Goal: Task Accomplishment & Management: Manage account settings

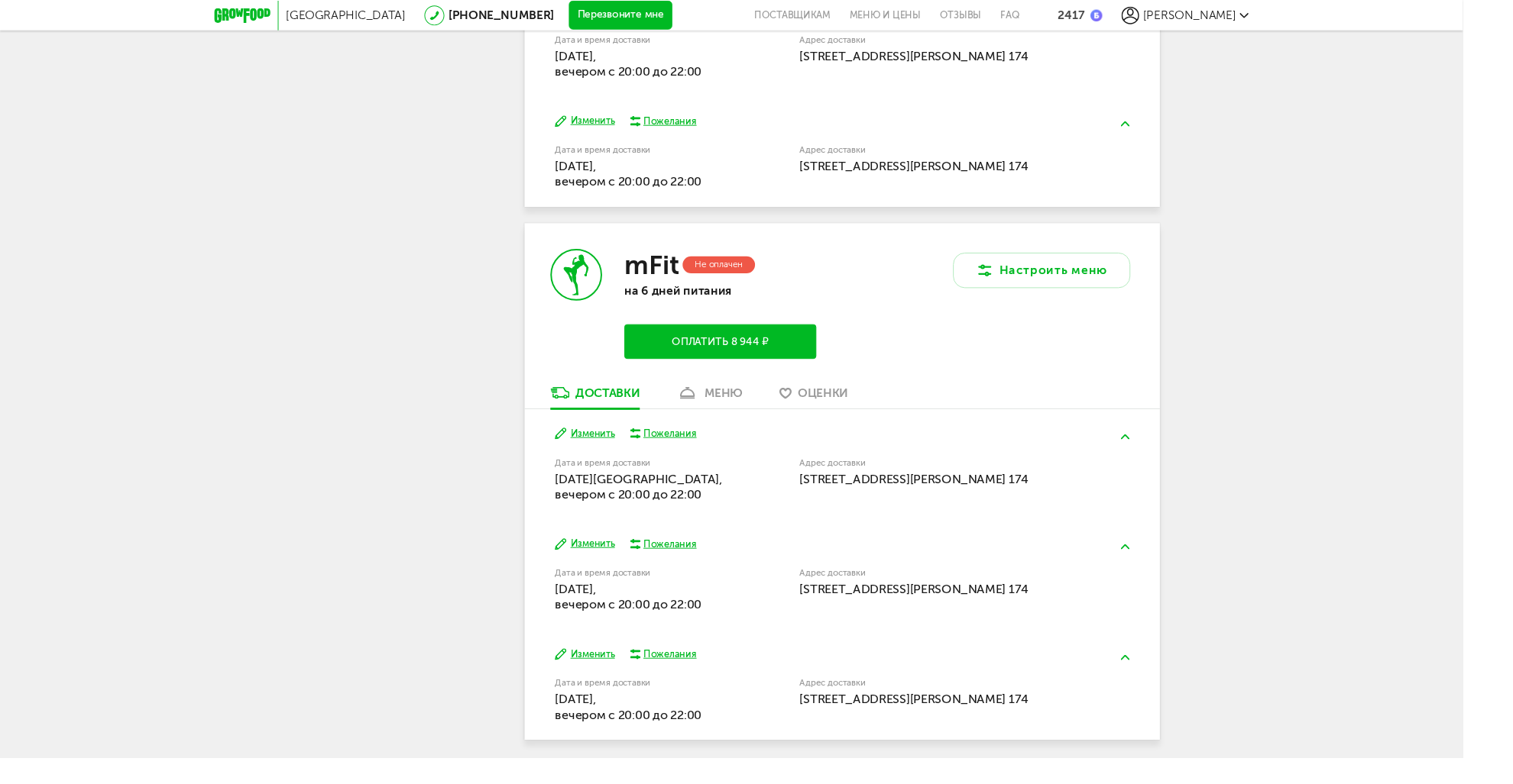
scroll to position [445, 0]
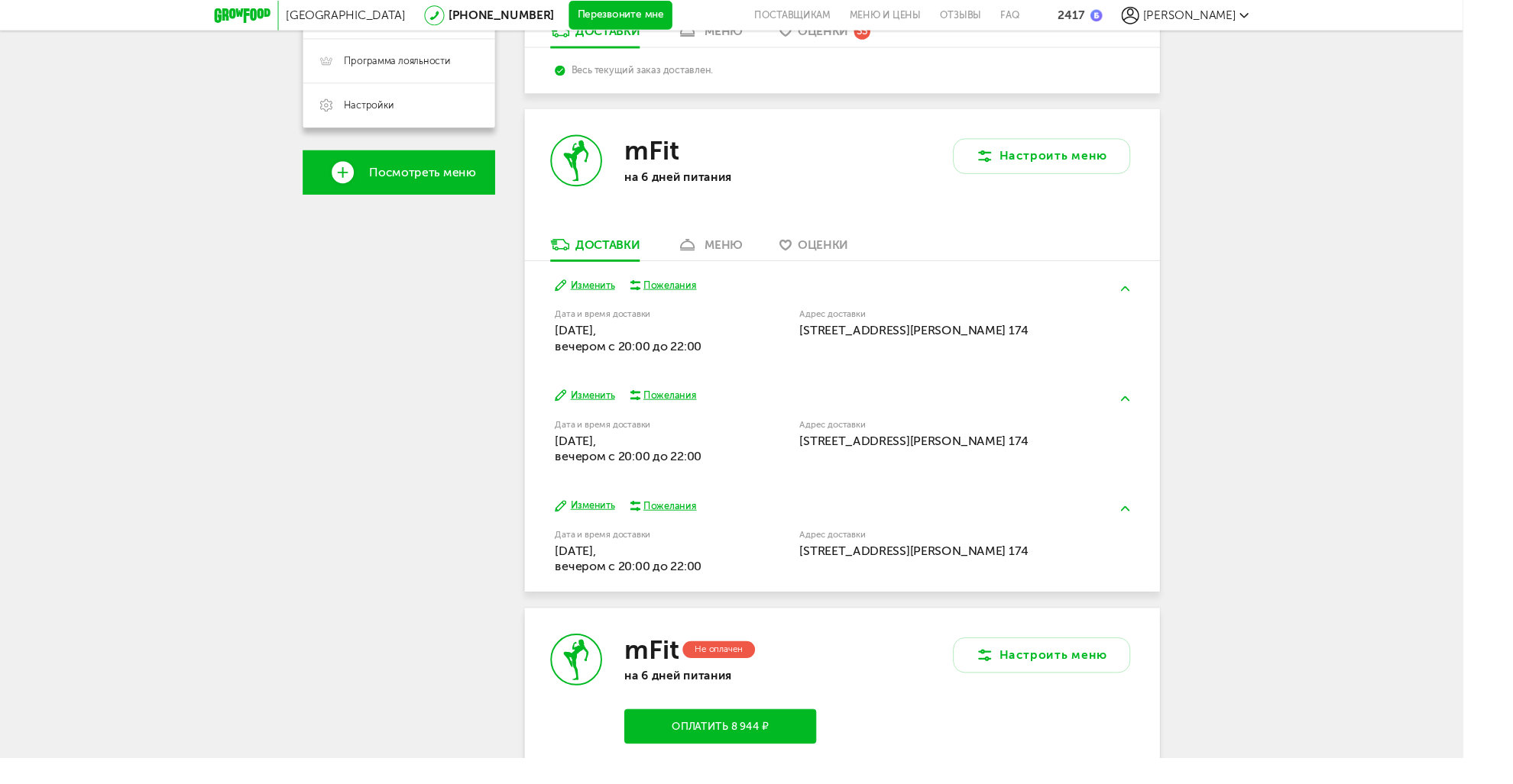
click at [405, 446] on div "Дмитрий Голиков +7 (919) 034-28-44 Мои заказы Подписка Мои предпочтения Приглас…" at bounding box center [412, 457] width 198 height 1446
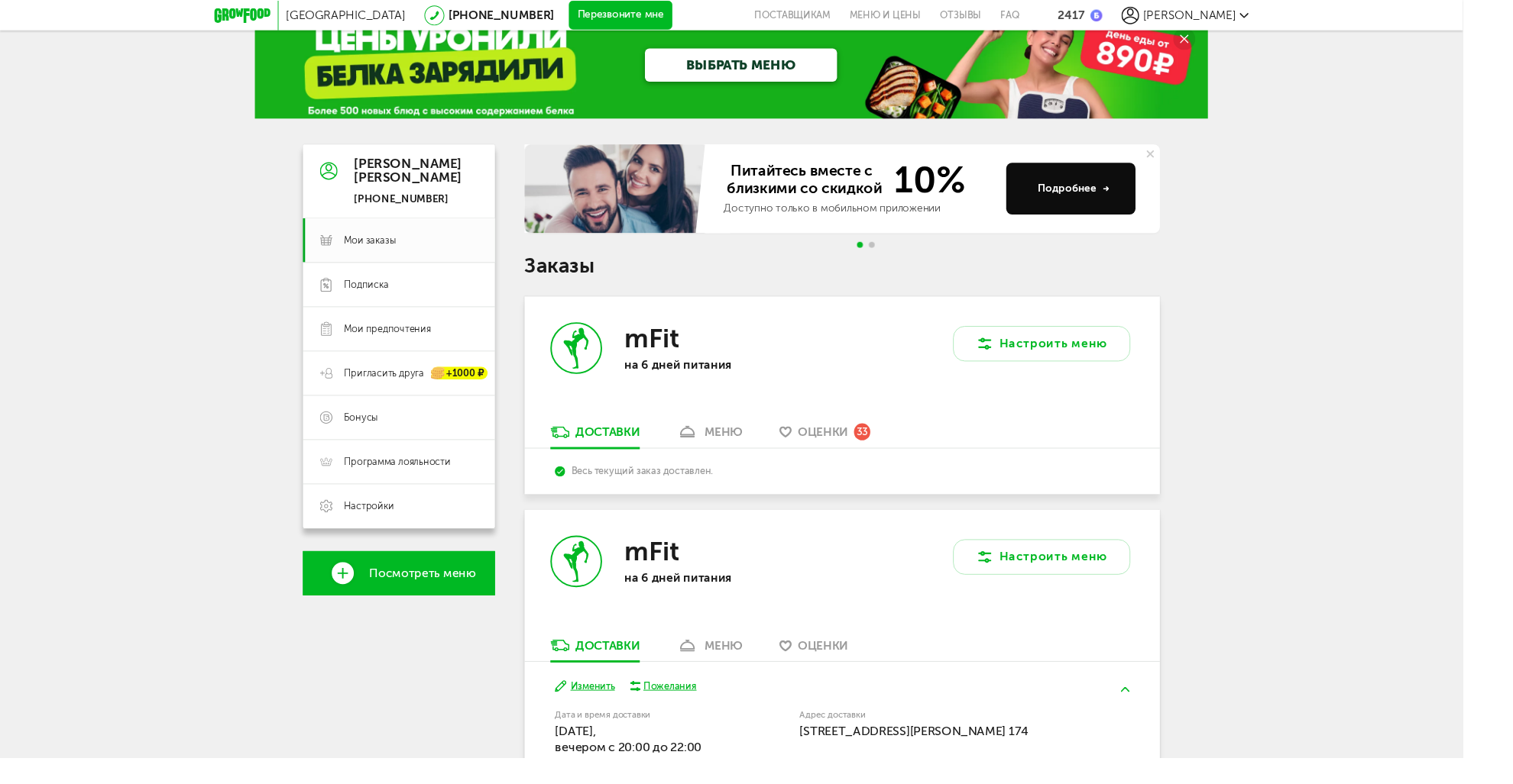
scroll to position [0, 0]
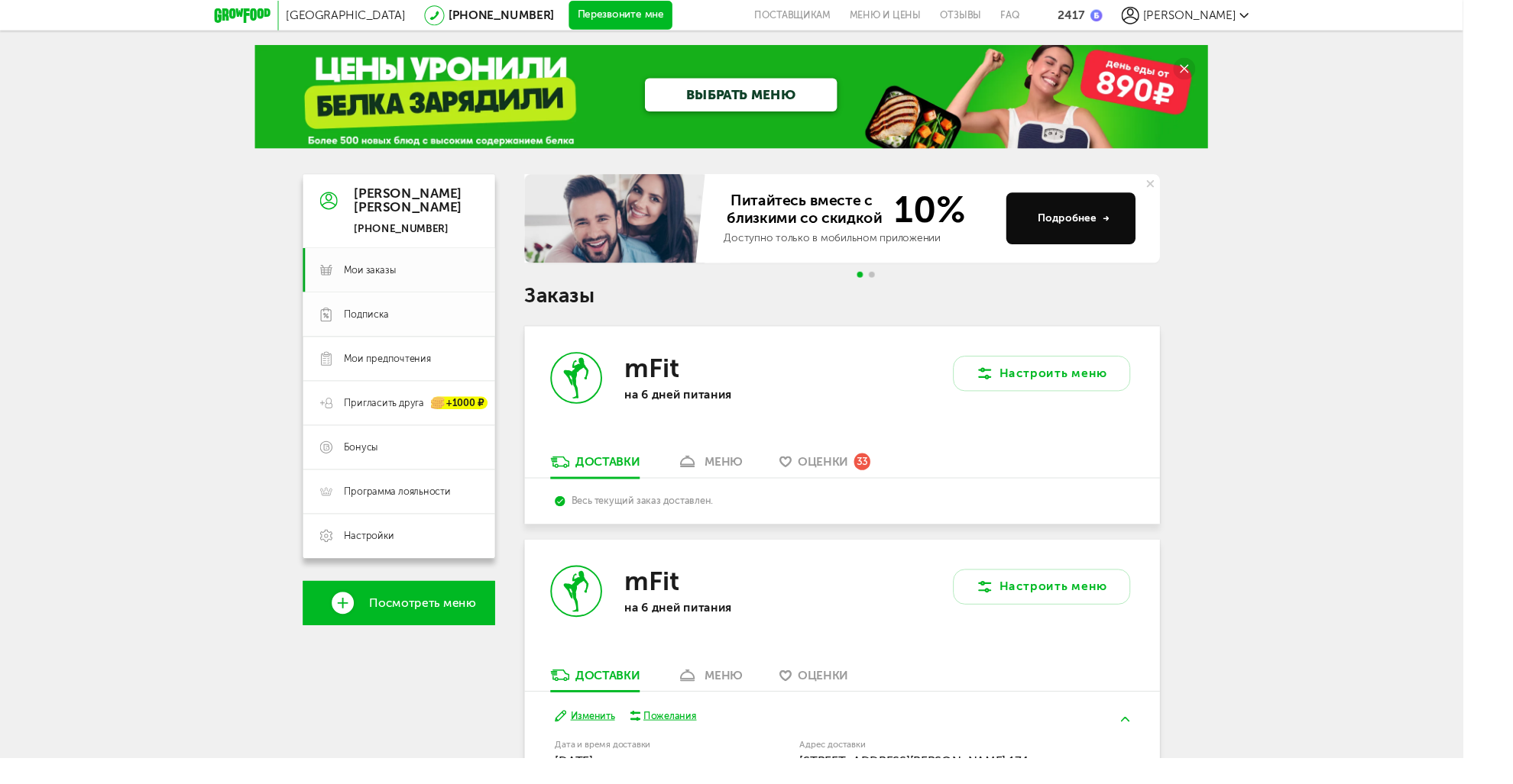
click at [411, 330] on span "Подписка" at bounding box center [424, 325] width 139 height 14
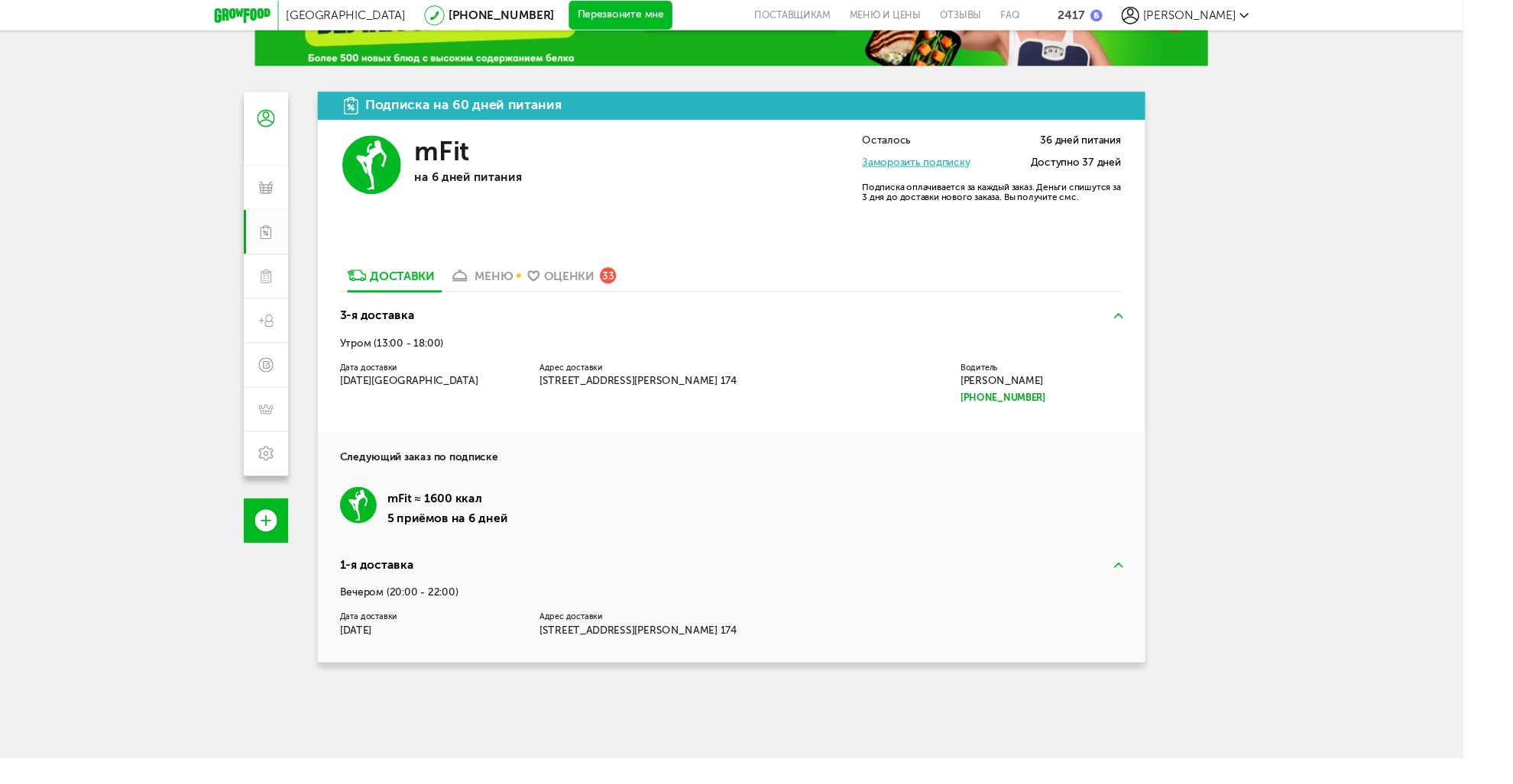
scroll to position [76, 0]
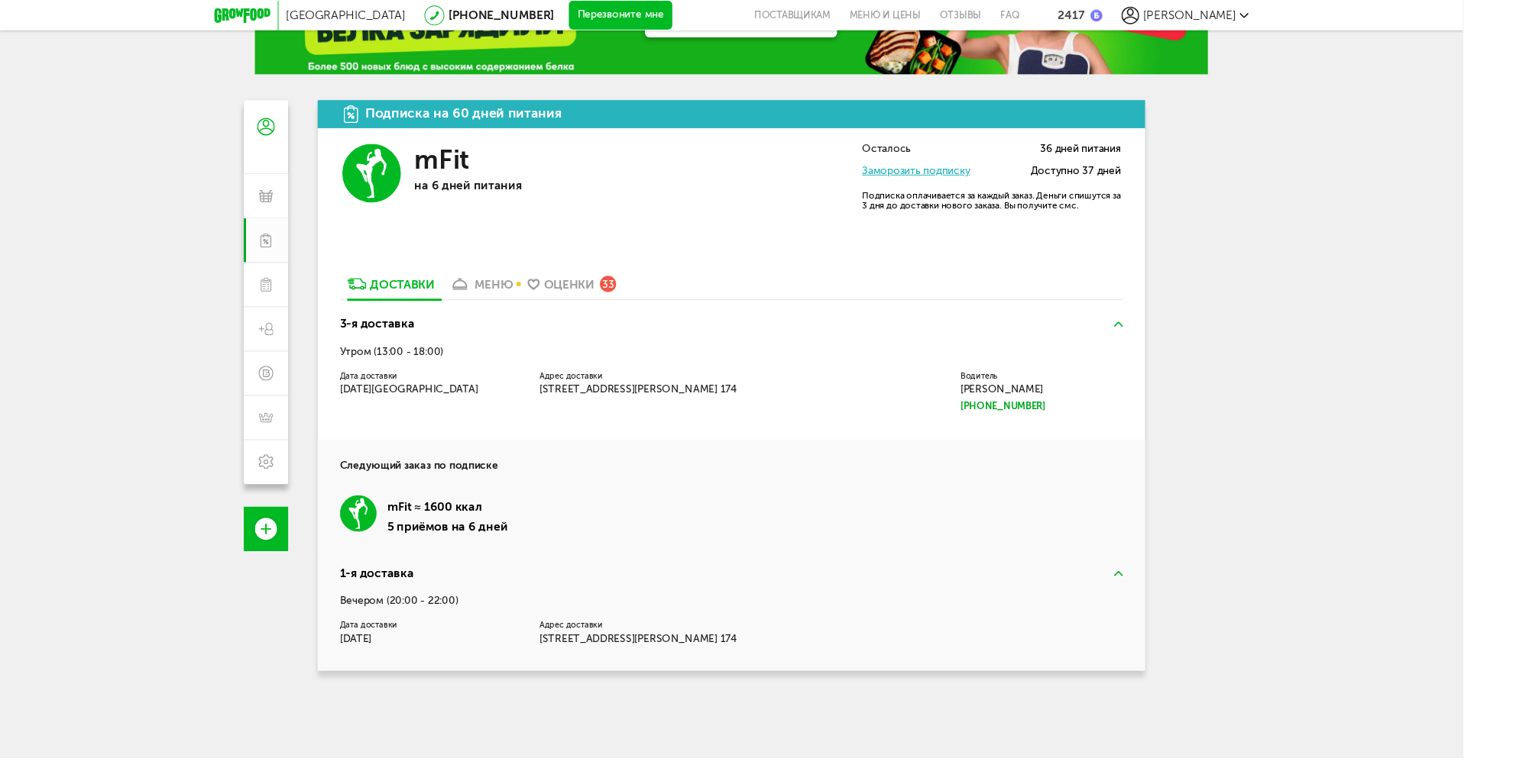
click at [977, 176] on link "Заморозить подписку" at bounding box center [947, 177] width 112 height 13
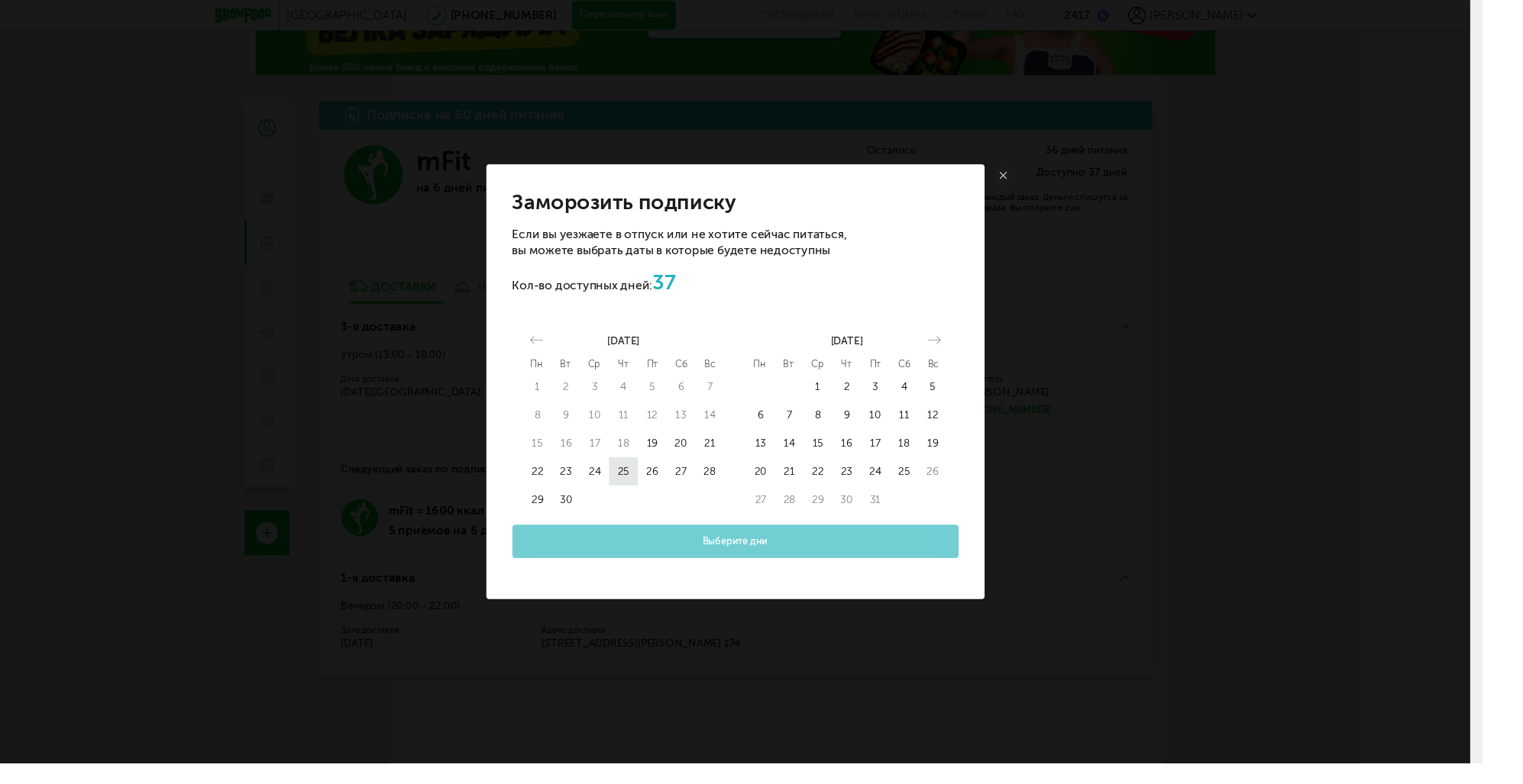
click at [651, 481] on button "25" at bounding box center [641, 483] width 30 height 29
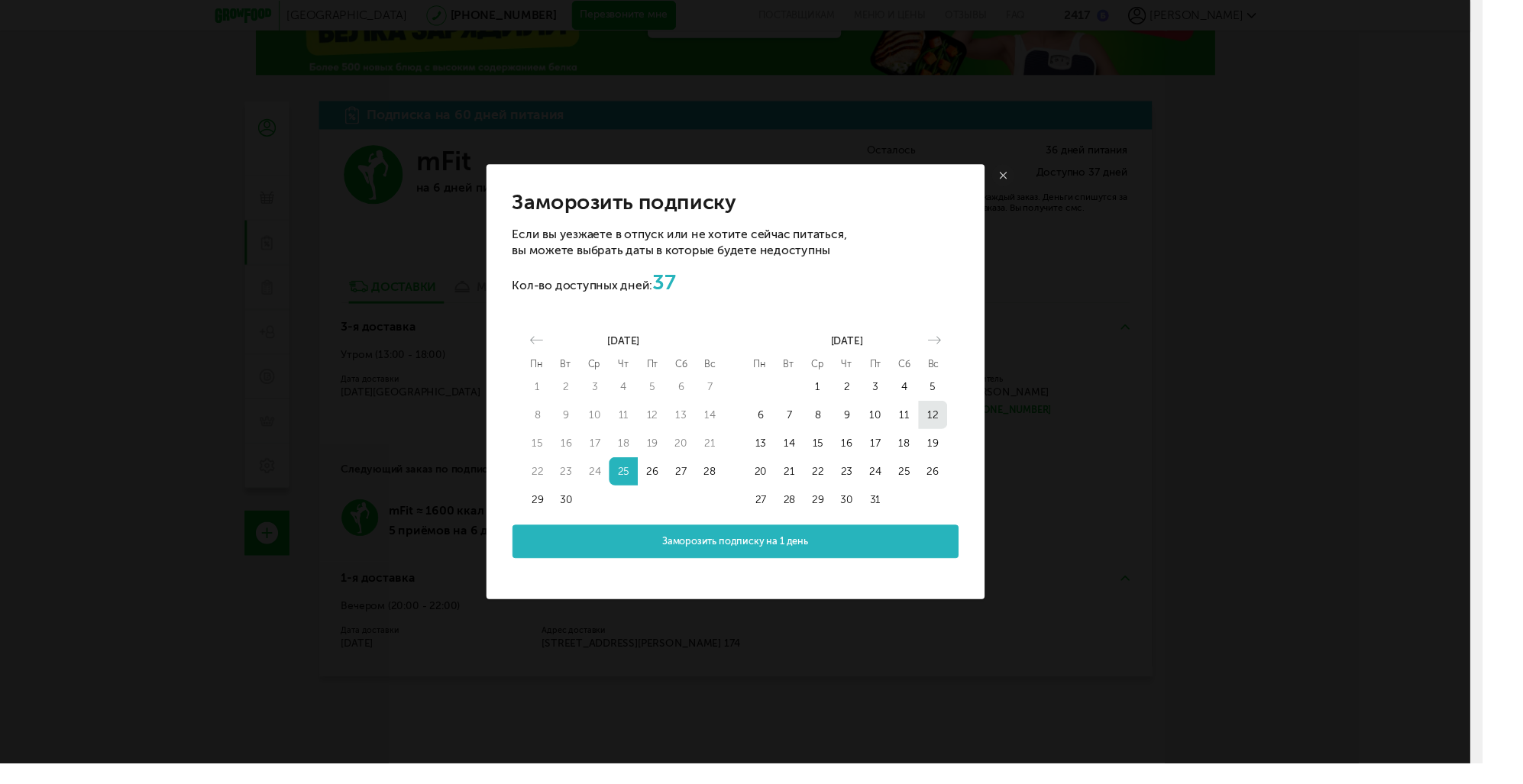
click at [960, 424] on button "12" at bounding box center [959, 426] width 30 height 29
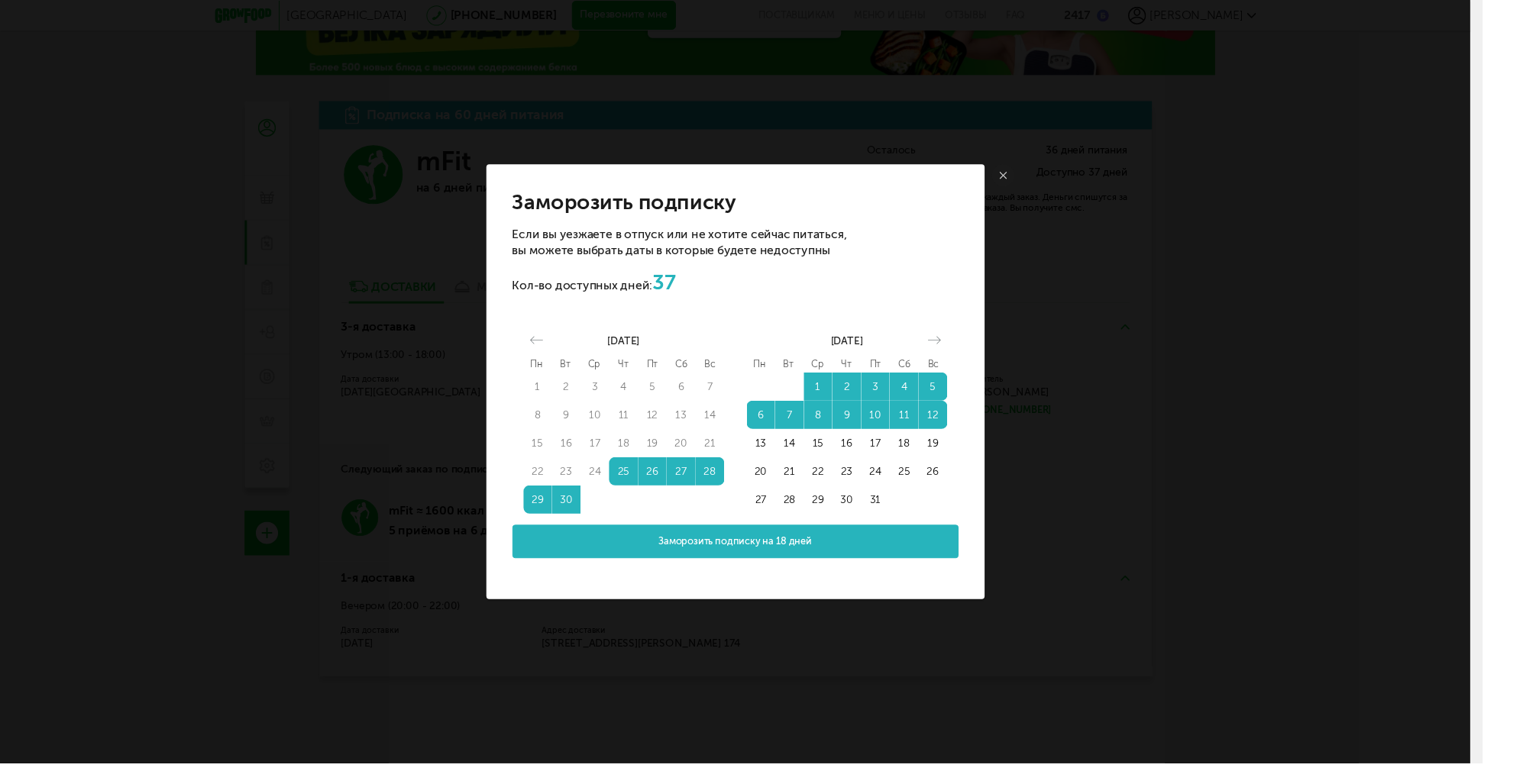
click at [851, 551] on button "Заморозить подписку на 18 дней" at bounding box center [755, 556] width 458 height 34
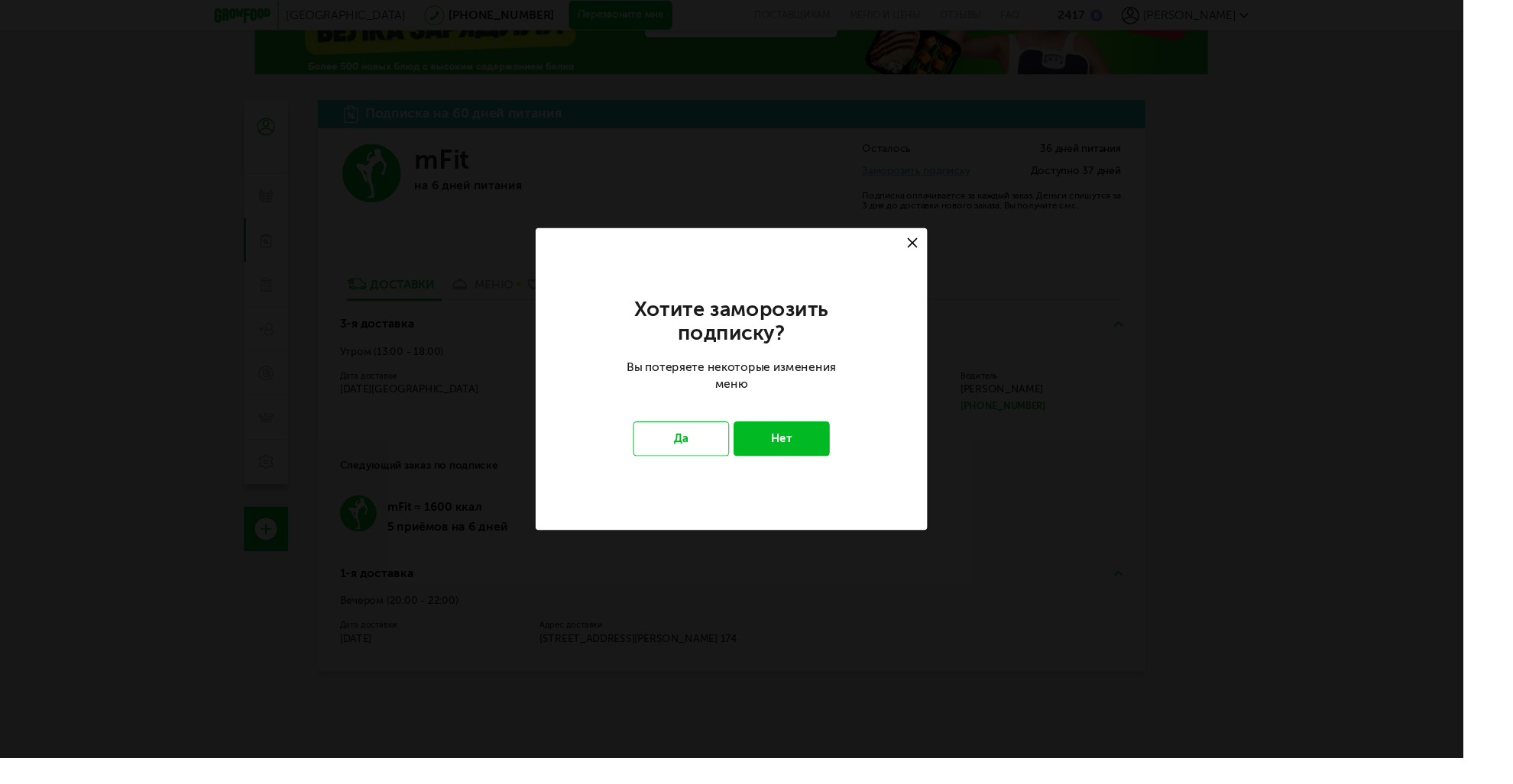
click at [797, 449] on button "Нет" at bounding box center [808, 453] width 100 height 35
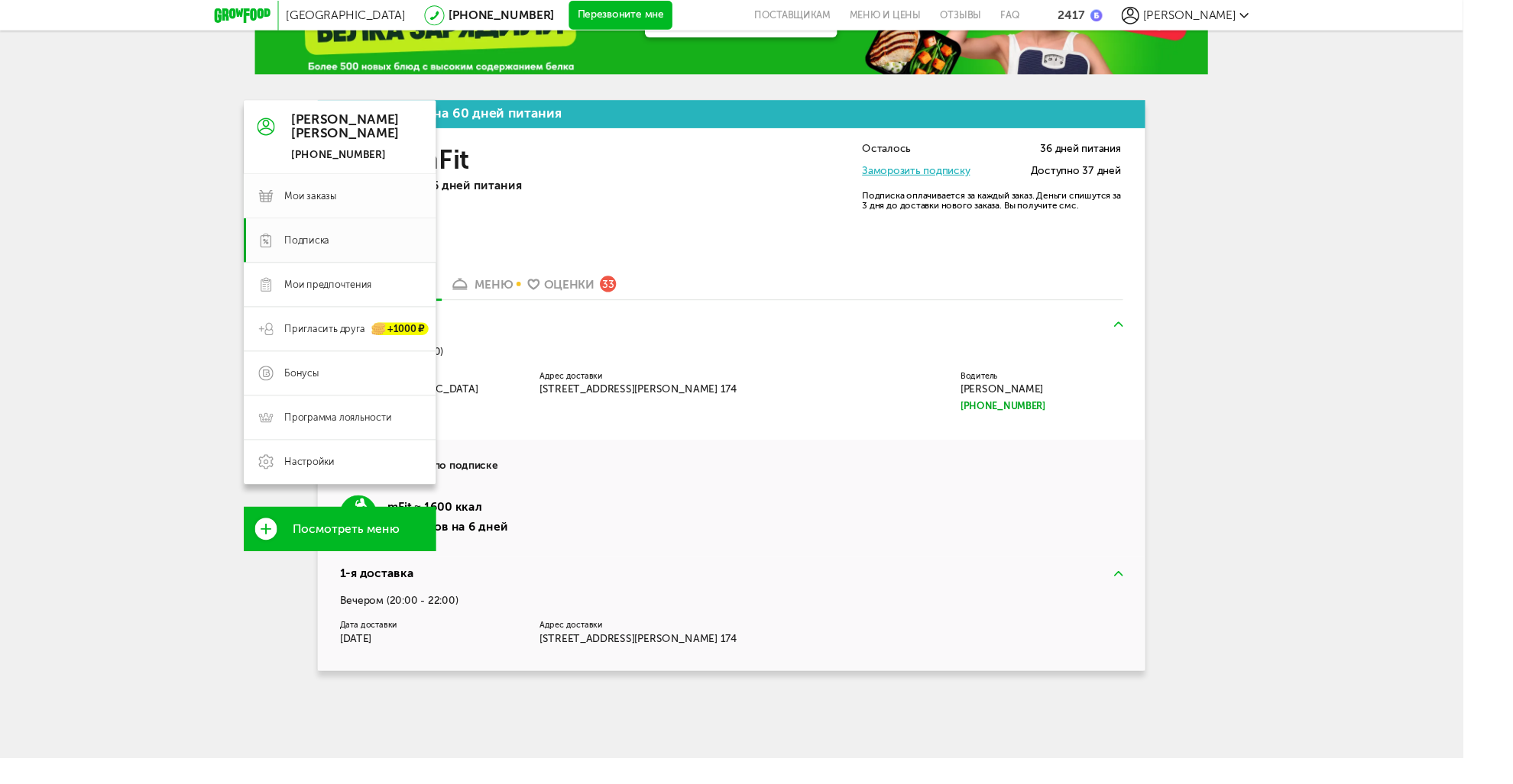
click at [356, 207] on span "Мои заказы" at bounding box center [365, 203] width 142 height 14
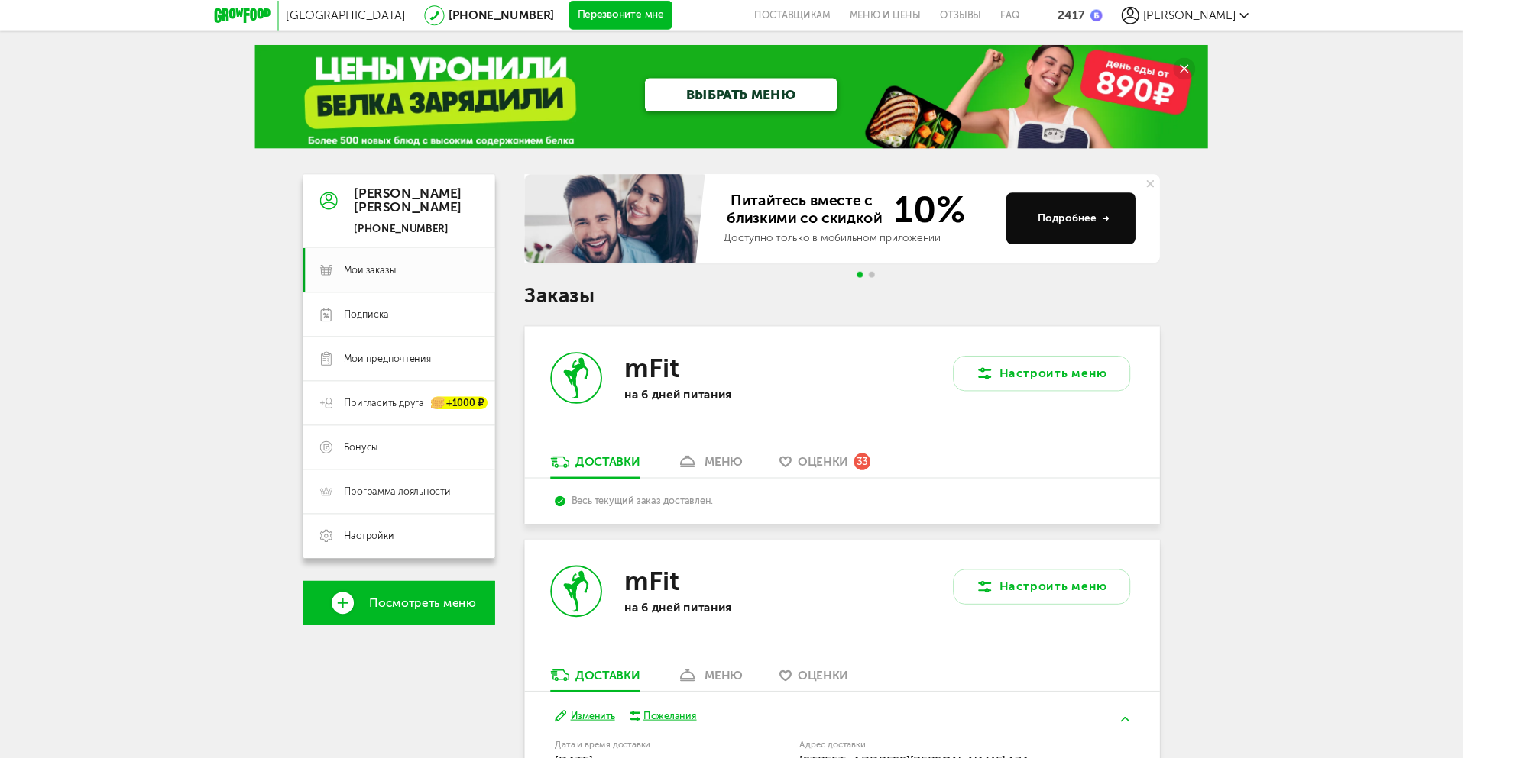
click at [1249, 20] on span "[PERSON_NAME]" at bounding box center [1230, 16] width 96 height 15
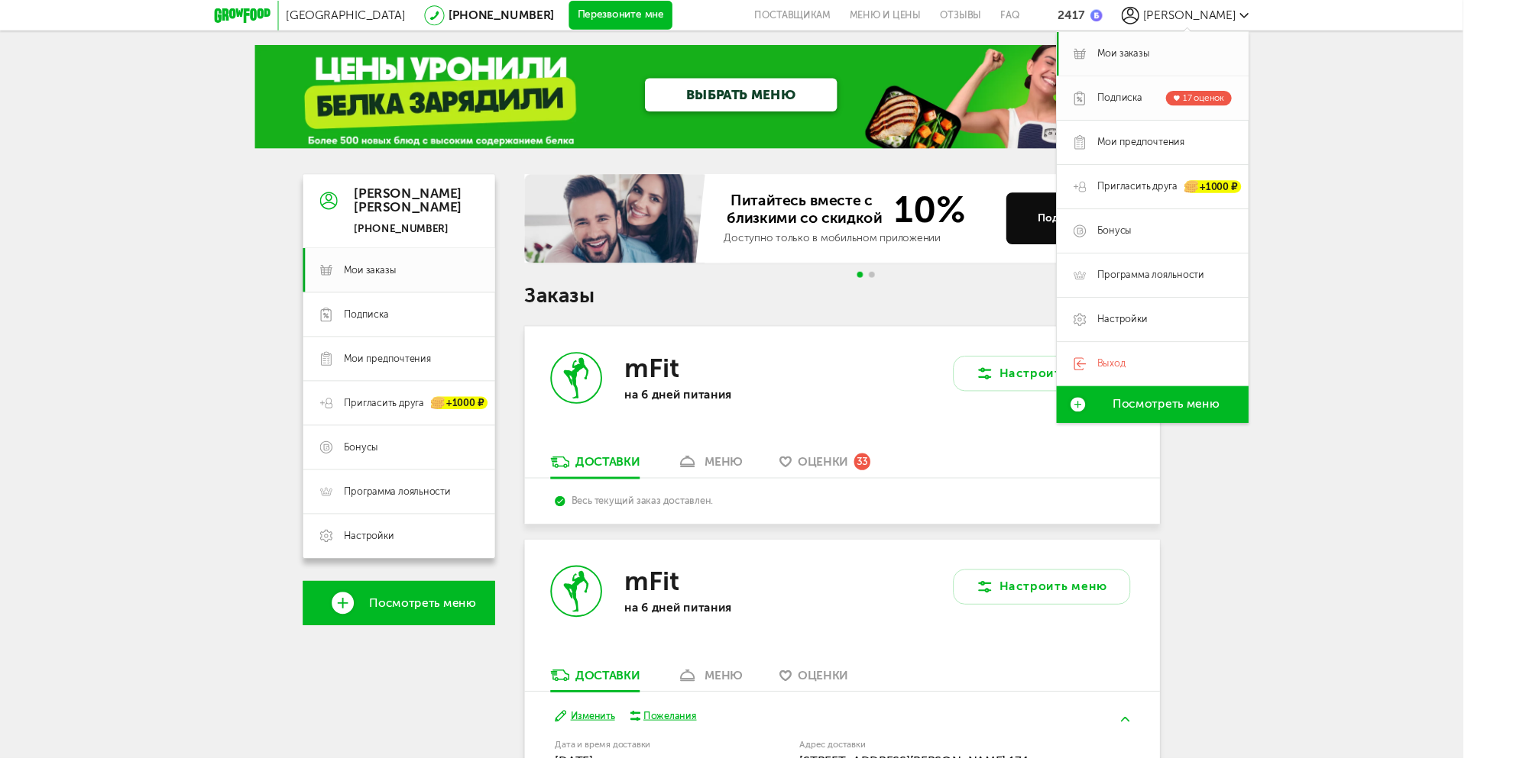
click at [1158, 111] on link "Подписка 17 оценок" at bounding box center [1192, 101] width 198 height 46
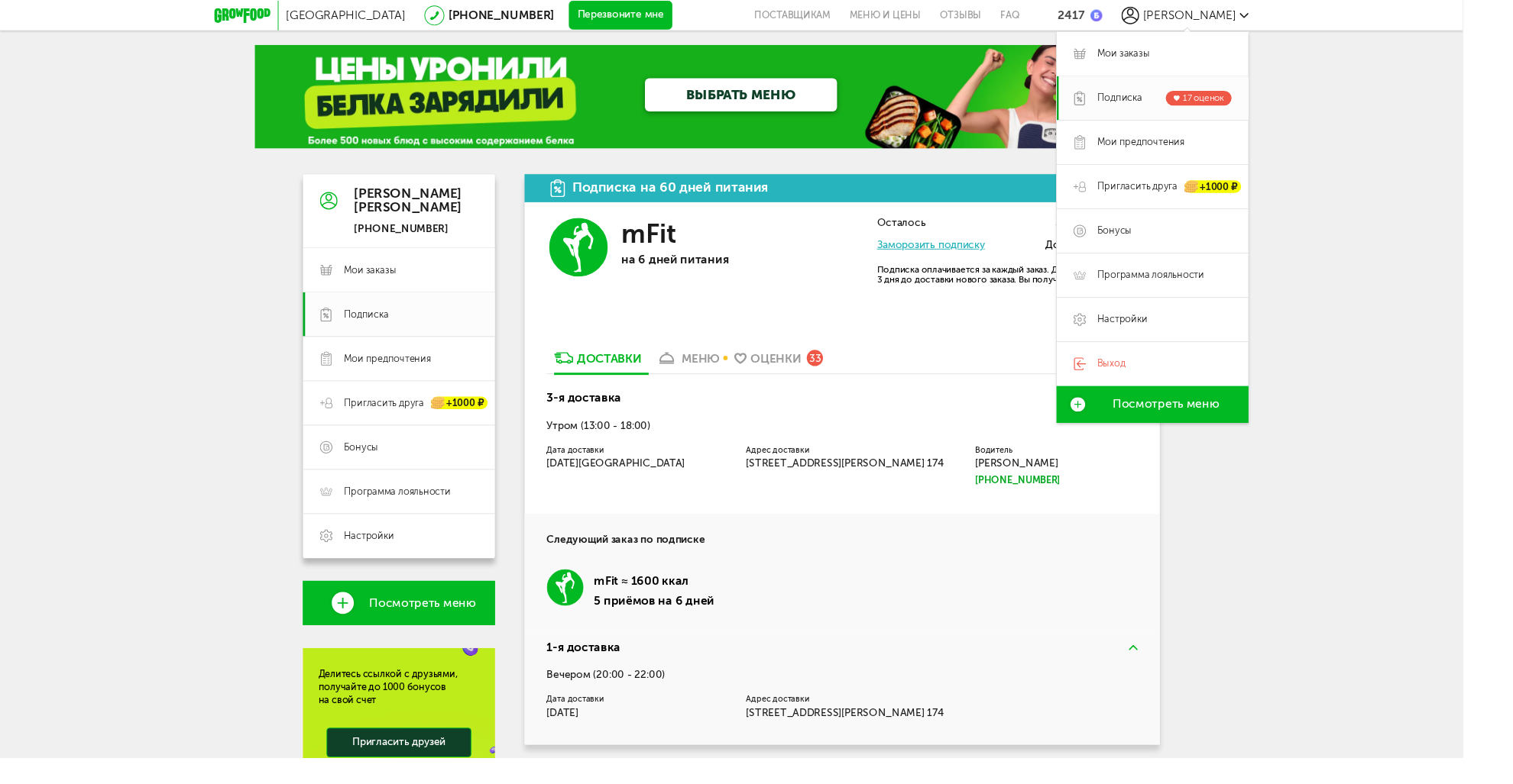
click at [951, 250] on link "Заморозить подписку" at bounding box center [963, 253] width 112 height 13
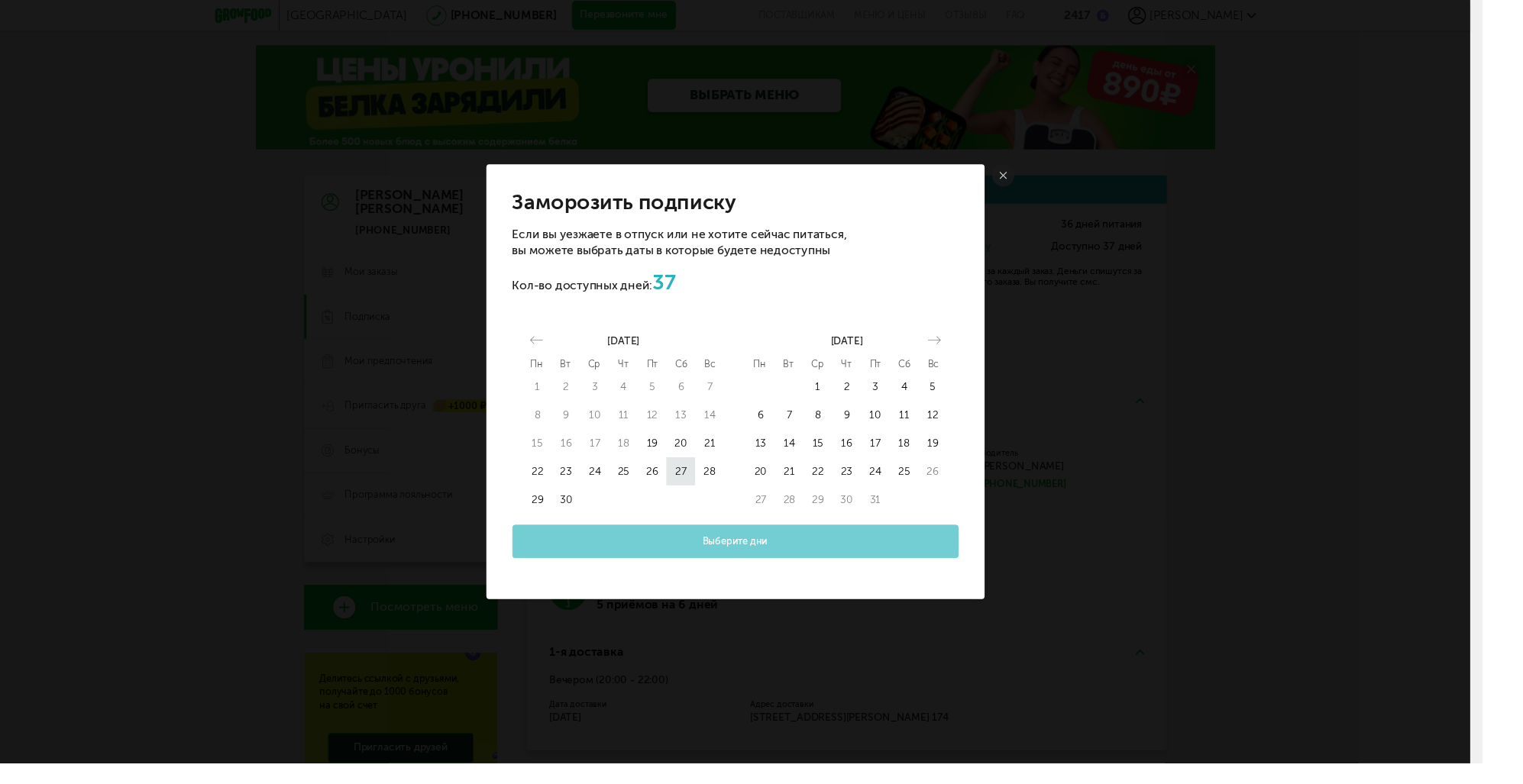
click at [705, 490] on button "27" at bounding box center [700, 483] width 30 height 29
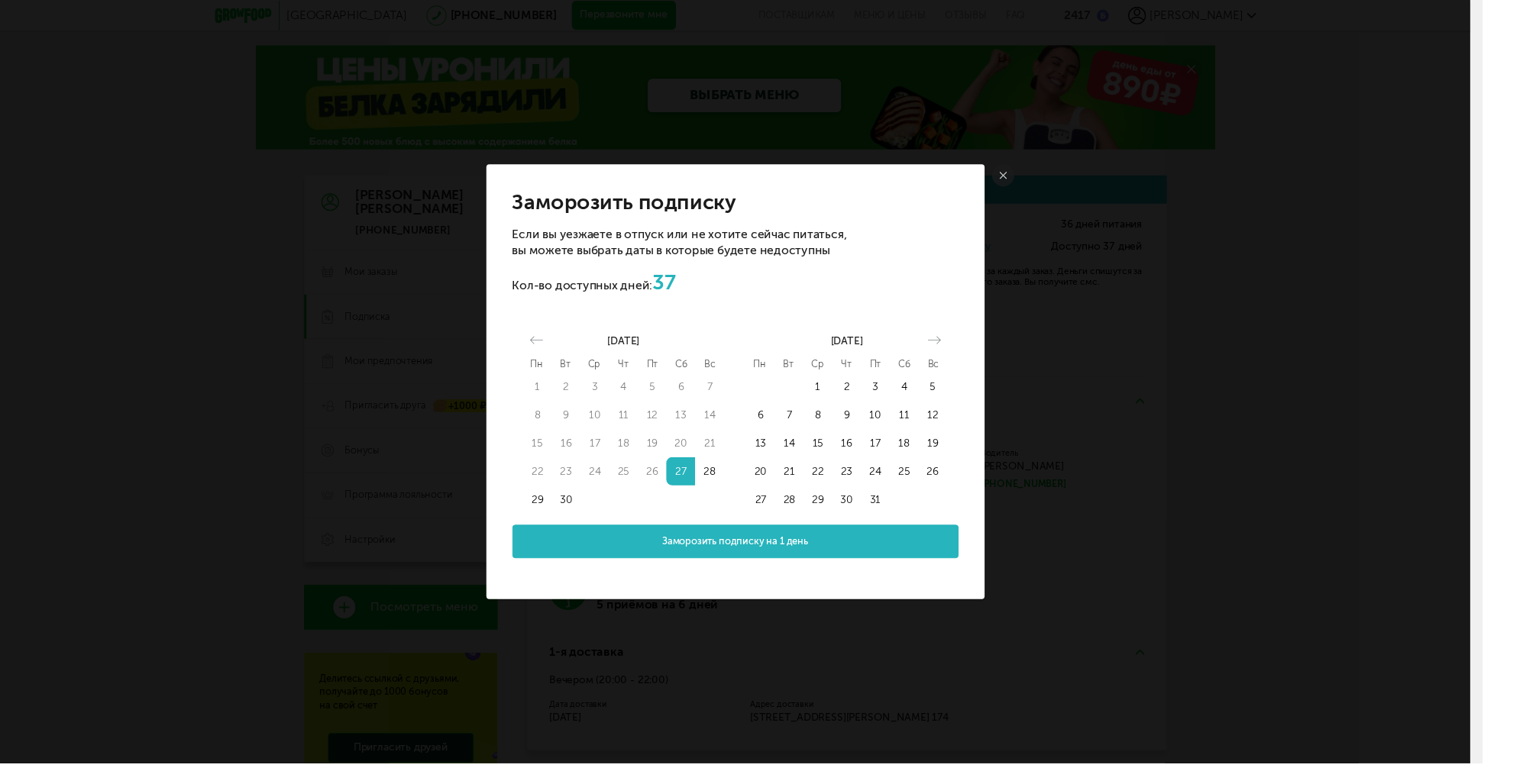
click at [685, 482] on button "27" at bounding box center [700, 483] width 30 height 29
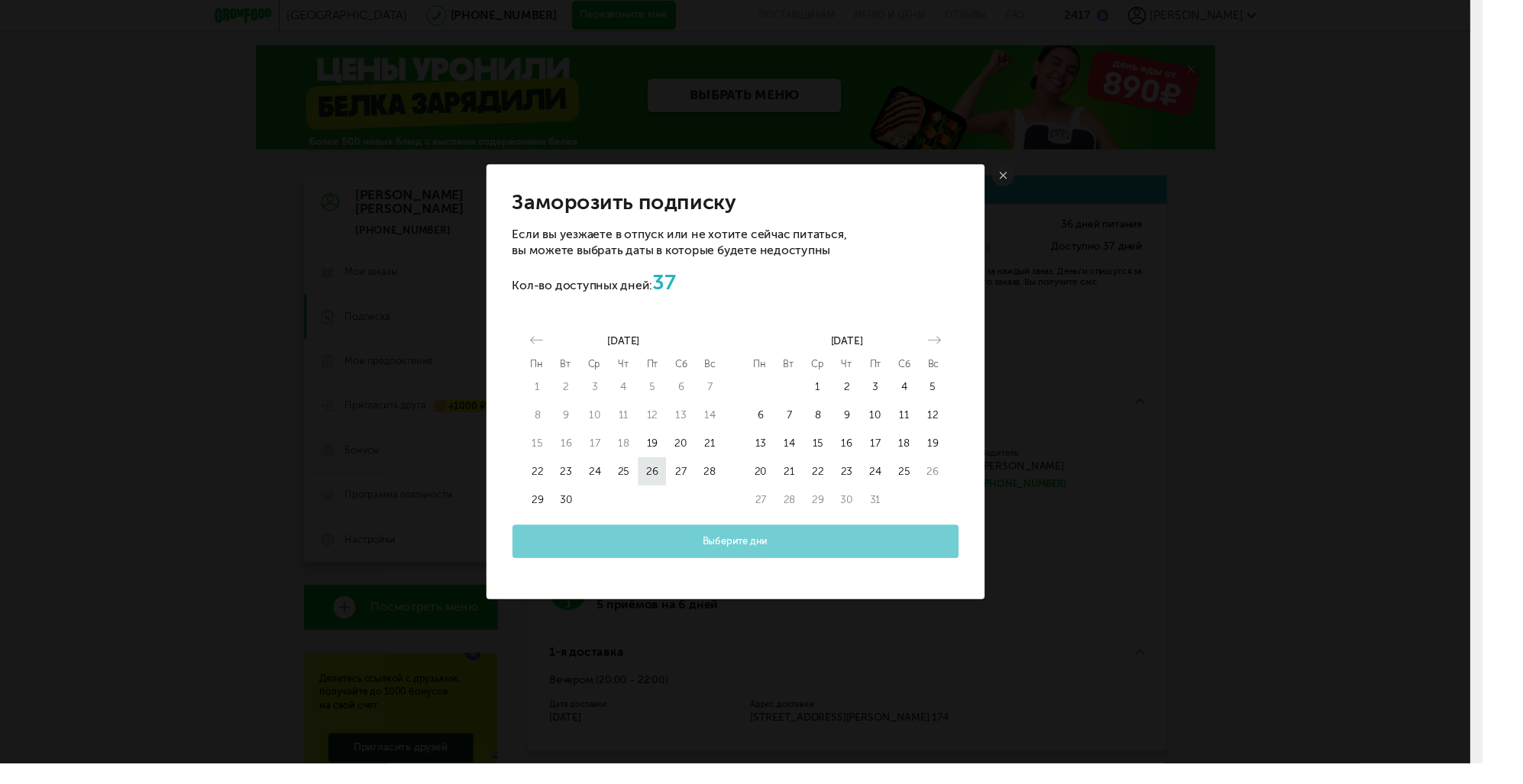
click at [665, 489] on button "26" at bounding box center [671, 483] width 30 height 29
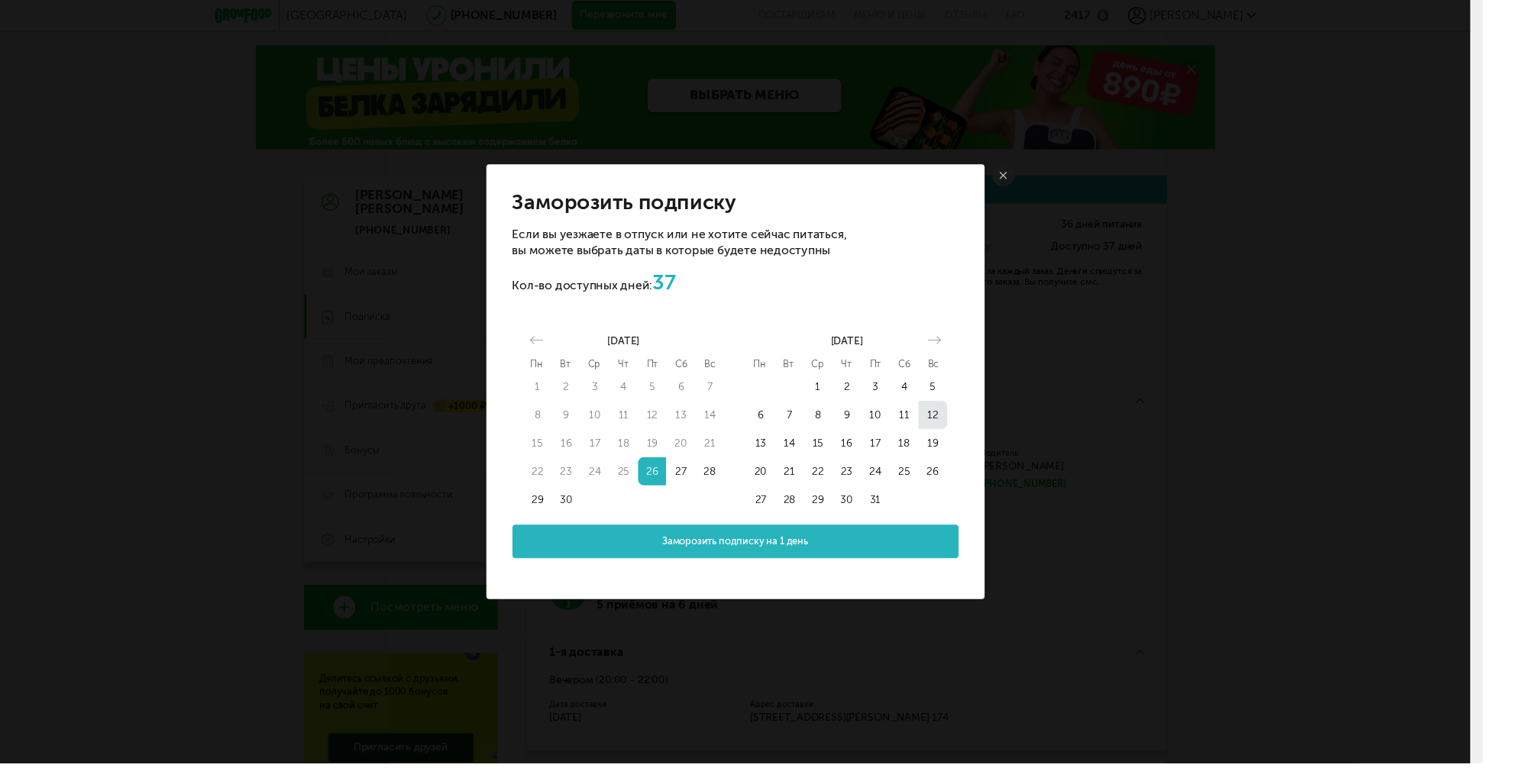
click at [957, 432] on button "12" at bounding box center [959, 426] width 30 height 29
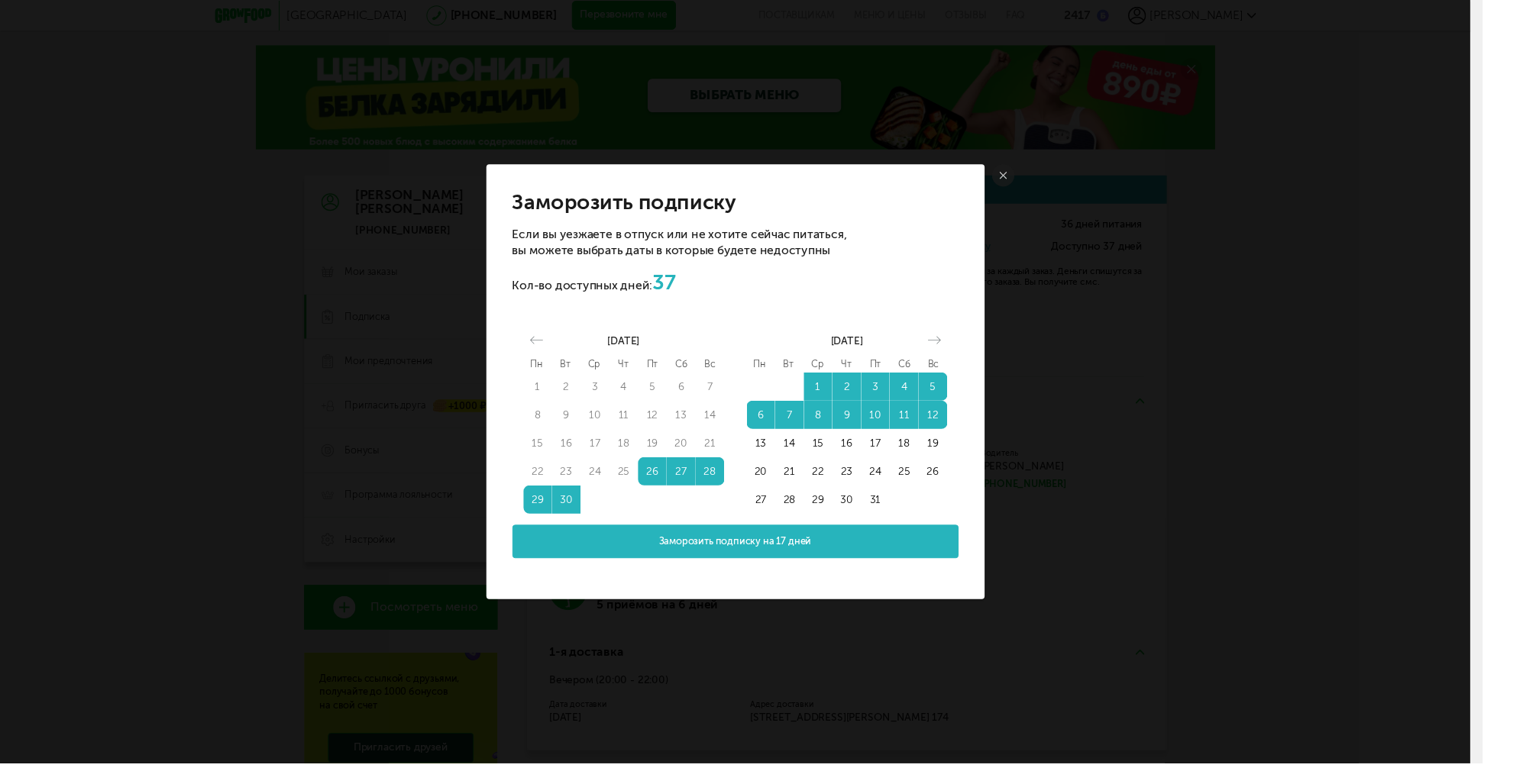
click at [809, 562] on span "Заморозить подписку на 17 дней" at bounding box center [755, 557] width 156 height 15
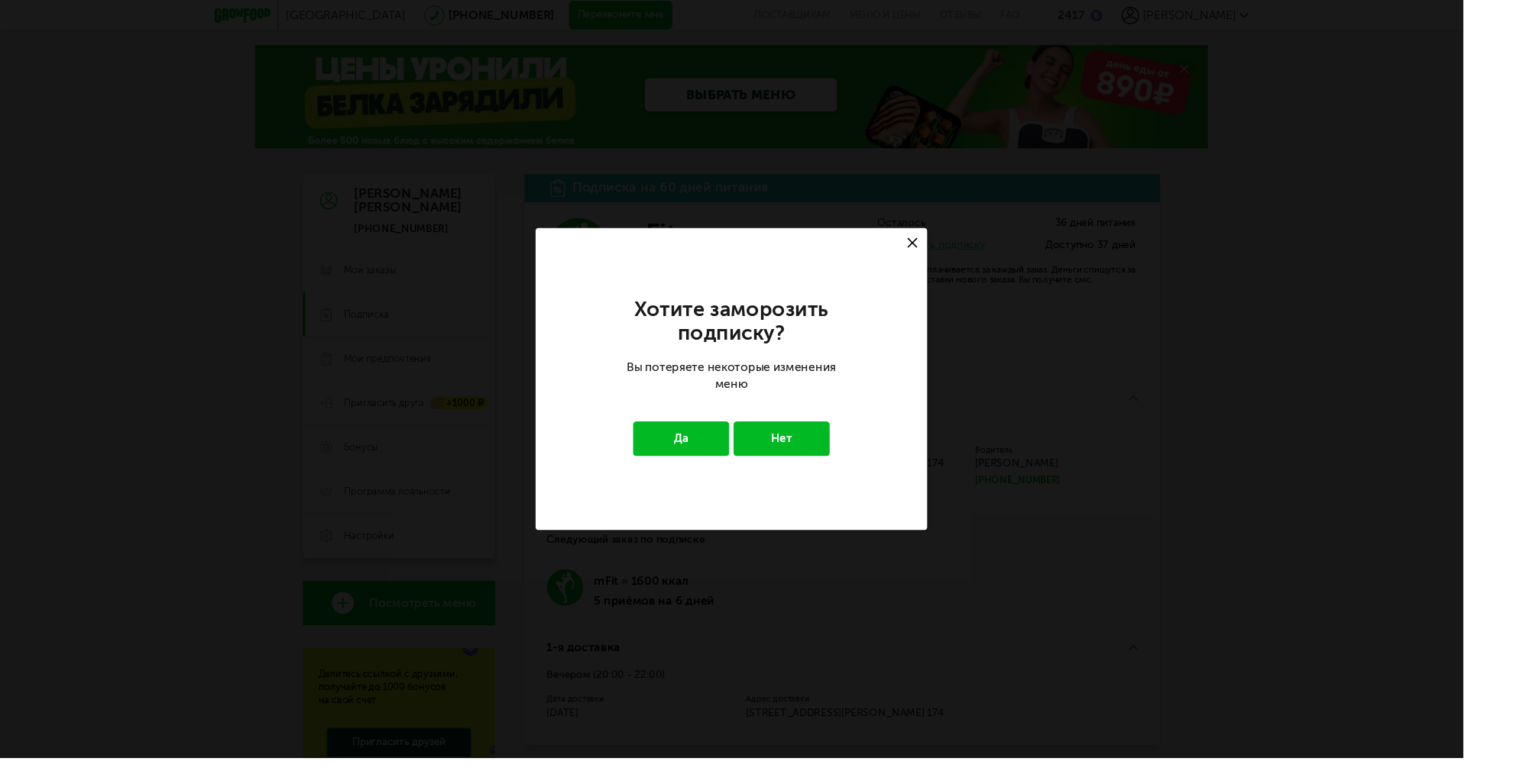
click at [715, 455] on button "Да" at bounding box center [704, 453] width 100 height 35
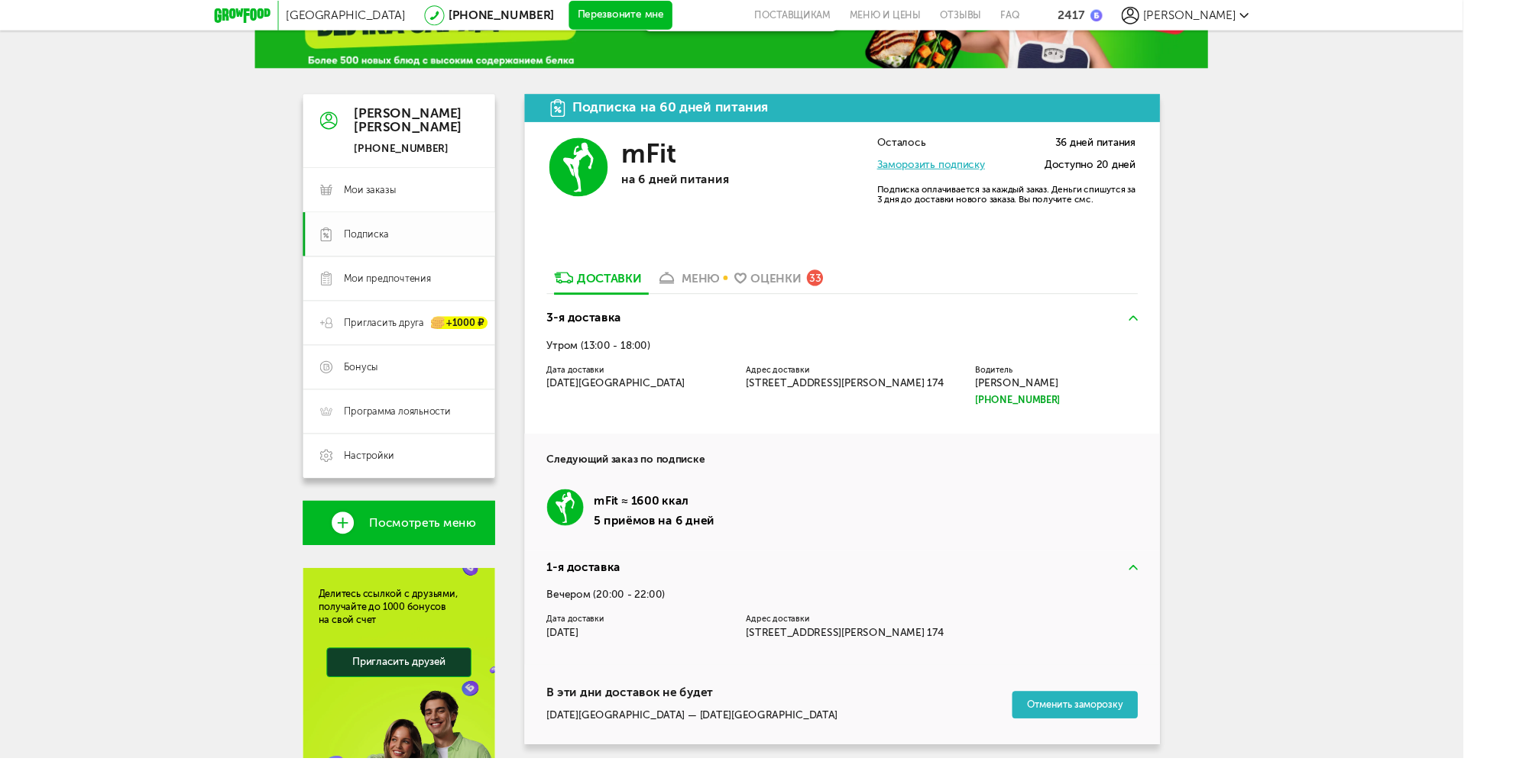
scroll to position [55, 0]
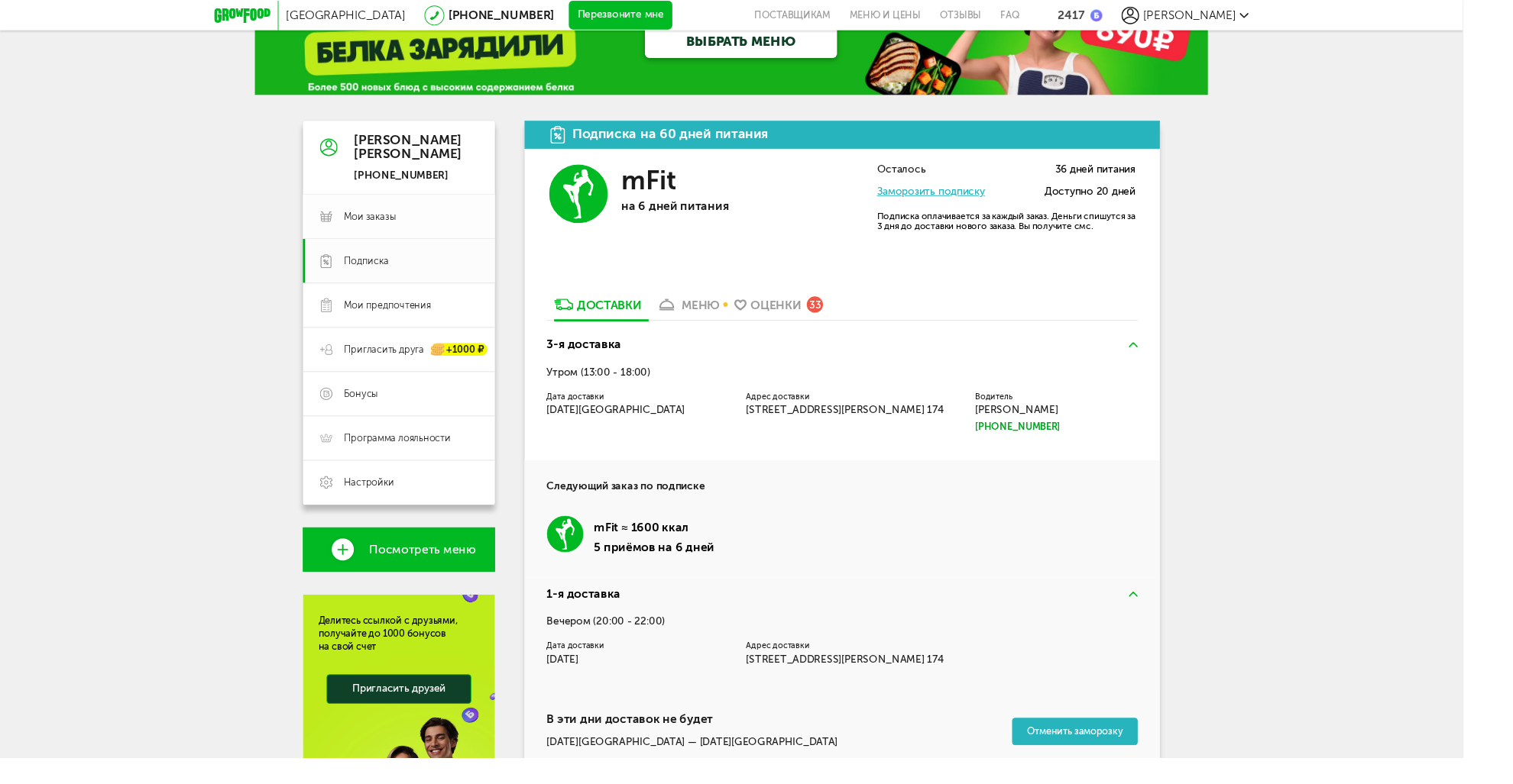
click at [397, 230] on span "Мои заказы" at bounding box center [382, 224] width 54 height 14
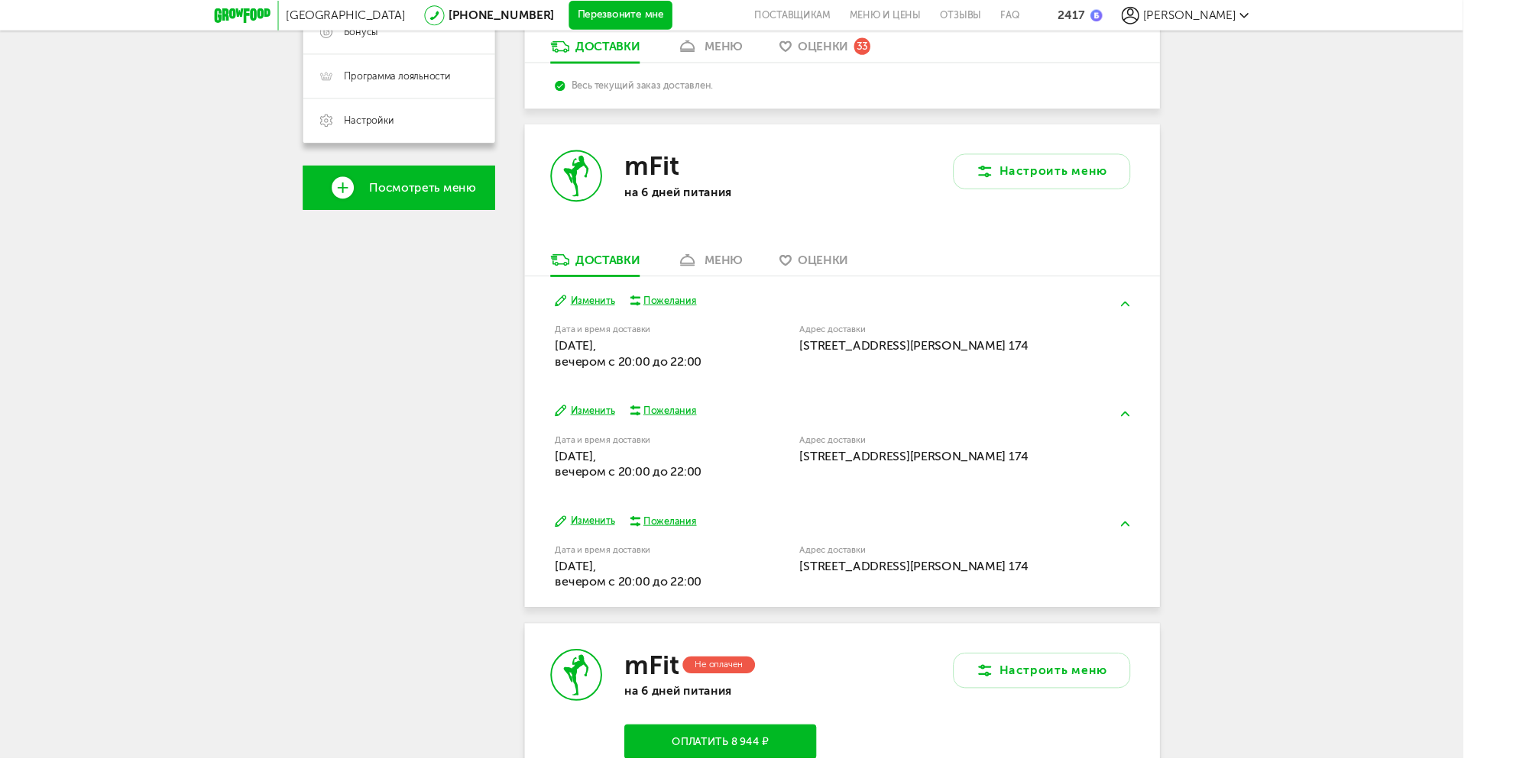
scroll to position [458, 0]
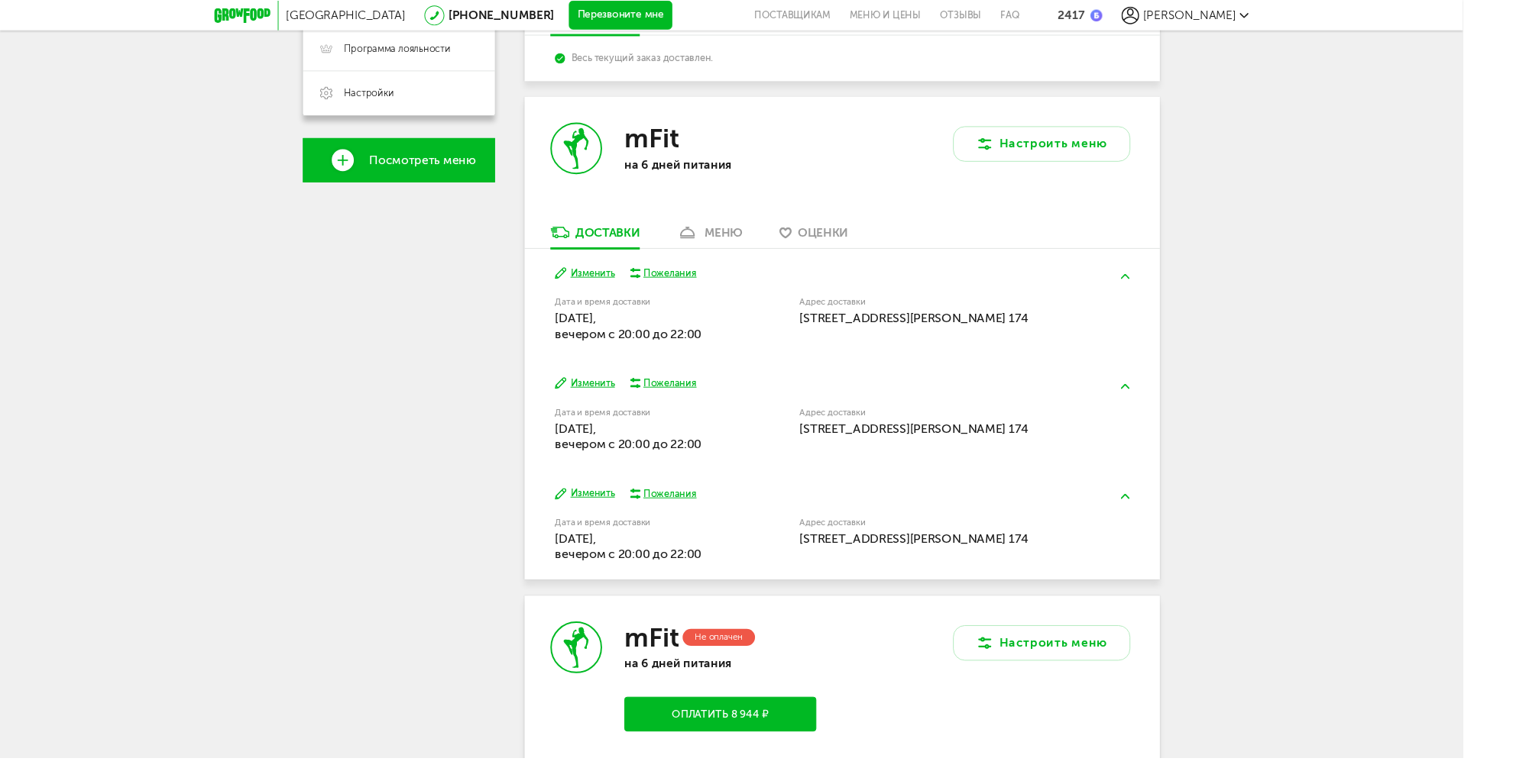
click at [613, 516] on button "Изменить" at bounding box center [605, 510] width 61 height 15
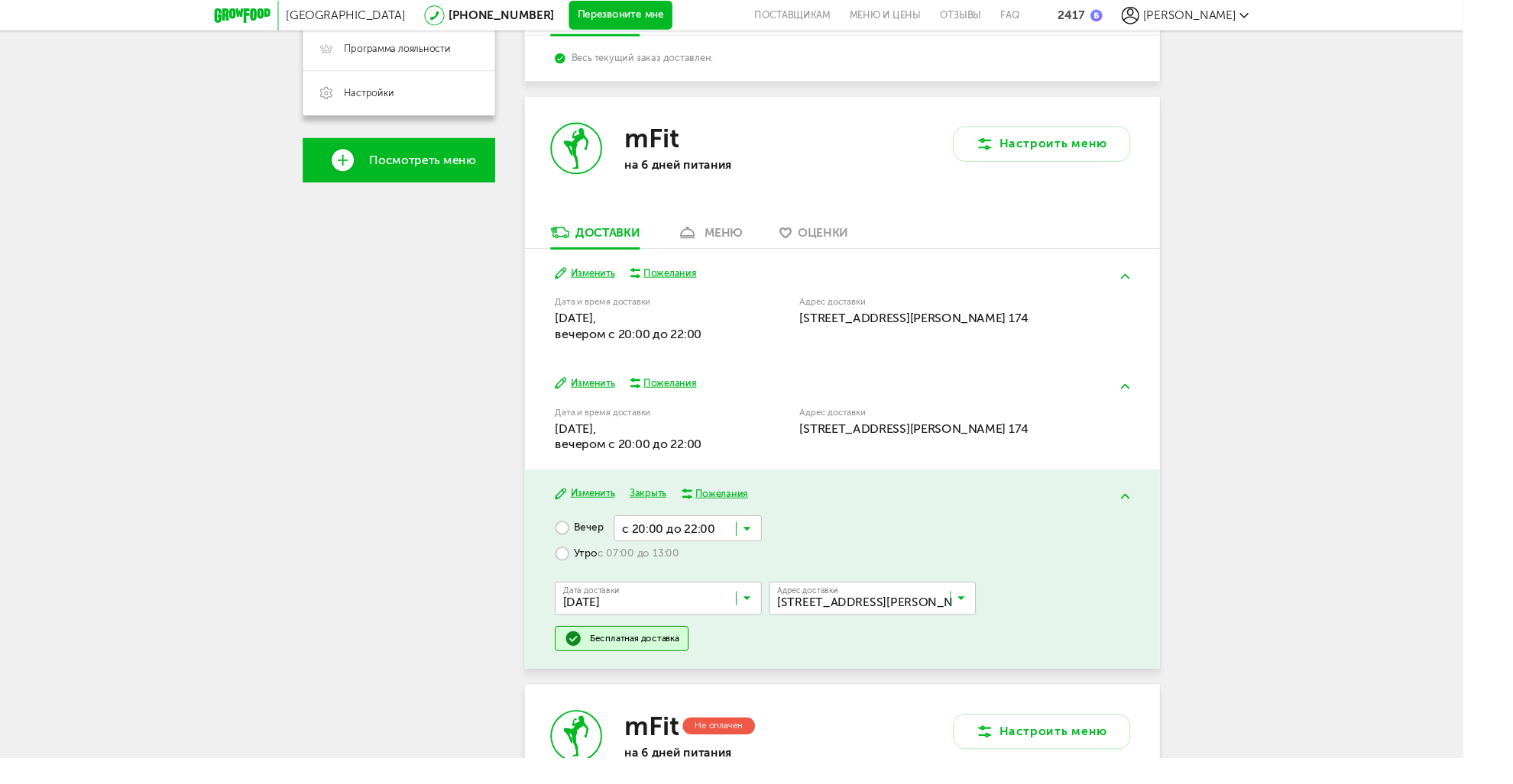
click at [899, 617] on input "Search for option" at bounding box center [906, 622] width 214 height 26
click at [1320, 626] on div "Москва 8 (800) 555-21-78 Перезвоните мне поставщикам Меню и цены Отзывы FAQ 241…" at bounding box center [756, 431] width 1513 height 1779
drag, startPoint x: 1320, startPoint y: 626, endPoint x: 1290, endPoint y: 606, distance: 36.1
click at [1319, 624] on div "Москва 8 (800) 555-21-78 Перезвоните мне поставщикам Меню и цены Отзывы FAQ 241…" at bounding box center [756, 431] width 1513 height 1779
click at [1276, 483] on div "Москва 8 (800) 555-21-78 Перезвоните мне поставщикам Меню и цены Отзывы FAQ 241…" at bounding box center [756, 431] width 1513 height 1779
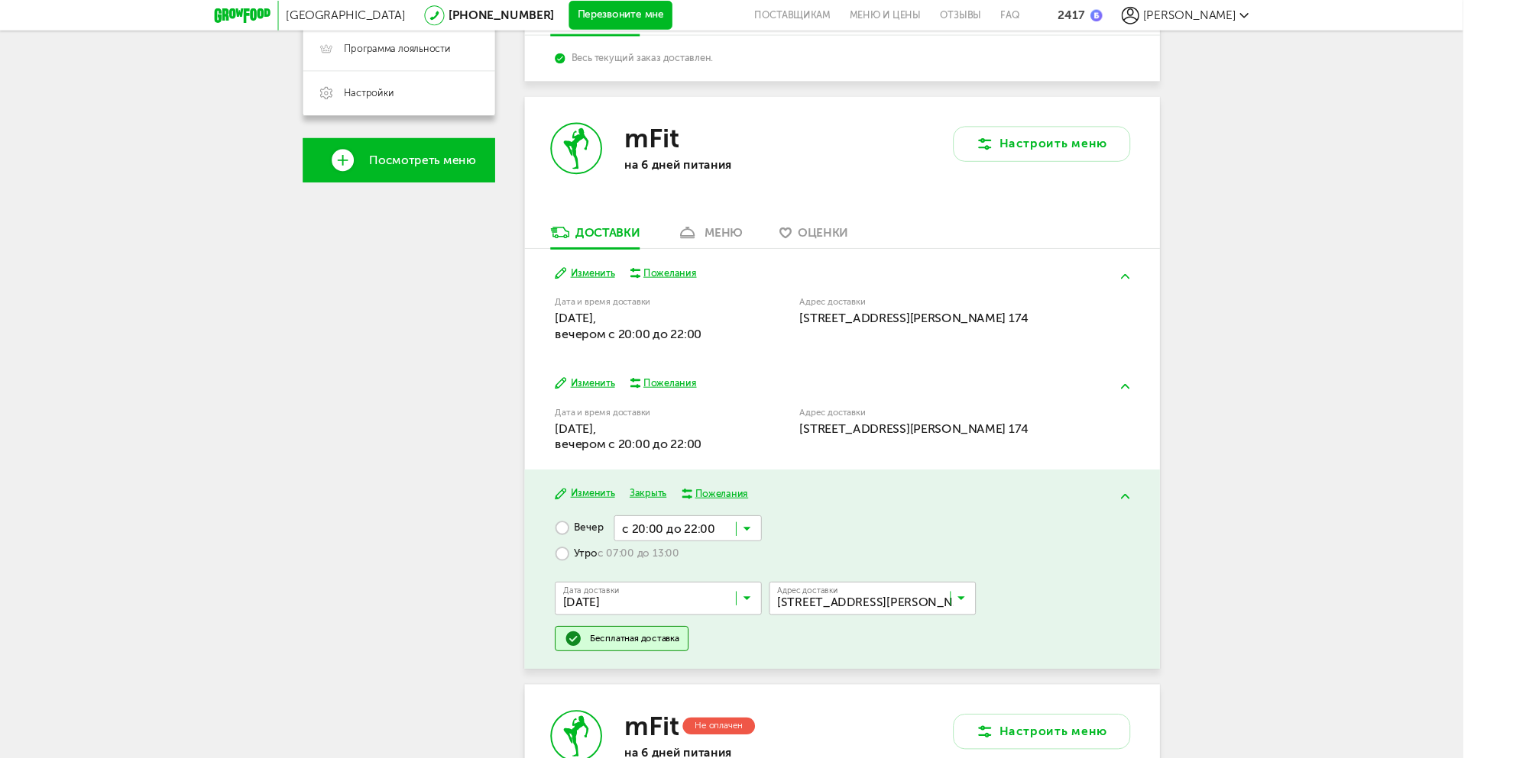
drag, startPoint x: 589, startPoint y: 325, endPoint x: 626, endPoint y: 330, distance: 37.3
click at [626, 330] on span "20 сентября, суббота, вечером c 20:00 до 22:00" at bounding box center [649, 336] width 151 height 32
click at [677, 344] on span "20 сентября, суббота, вечером c 20:00 до 22:00" at bounding box center [649, 336] width 151 height 32
click at [611, 291] on div "Завтра Изменить Пожелания Дата и время доставки 20 сентября, суббота, вечером c…" at bounding box center [870, 314] width 657 height 114
click at [614, 286] on button "Изменить" at bounding box center [605, 283] width 61 height 15
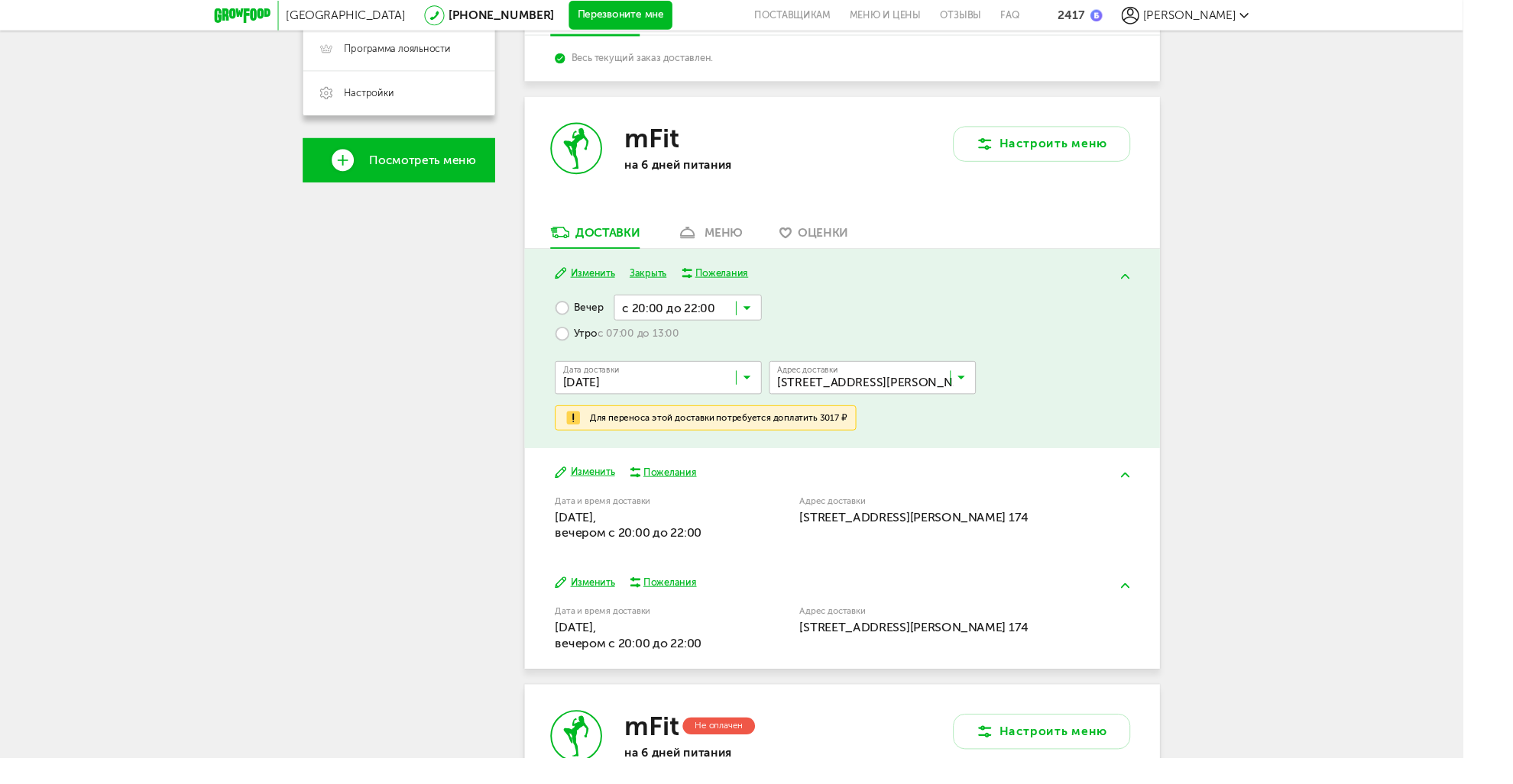
click at [665, 287] on button "Закрыть" at bounding box center [670, 283] width 38 height 15
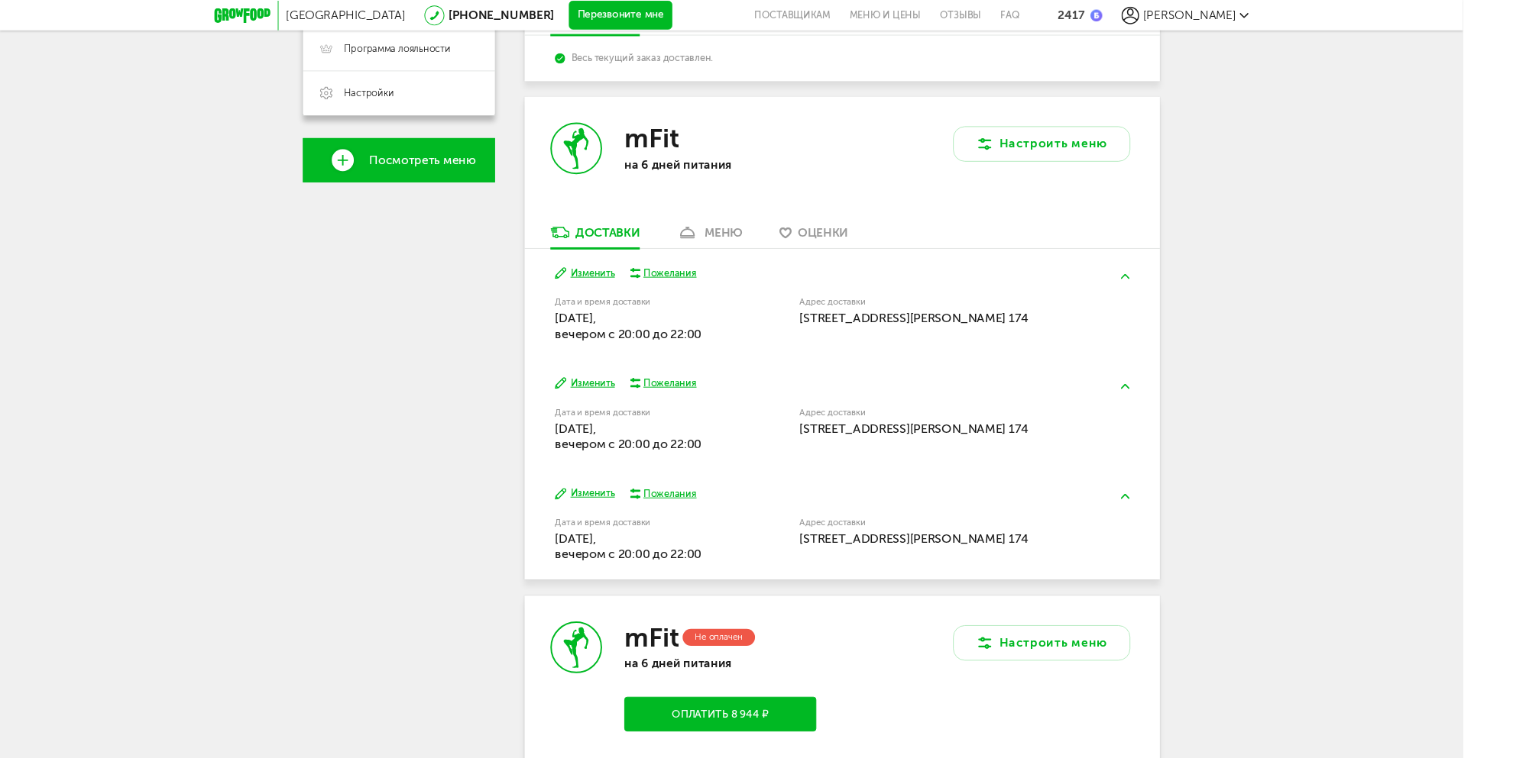
drag, startPoint x: 647, startPoint y: 445, endPoint x: 686, endPoint y: 451, distance: 39.5
click at [686, 451] on div "Дата и время доставки 22 сентября, понедельник, вечером c 20:00 до 22:00" at bounding box center [661, 445] width 175 height 45
click at [708, 461] on span "22 сентября, понедельник, вечером c 20:00 до 22:00" at bounding box center [649, 451] width 151 height 32
click at [618, 397] on button "Изменить" at bounding box center [605, 397] width 61 height 15
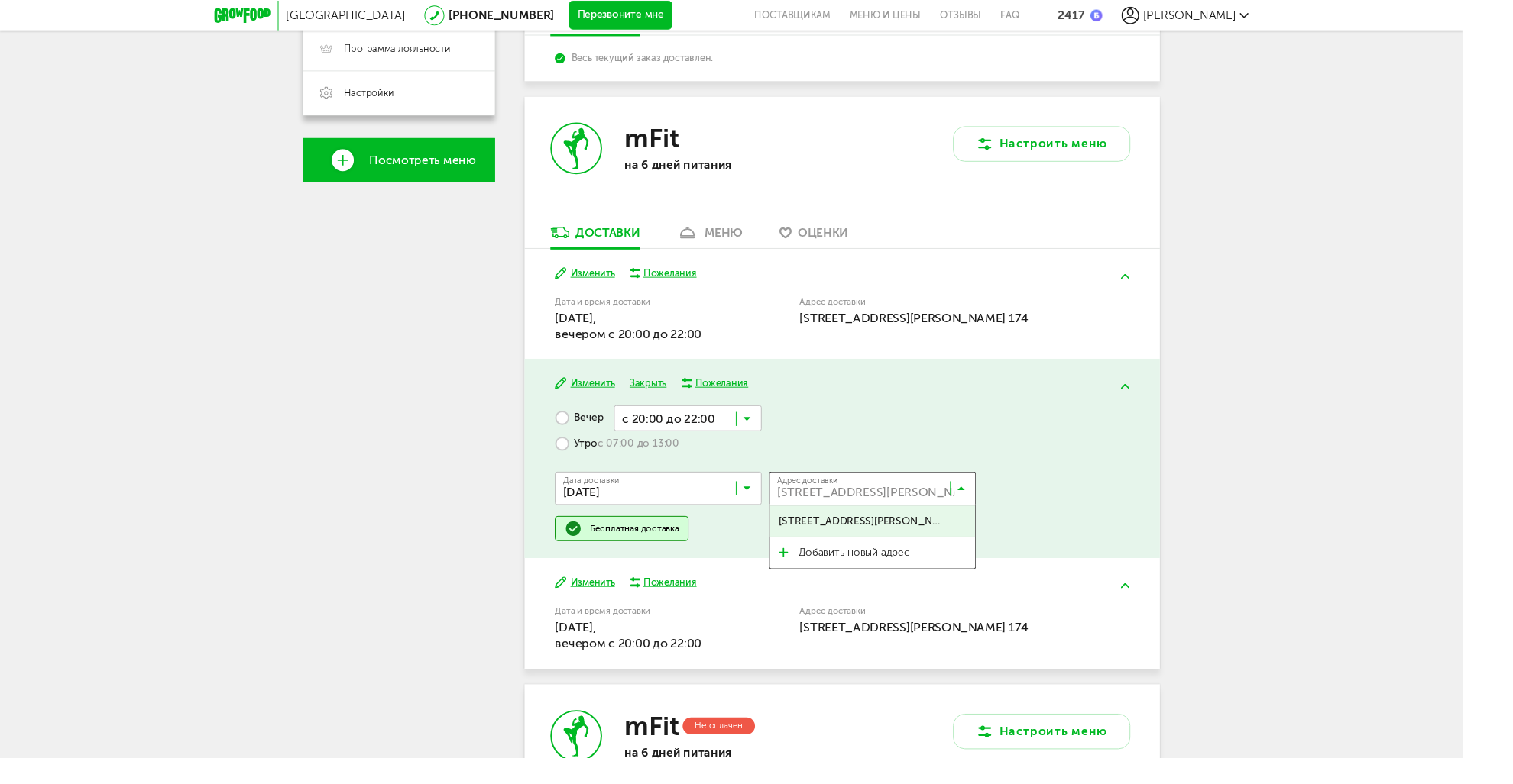
click at [856, 502] on input "Search for option" at bounding box center [906, 508] width 214 height 26
click at [890, 575] on span "Добавить новый адрес" at bounding box center [883, 572] width 116 height 32
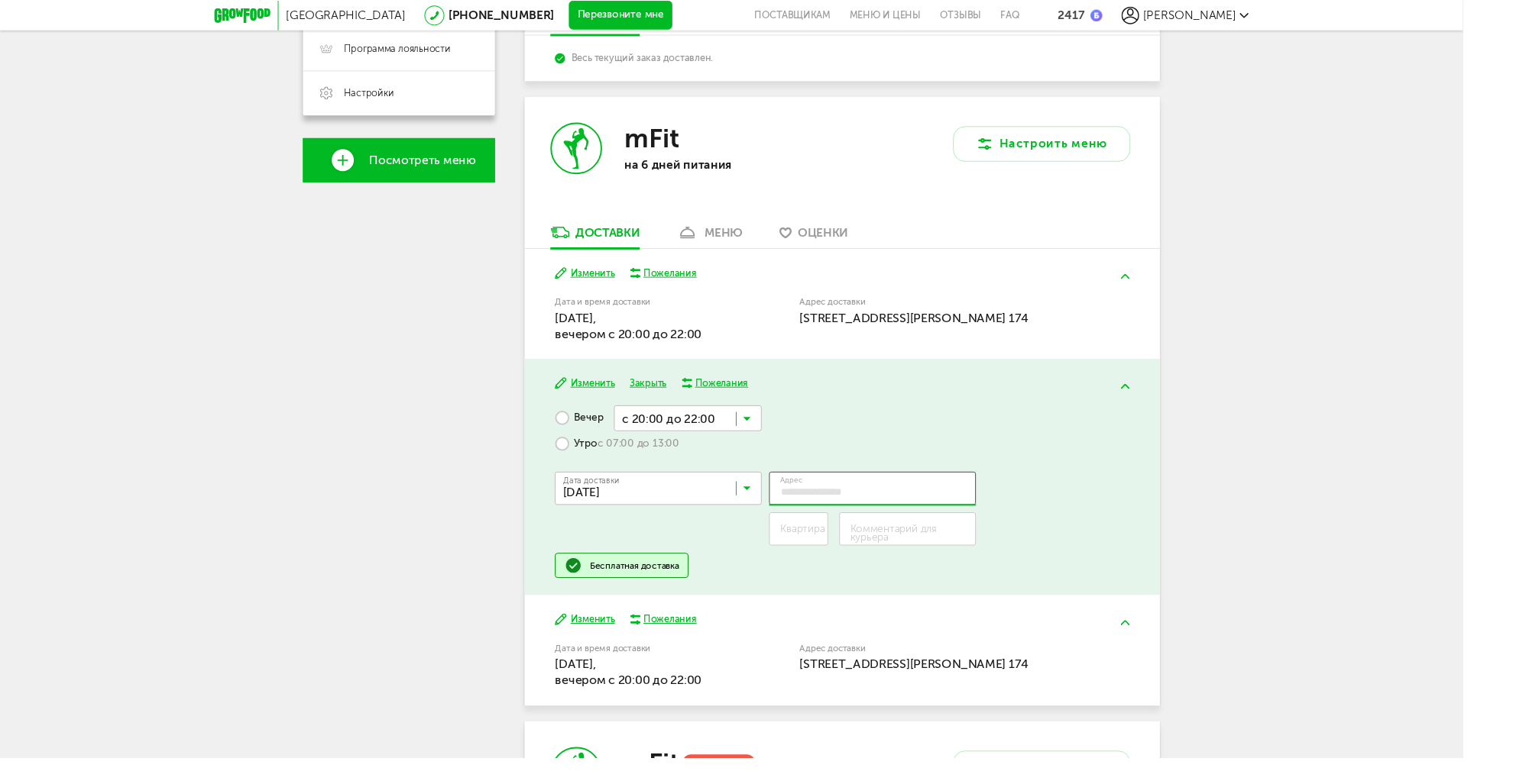
click at [874, 507] on input "Адрес" at bounding box center [903, 505] width 214 height 34
click at [861, 509] on input "Адрес" at bounding box center [903, 505] width 214 height 34
paste input "**********"
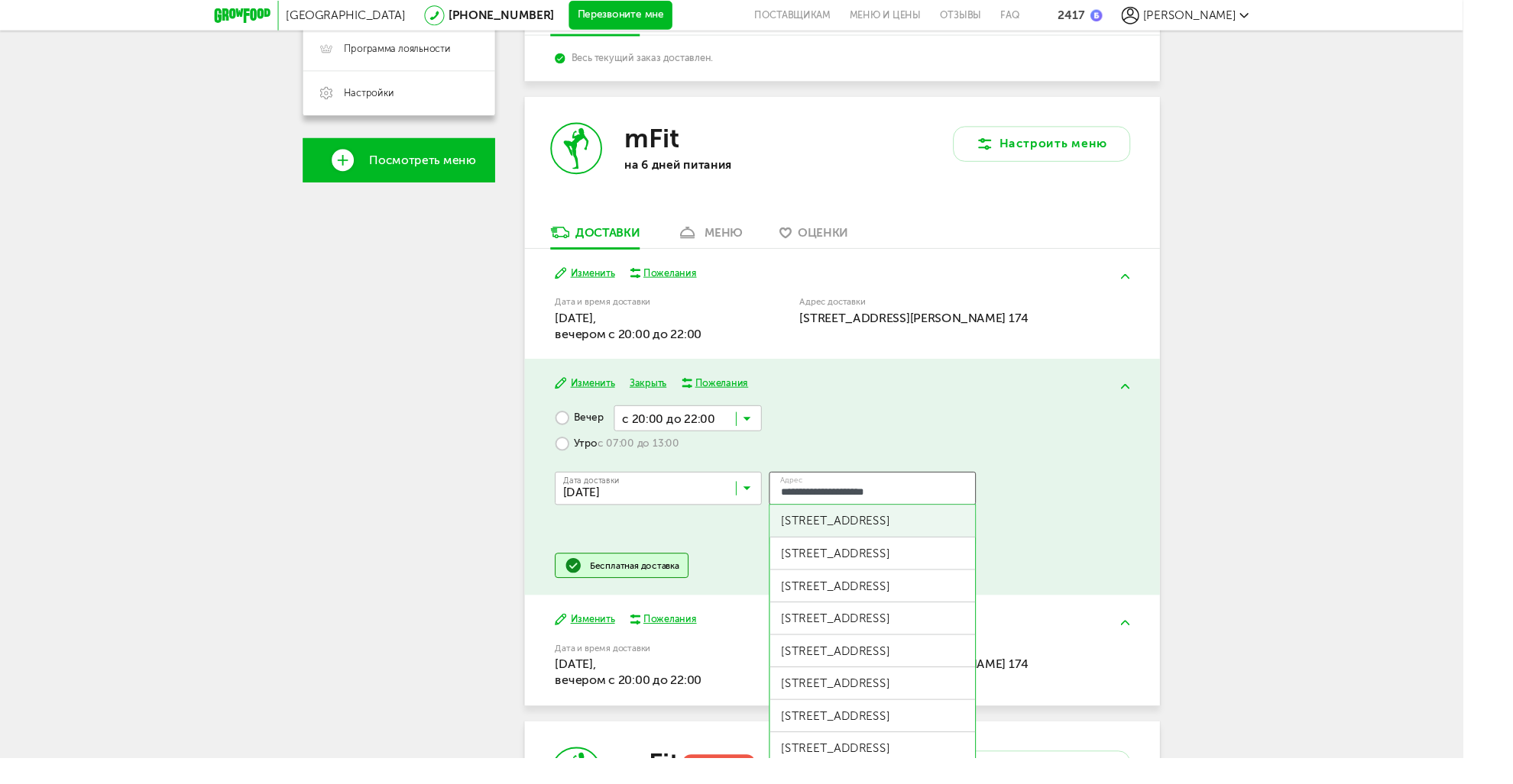
click at [961, 539] on div "Алтуфьевское шоссе, д 18" at bounding box center [902, 539] width 189 height 15
type input "**********"
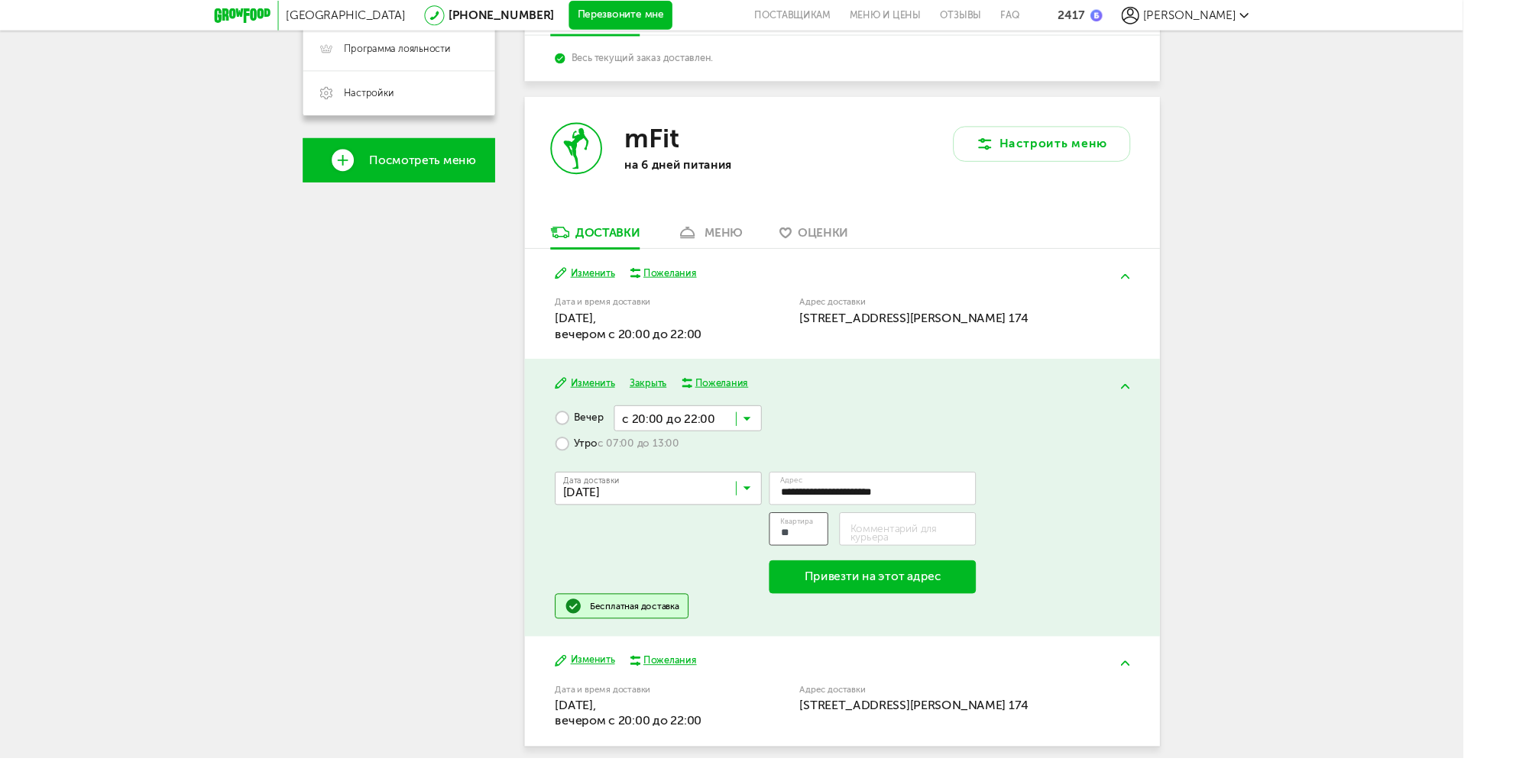
type input "**"
click at [907, 547] on label "Комментарий для курьера" at bounding box center [945, 551] width 130 height 17
click at [907, 547] on input "Комментарий для курьера" at bounding box center [939, 547] width 143 height 34
paste input "**********"
type input "**********"
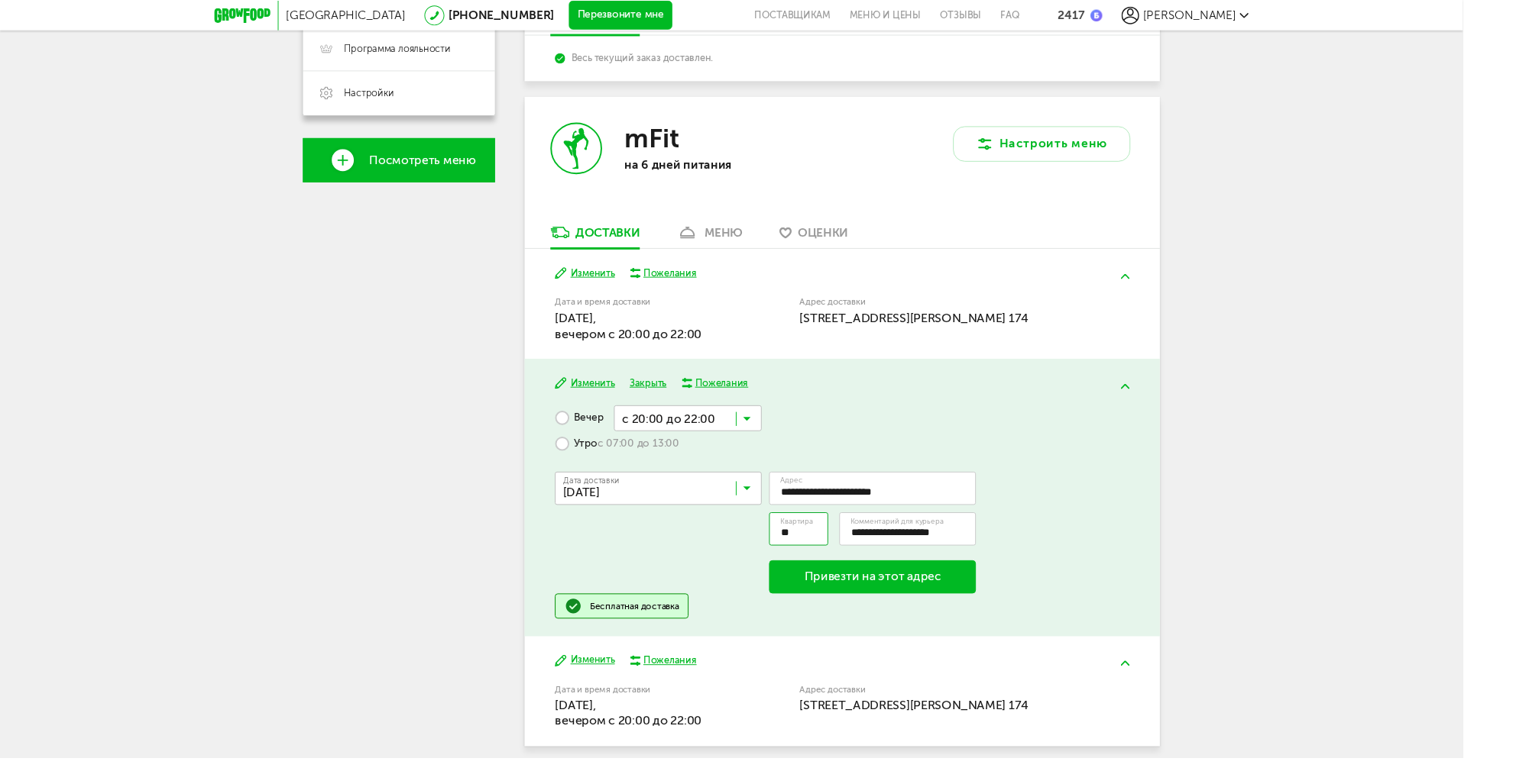
click at [924, 602] on button "Привезти на этот адрес" at bounding box center [903, 597] width 214 height 35
click at [913, 555] on input "**********" at bounding box center [939, 547] width 143 height 34
click at [877, 599] on button "Привезти на этот адрес" at bounding box center [903, 597] width 214 height 35
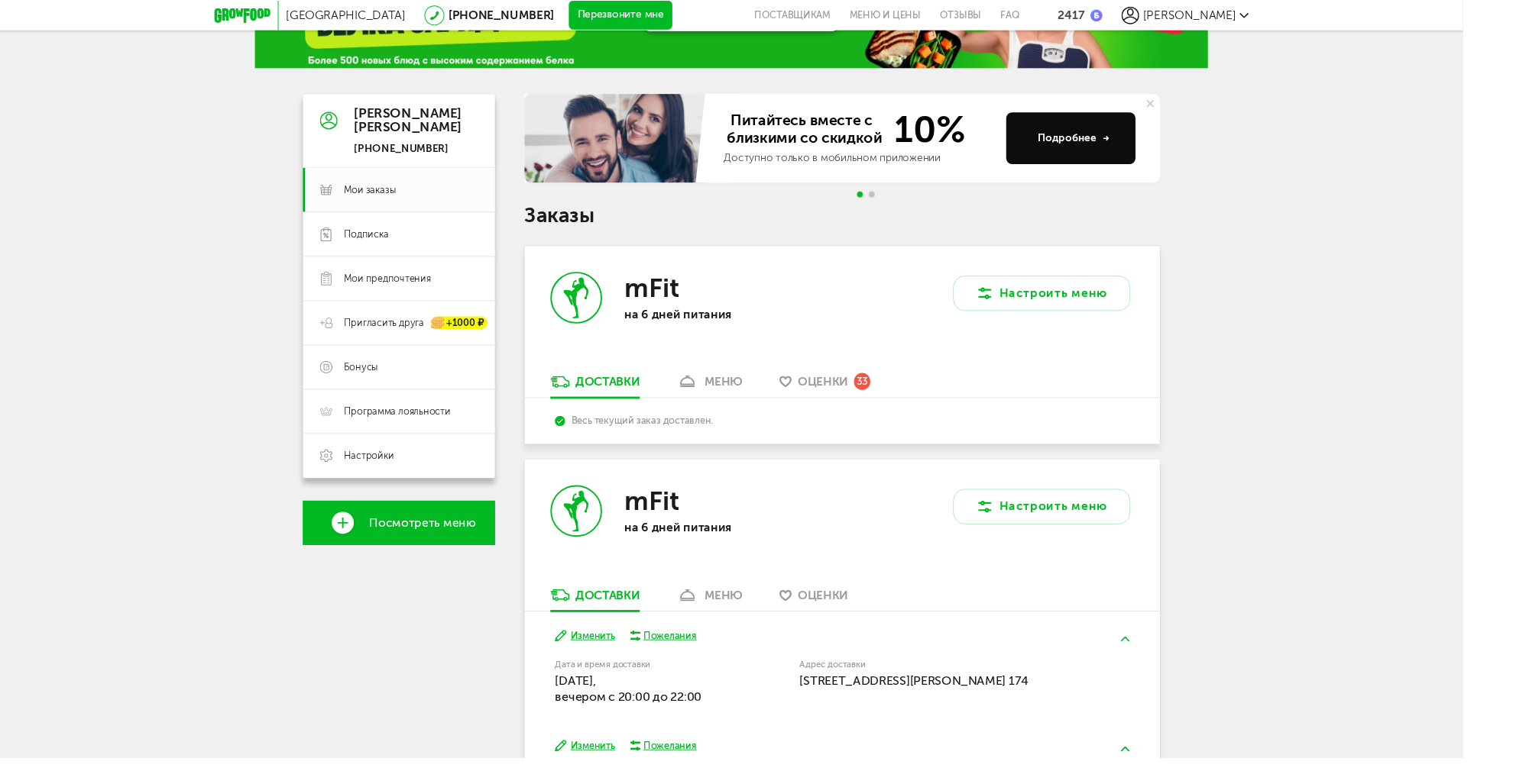
scroll to position [388, 0]
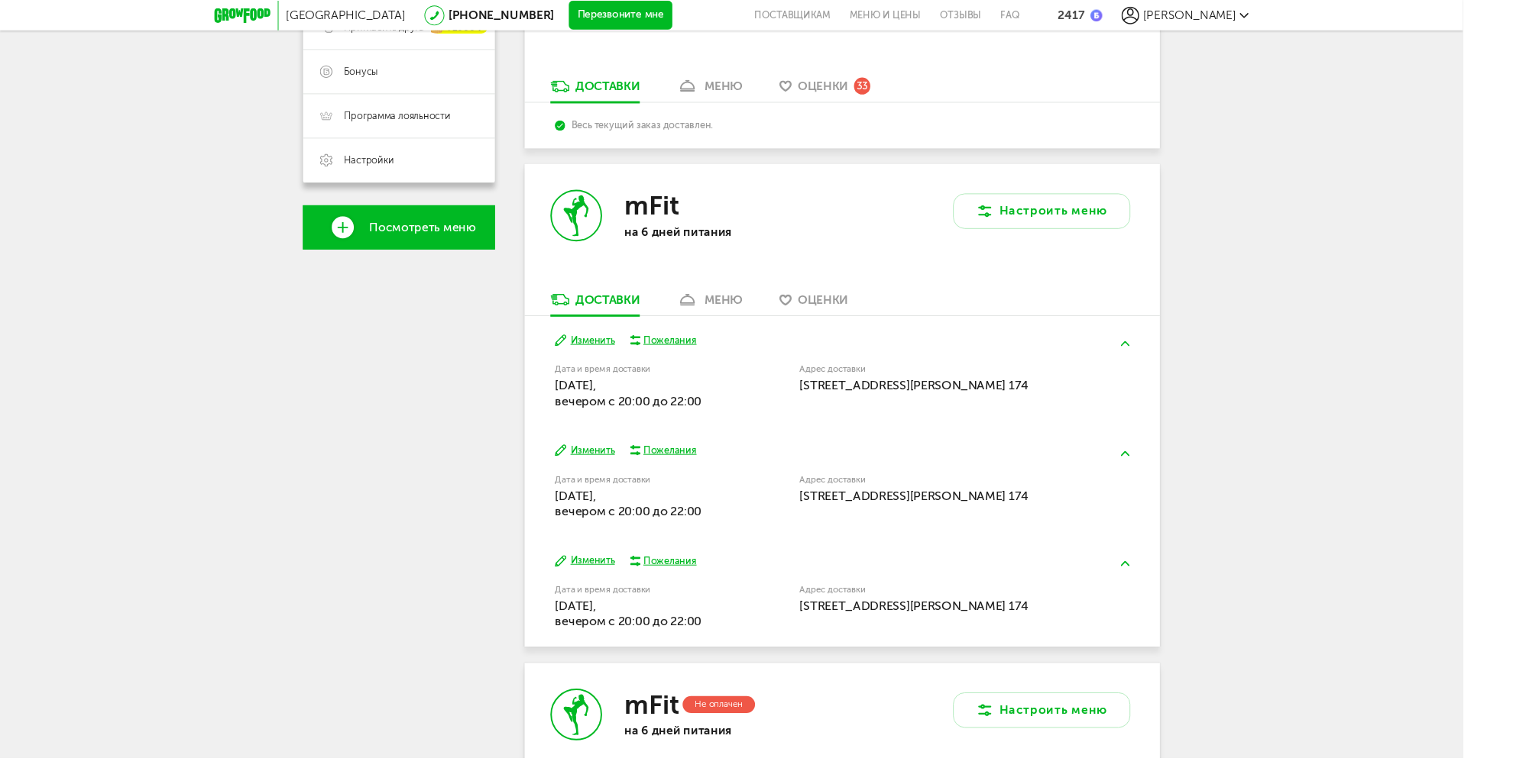
click at [599, 461] on button "Изменить" at bounding box center [605, 466] width 61 height 15
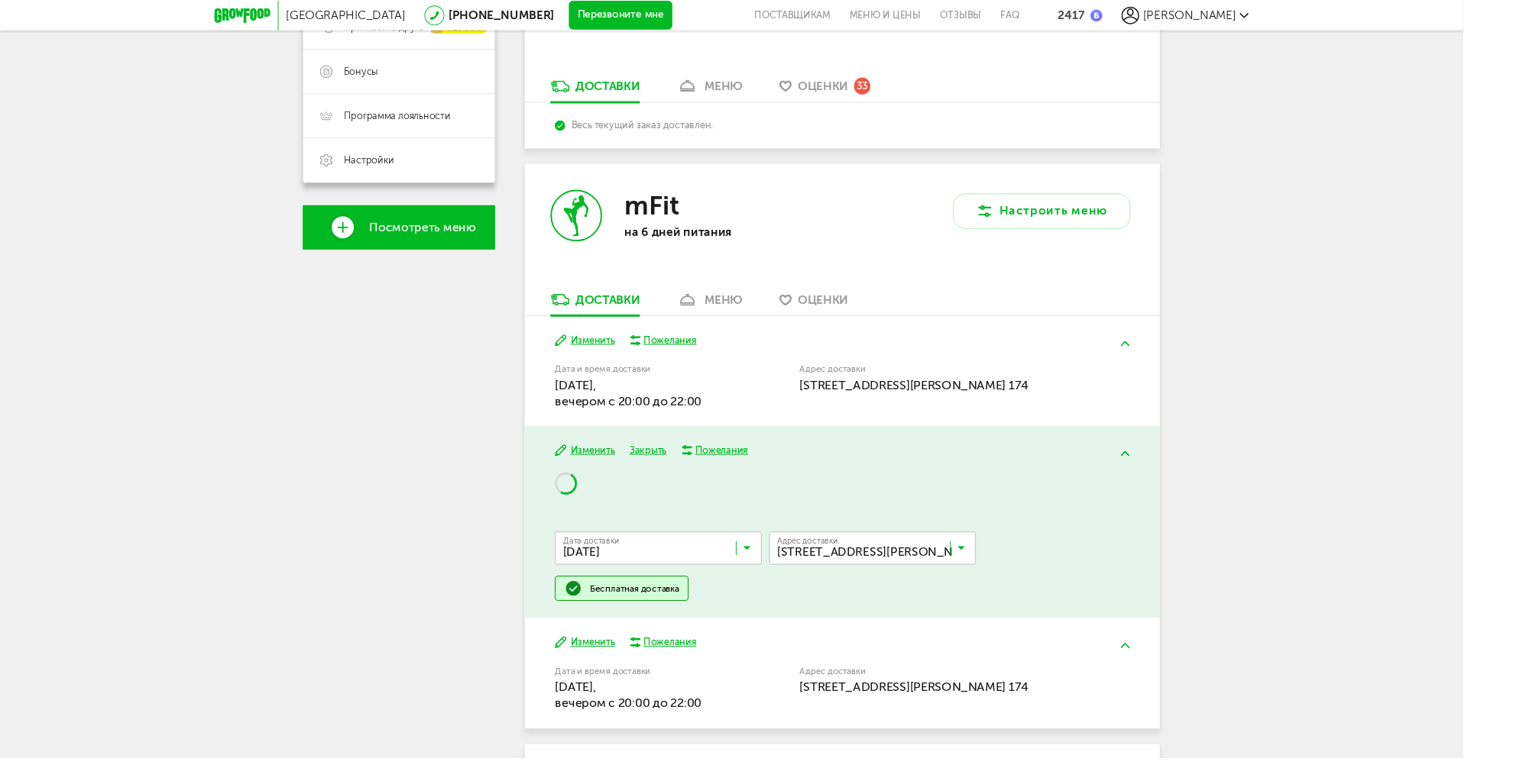
click at [979, 577] on input "Search for option" at bounding box center [906, 571] width 214 height 26
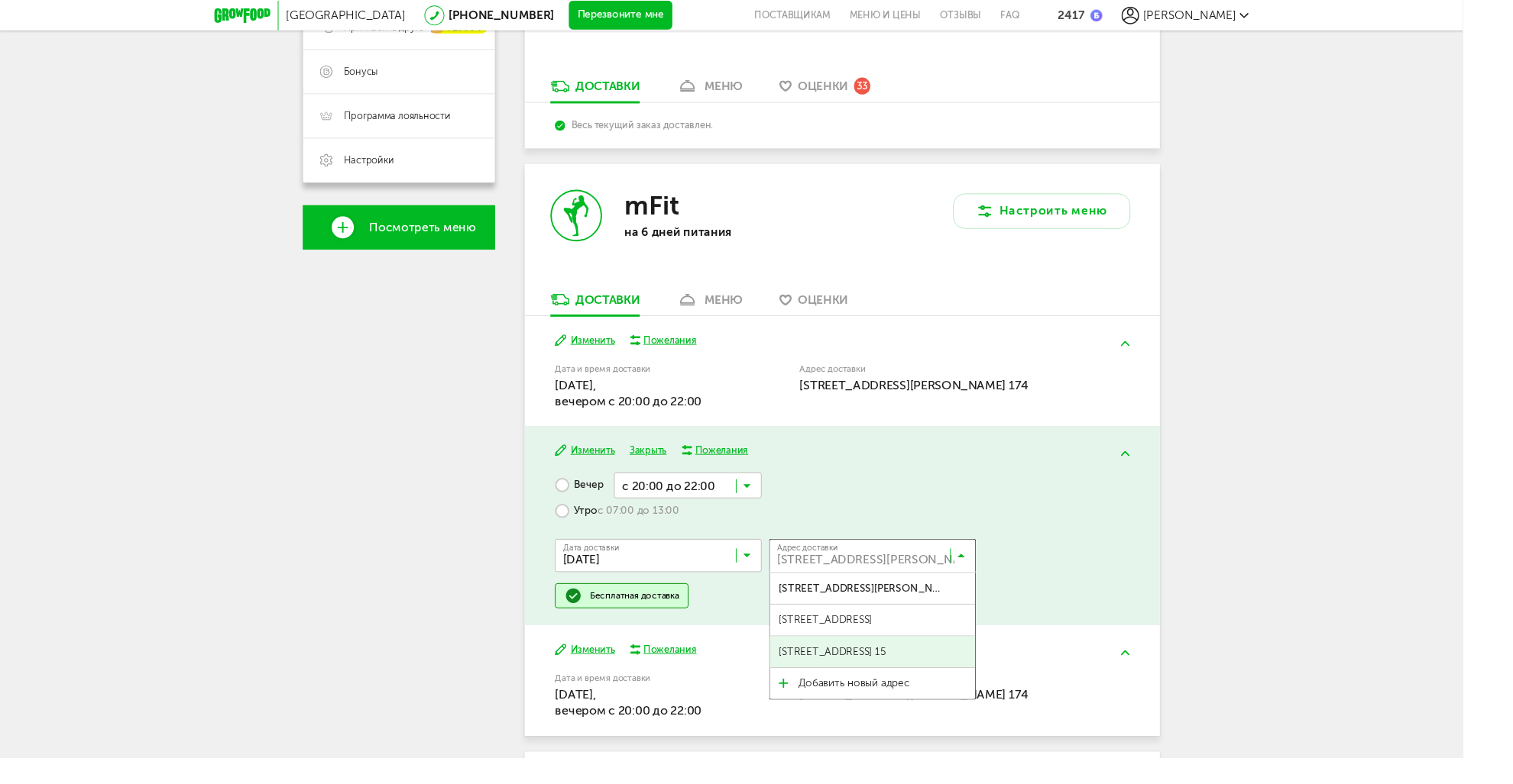
click at [916, 675] on span "[STREET_ADDRESS] 15" at bounding box center [860, 674] width 111 height 32
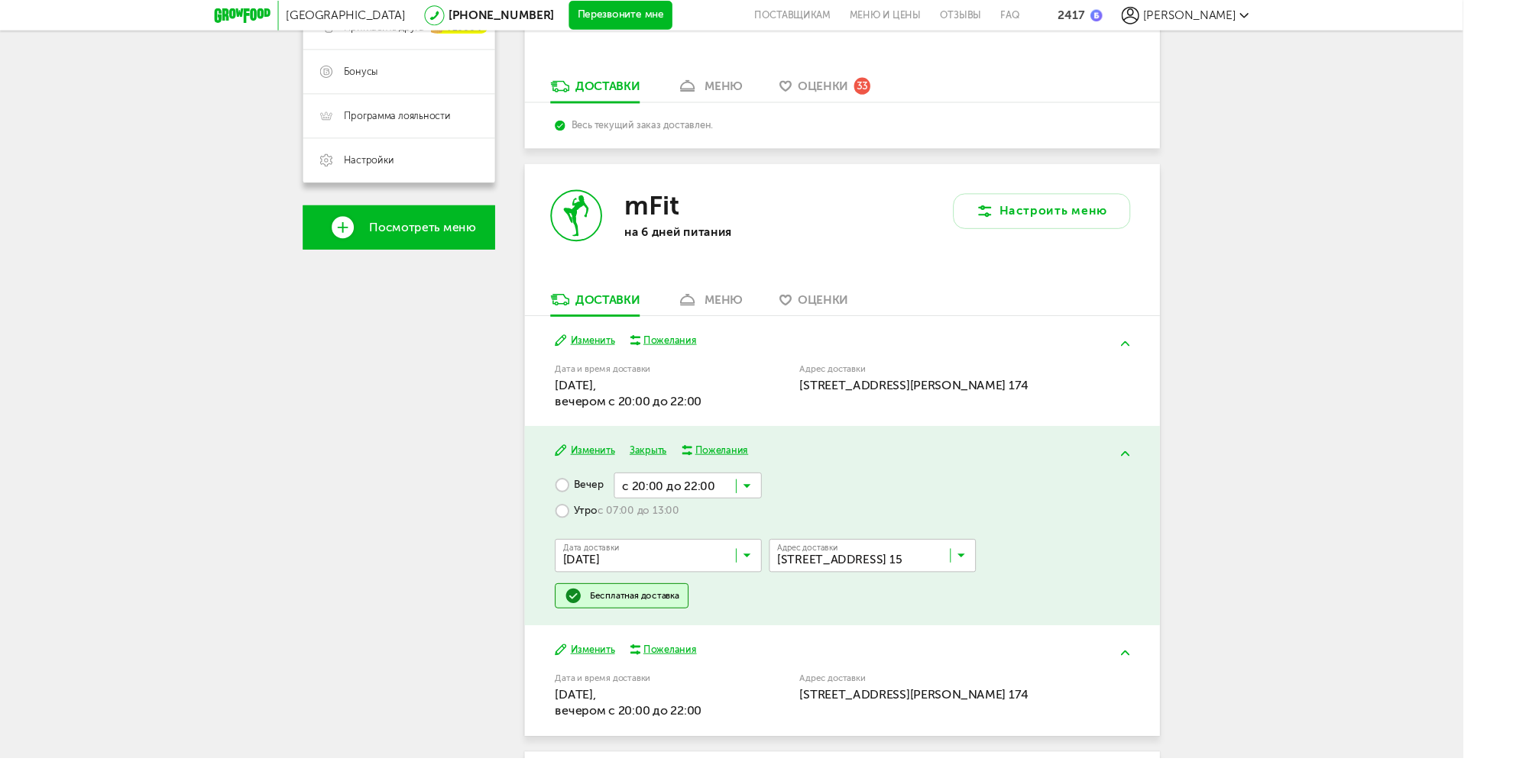
click at [674, 465] on button "Закрыть" at bounding box center [670, 466] width 38 height 15
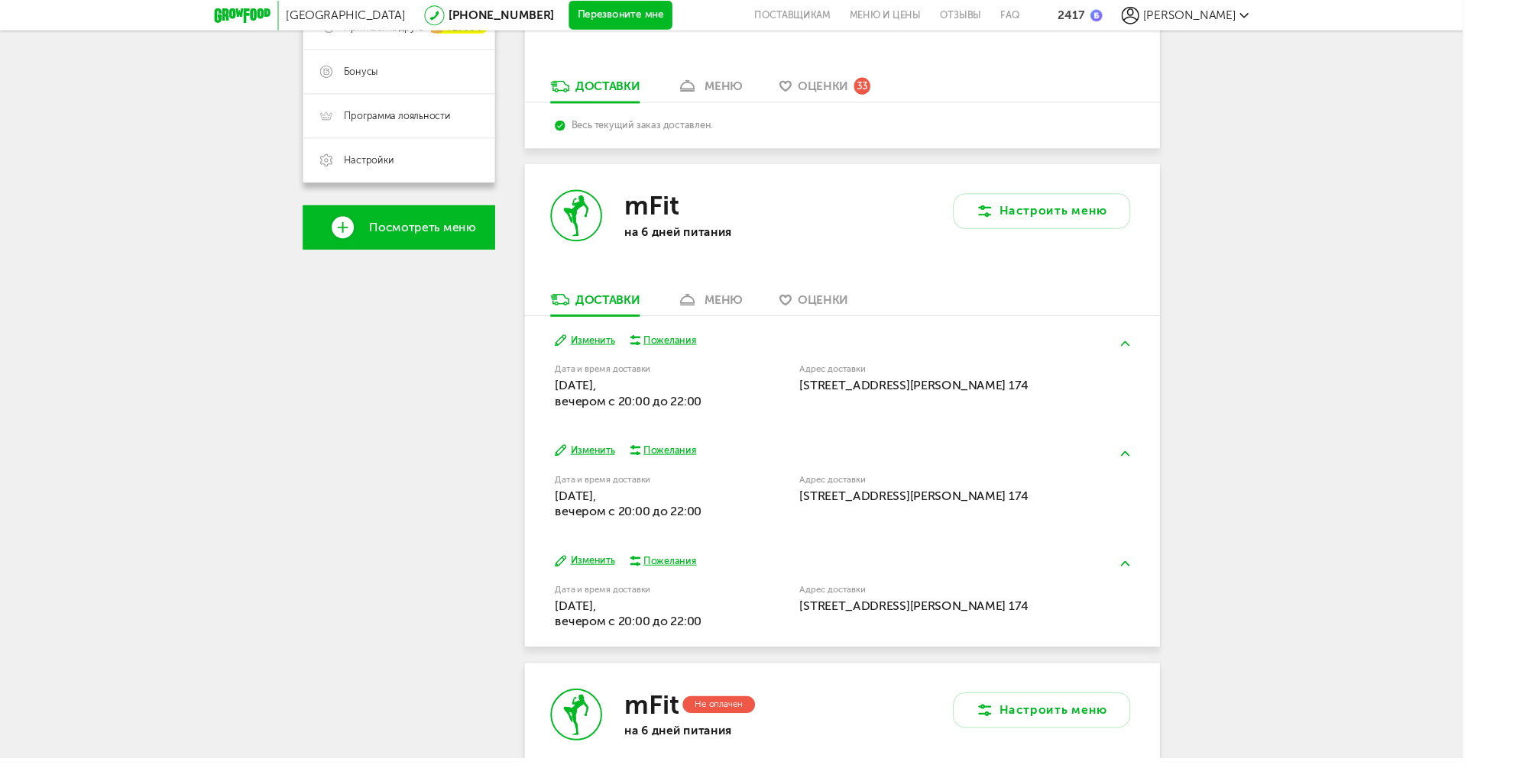
click at [622, 578] on button "Изменить" at bounding box center [605, 580] width 61 height 15
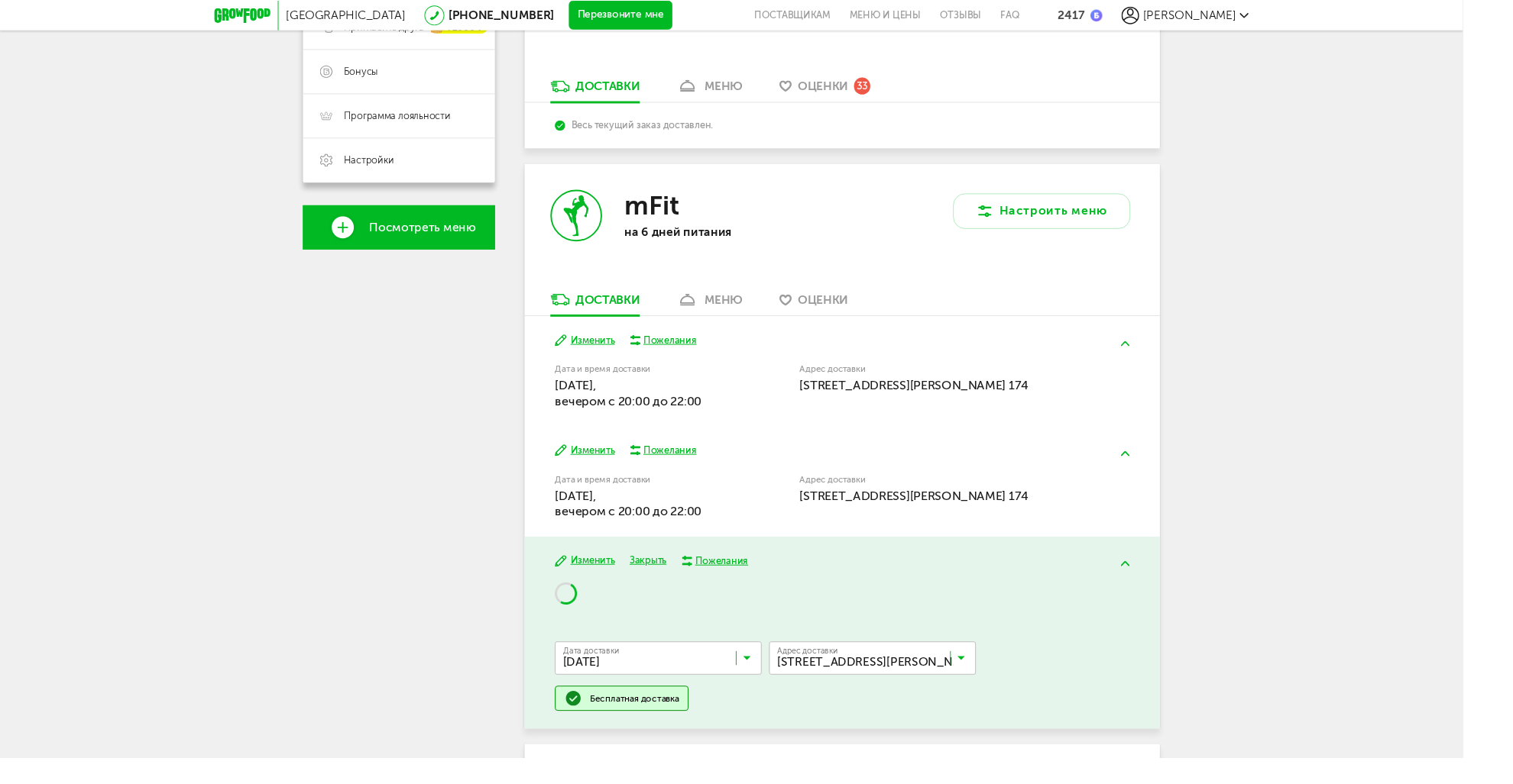
click at [887, 682] on input "Search for option" at bounding box center [906, 684] width 214 height 26
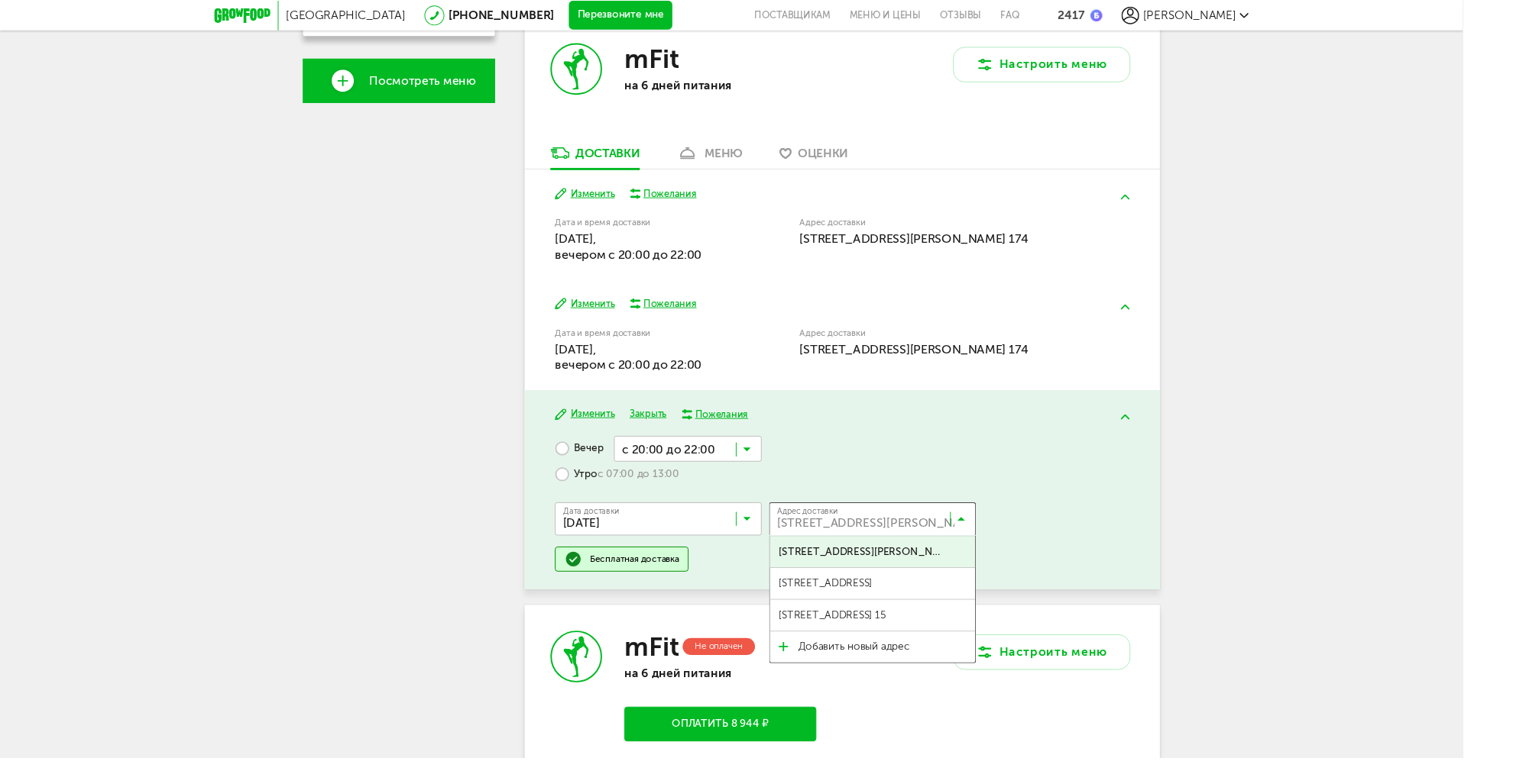
scroll to position [541, 0]
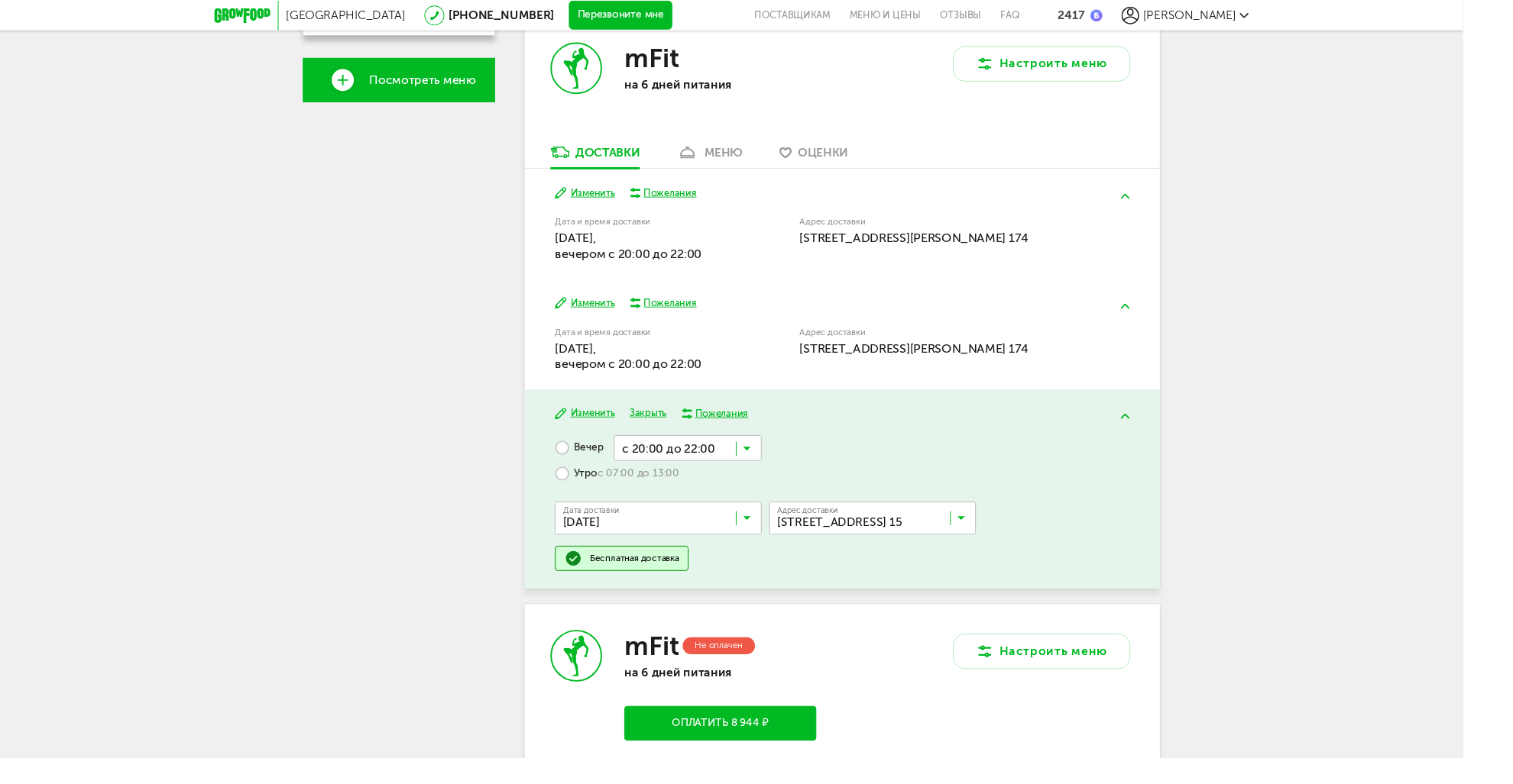
click at [916, 642] on span "[STREET_ADDRESS] 15" at bounding box center [860, 635] width 111 height 32
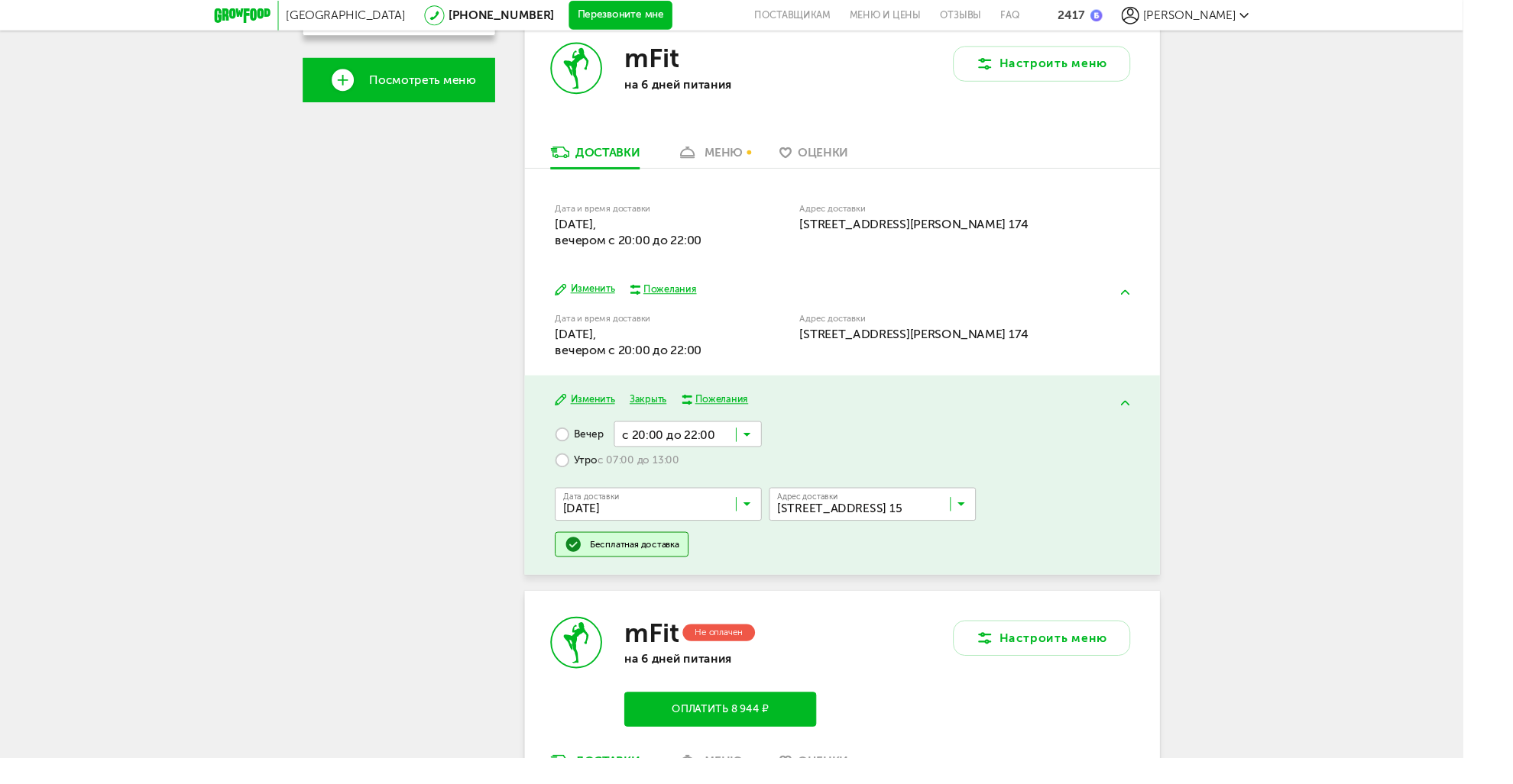
click at [665, 418] on button "Закрыть" at bounding box center [670, 413] width 38 height 15
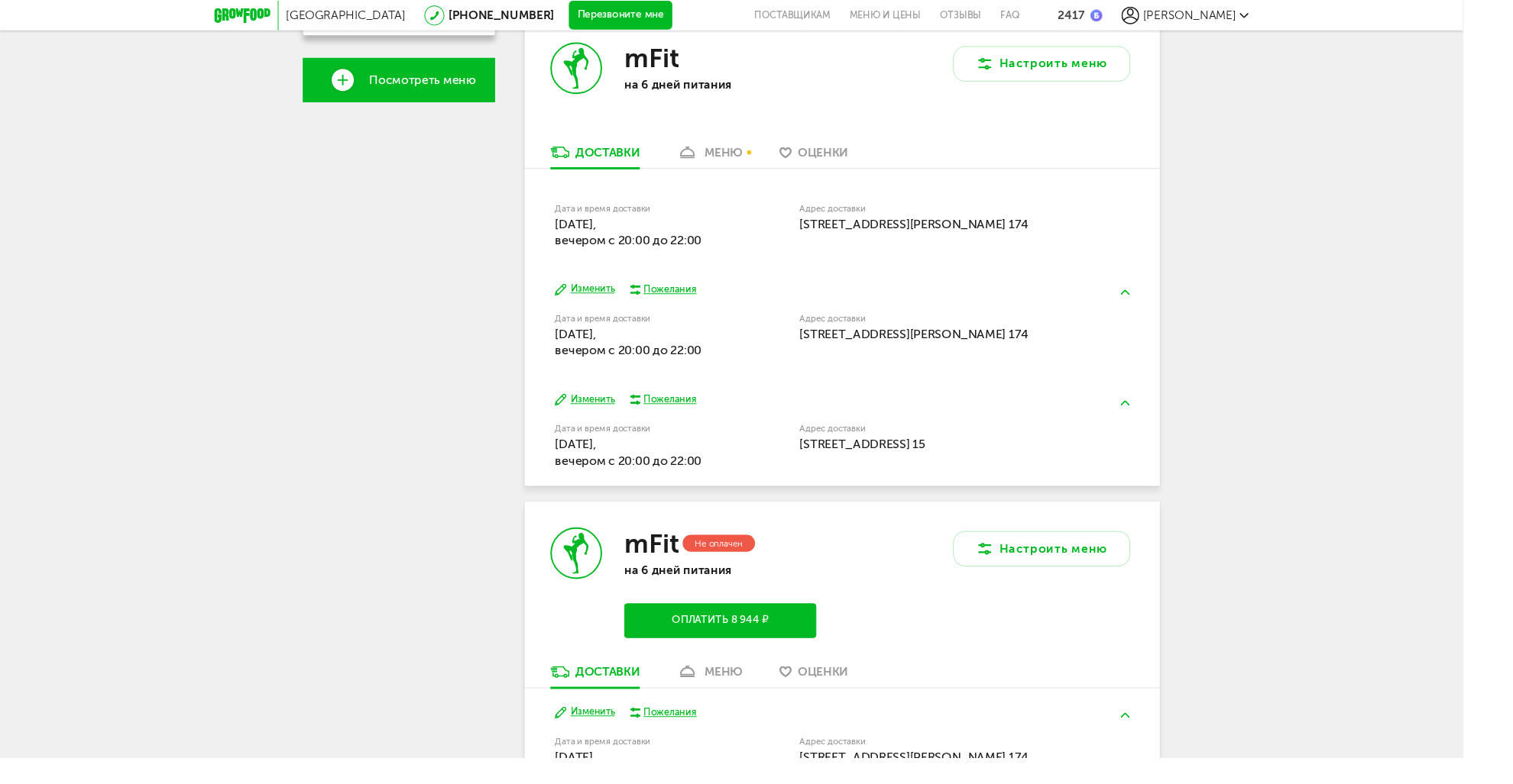
click at [607, 296] on button "Изменить" at bounding box center [605, 299] width 61 height 15
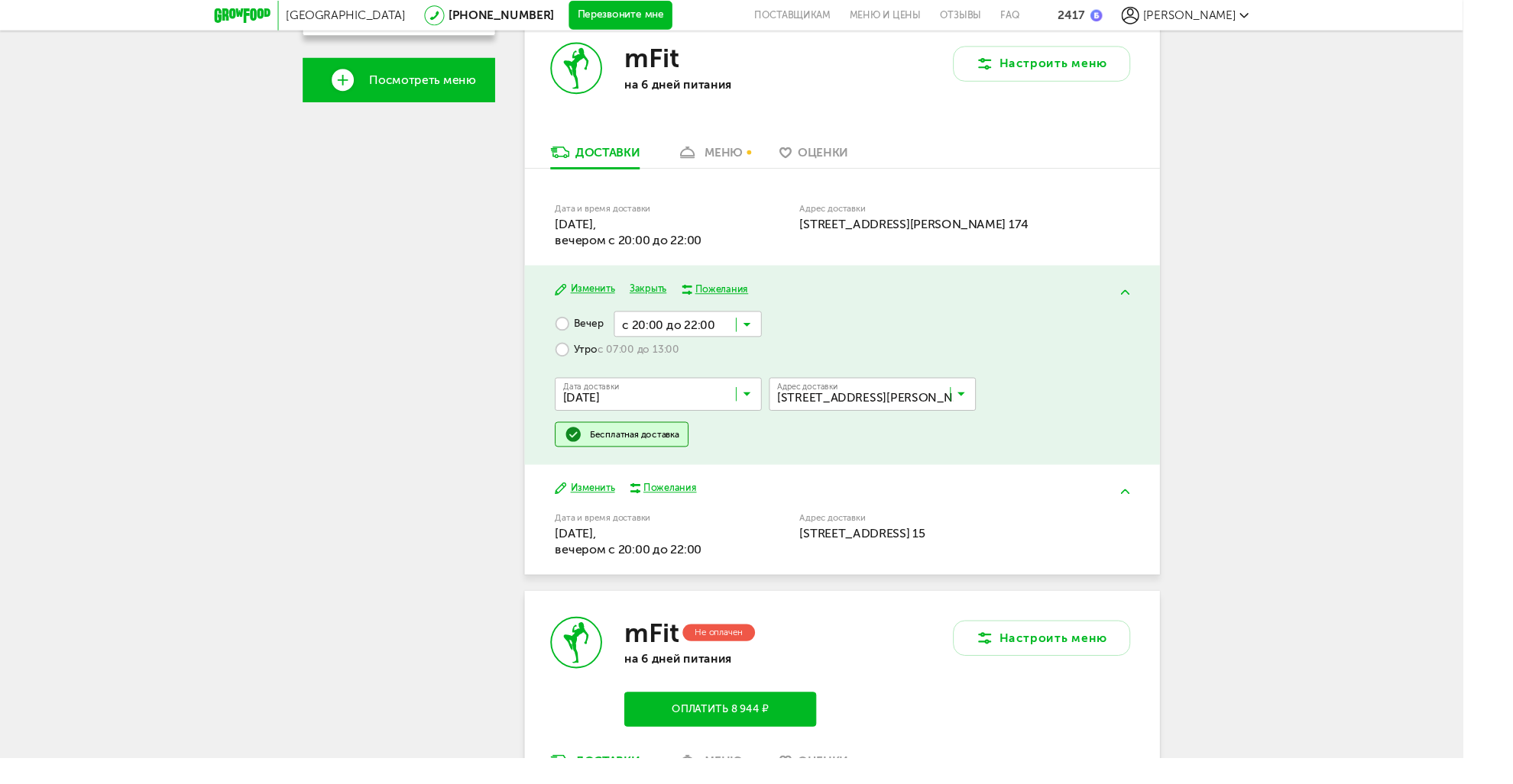
click at [748, 350] on div "Утро с 07:00 до 13:00" at bounding box center [681, 361] width 214 height 27
click at [754, 339] on input "Search for option" at bounding box center [712, 334] width 153 height 26
click at [592, 358] on label "Утро с 07:00 до 13:00" at bounding box center [638, 361] width 129 height 27
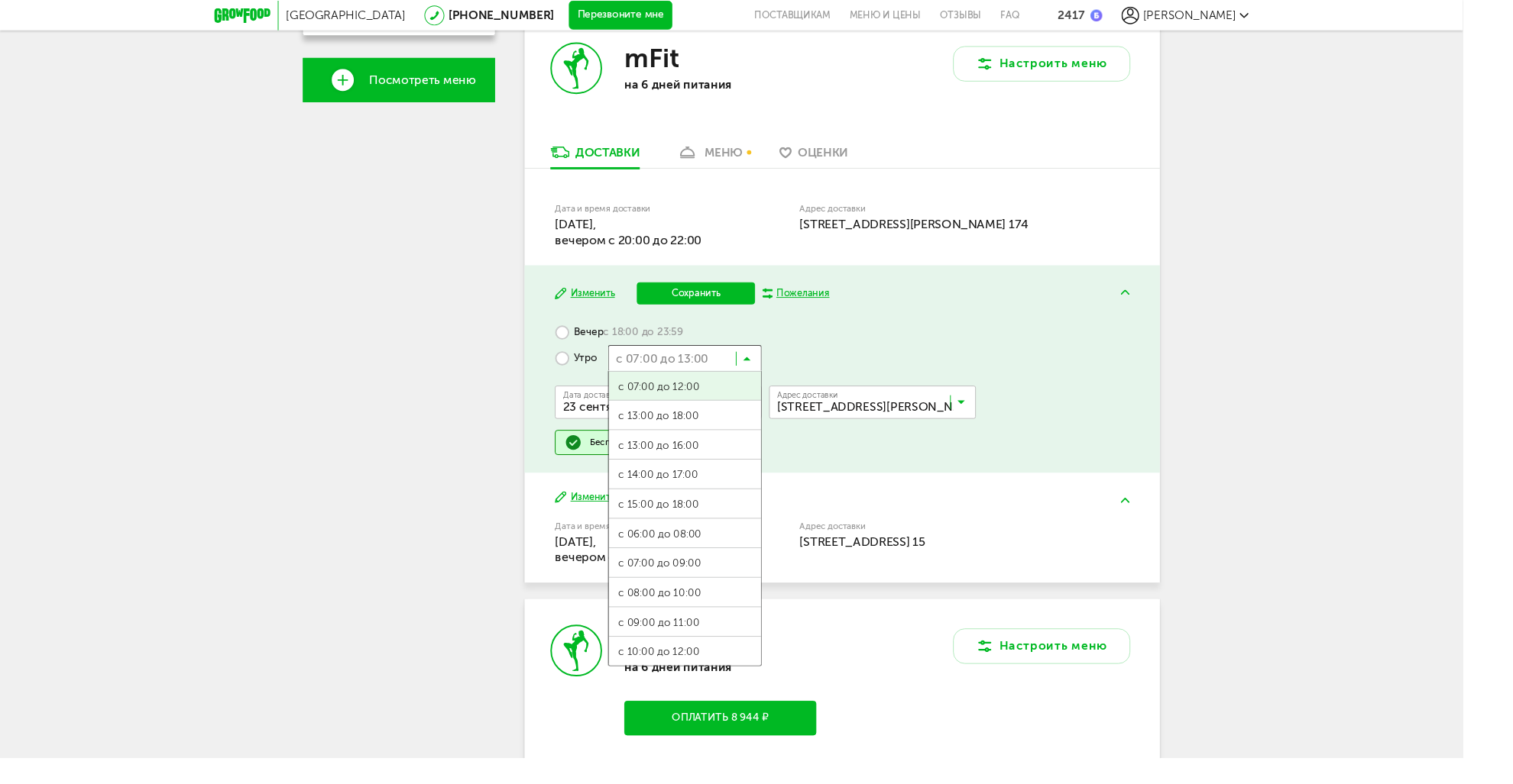
click at [725, 372] on input "Search for option" at bounding box center [708, 370] width 159 height 26
click at [733, 427] on span "с 13:00 до 18:00" at bounding box center [708, 430] width 157 height 32
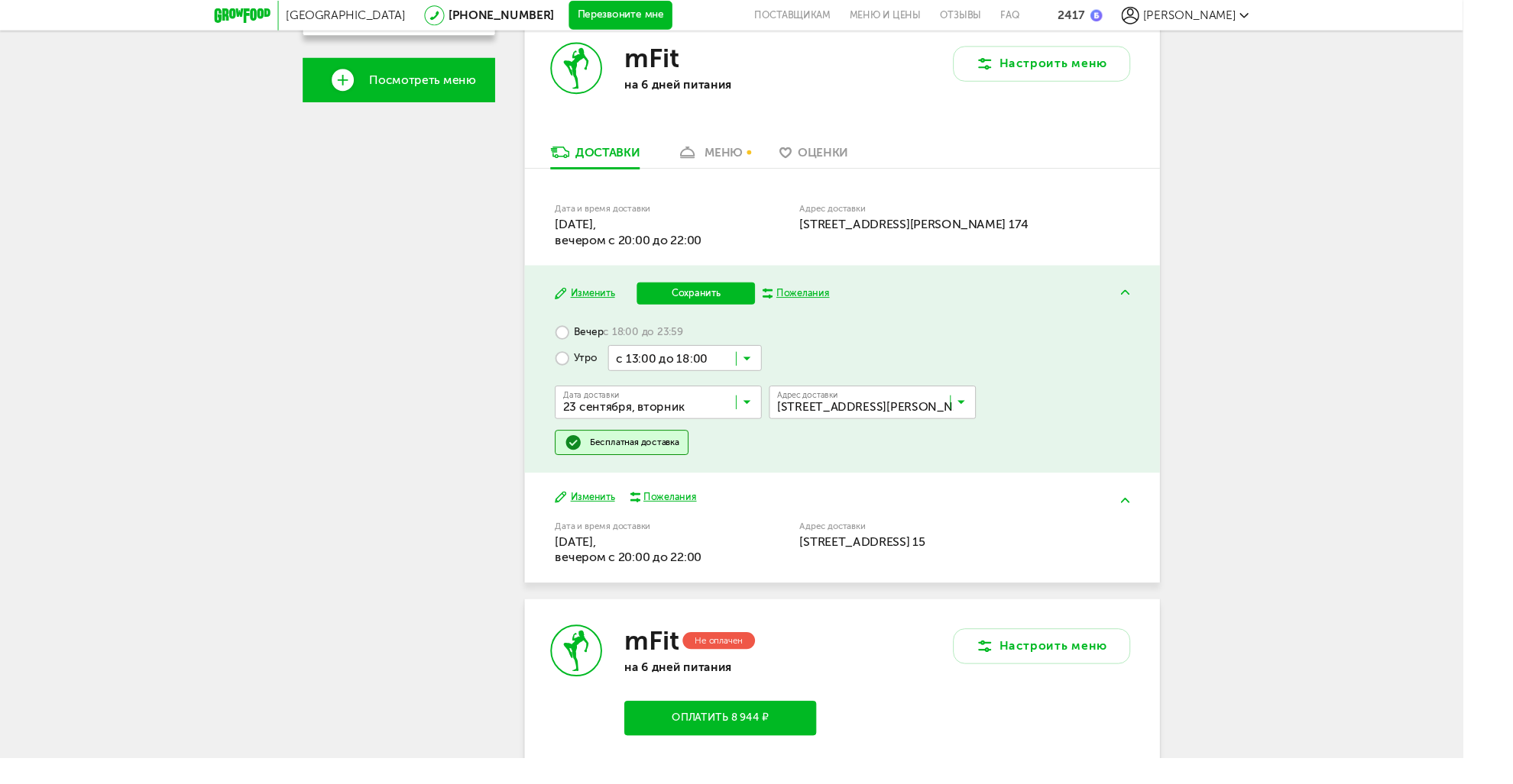
click at [733, 308] on button "Сохранить" at bounding box center [719, 303] width 122 height 23
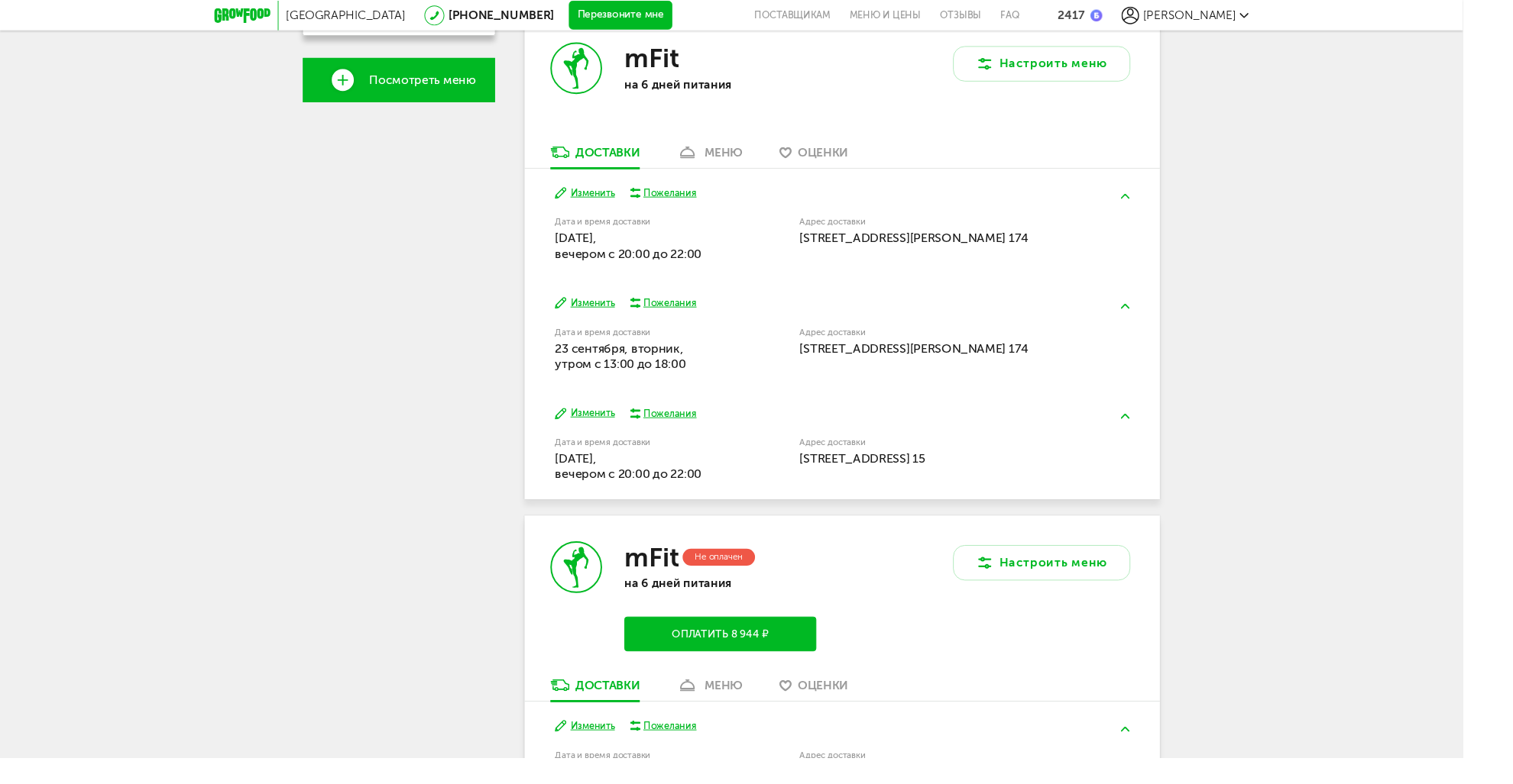
click at [610, 320] on div "Изменить Пожелания Дата и время доставки [DATE], утром c 13:00 до 18:00 Адрес д…" at bounding box center [870, 345] width 657 height 114
click at [612, 317] on button "Изменить" at bounding box center [605, 314] width 61 height 15
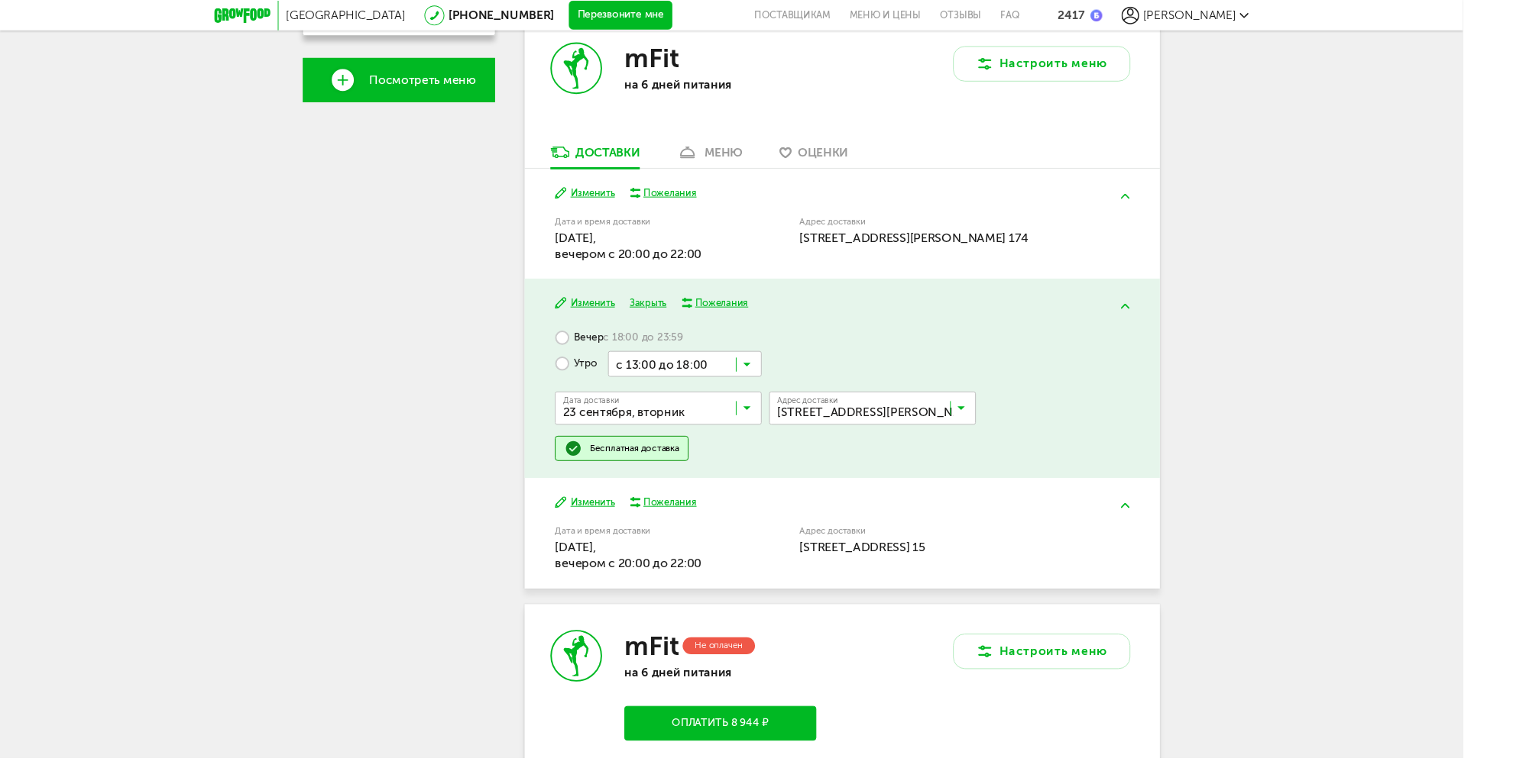
click at [725, 424] on input "Search for option" at bounding box center [685, 426] width 214 height 26
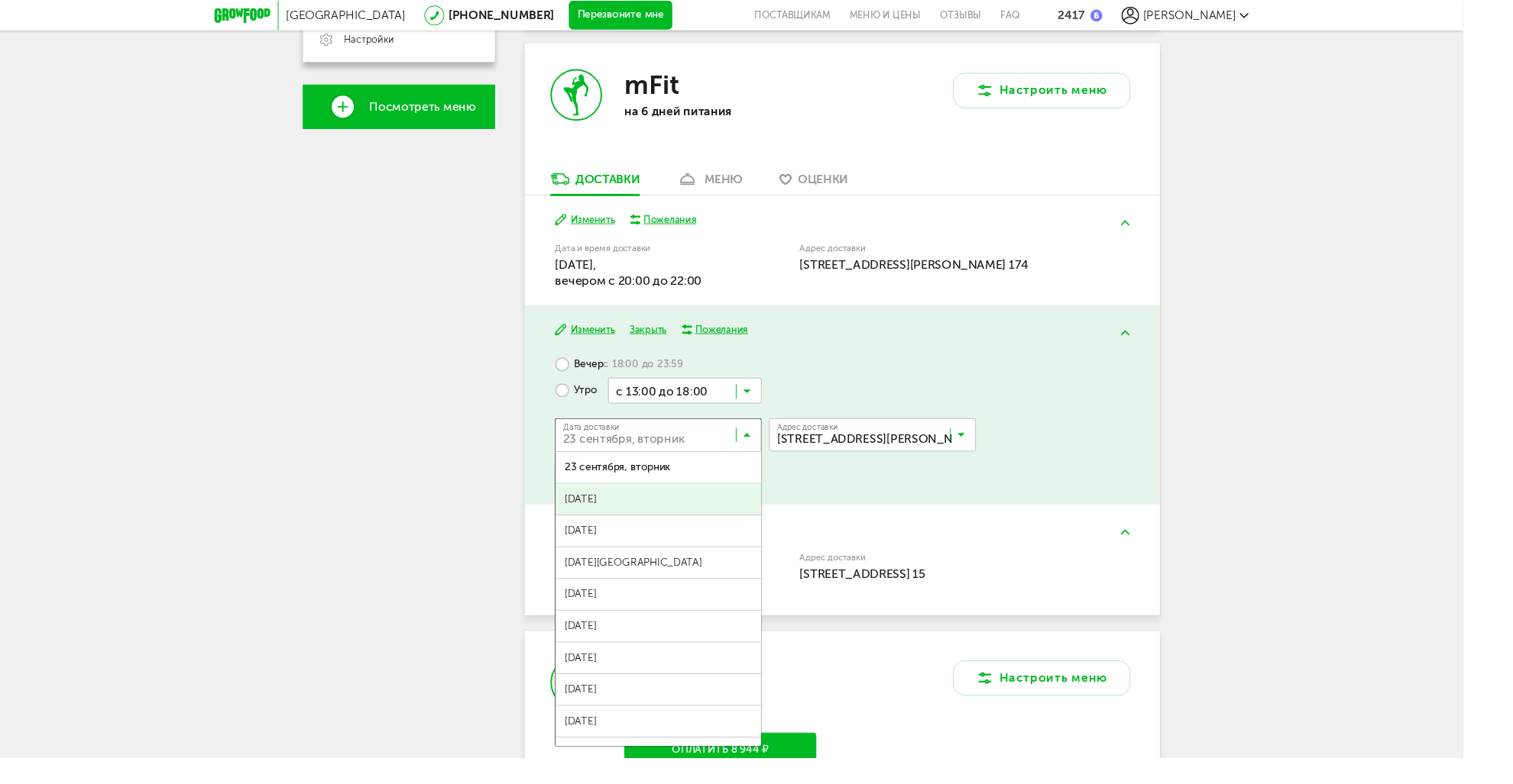
scroll to position [465, 0]
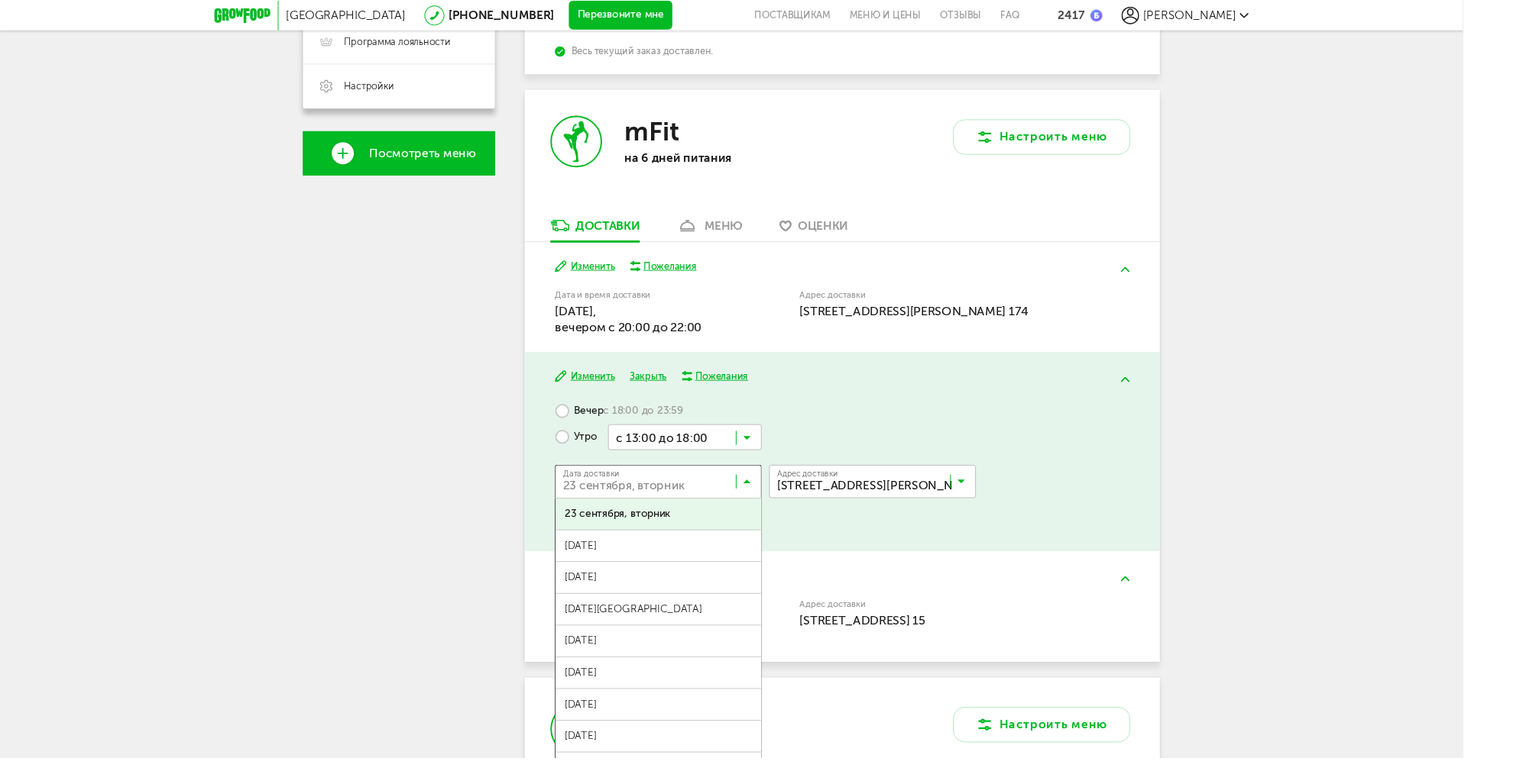
click at [862, 576] on div "Изменить Пожелания Дата и время доставки [DATE], вечером c 20:00 до 22:00 Адрес…" at bounding box center [870, 628] width 657 height 114
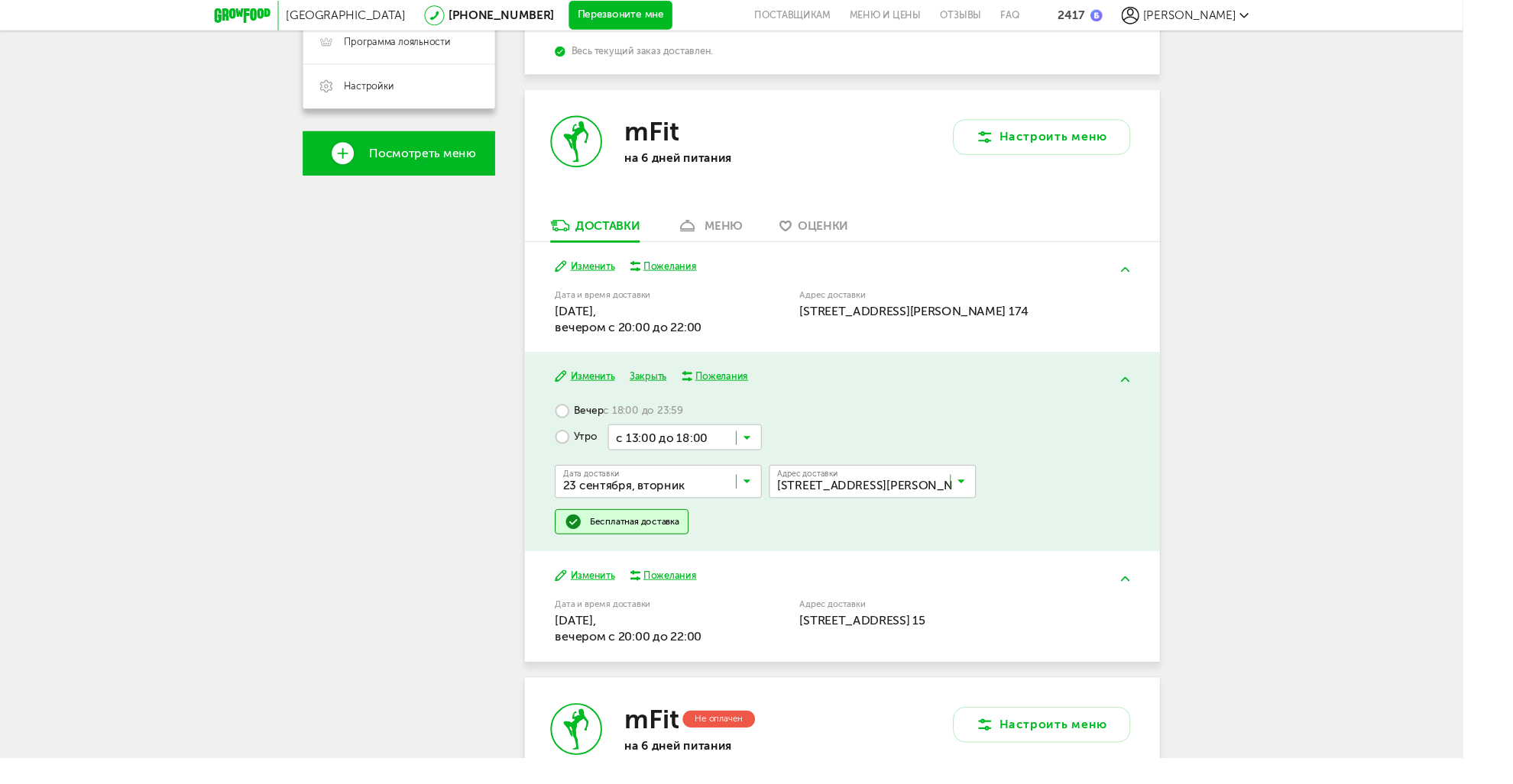
click at [626, 422] on span "с 18:00 до 23:59" at bounding box center [664, 425] width 83 height 14
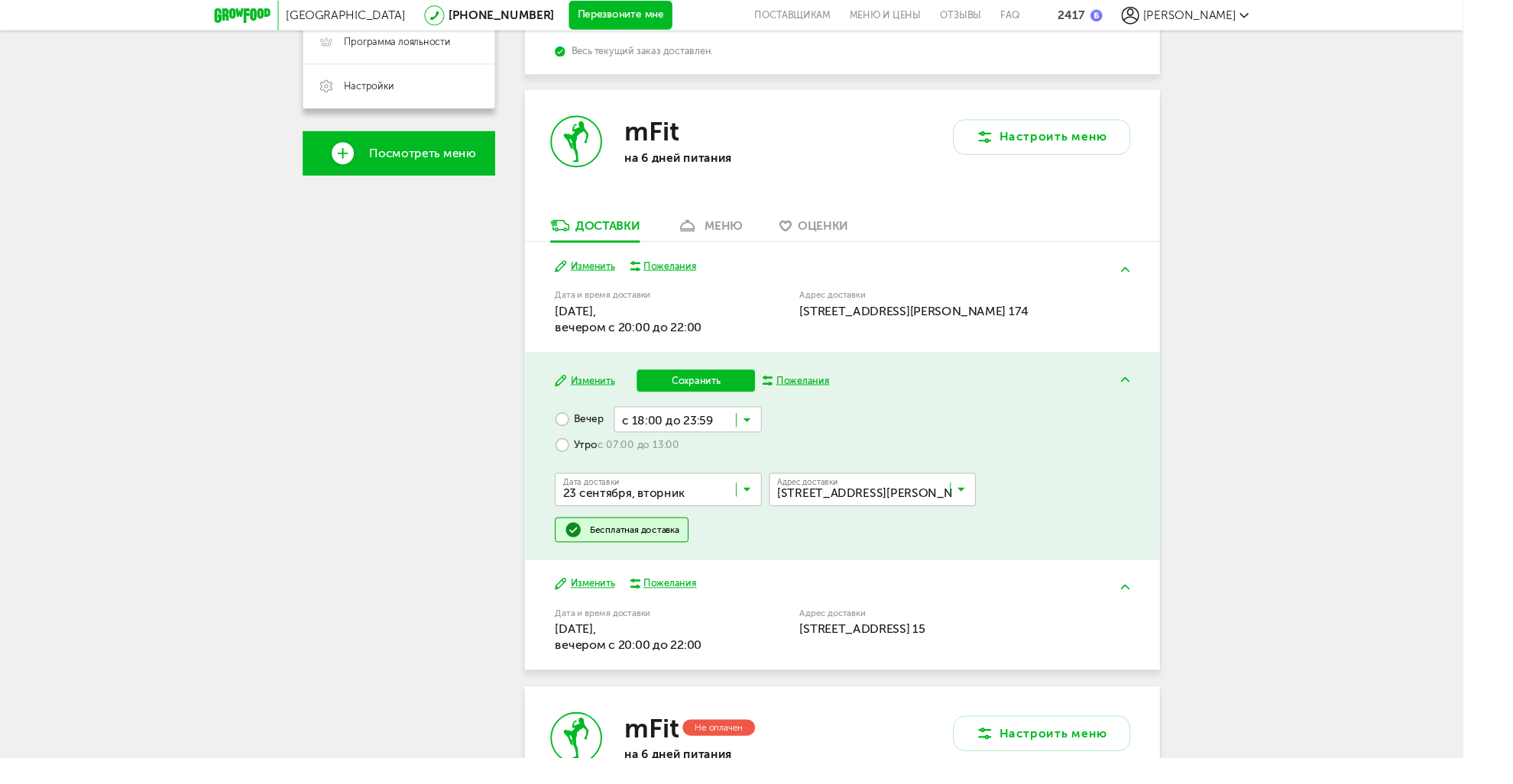
click at [687, 501] on input "Search for option" at bounding box center [685, 510] width 214 height 26
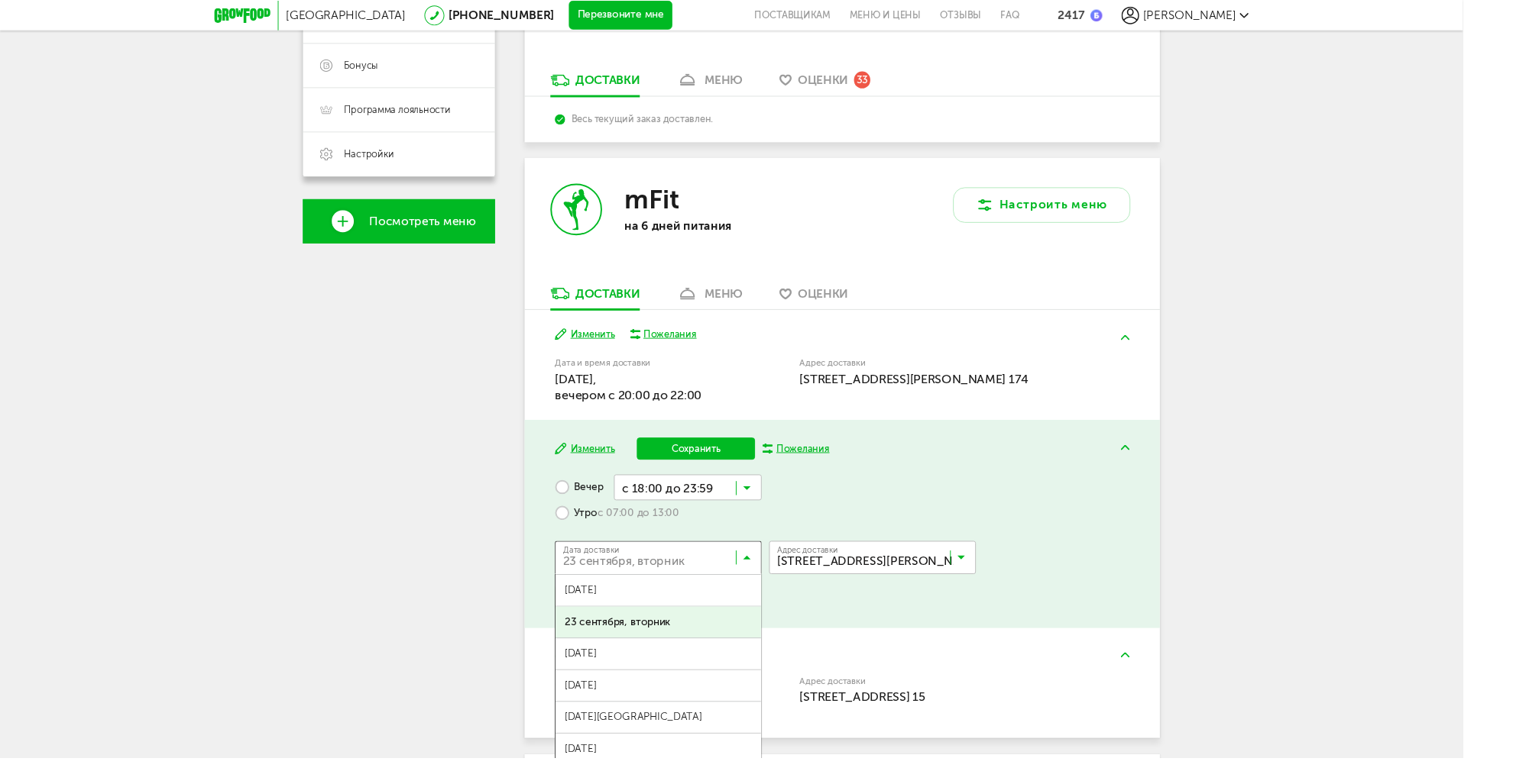
scroll to position [388, 0]
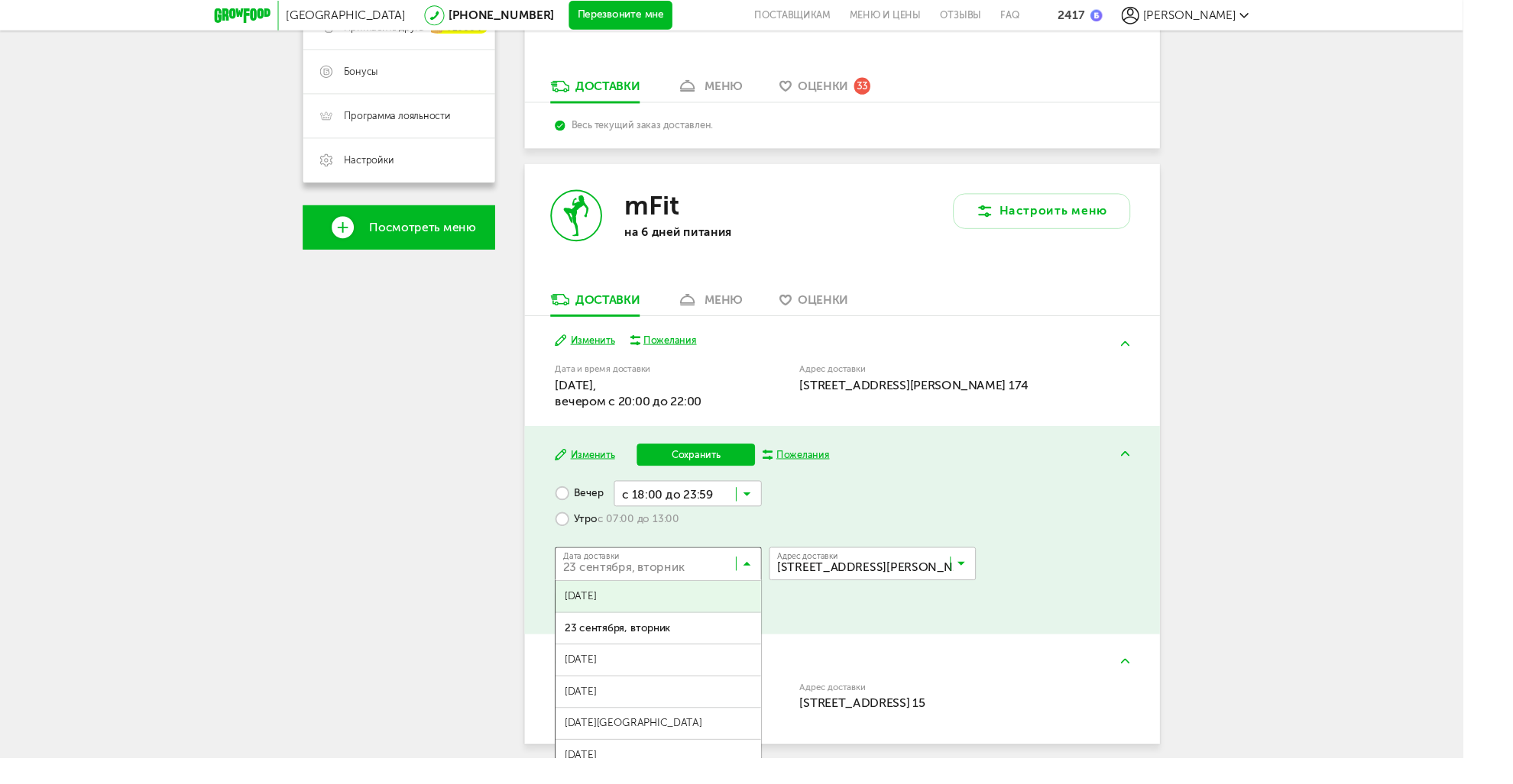
click at [720, 615] on span "[DATE]" at bounding box center [681, 616] width 212 height 32
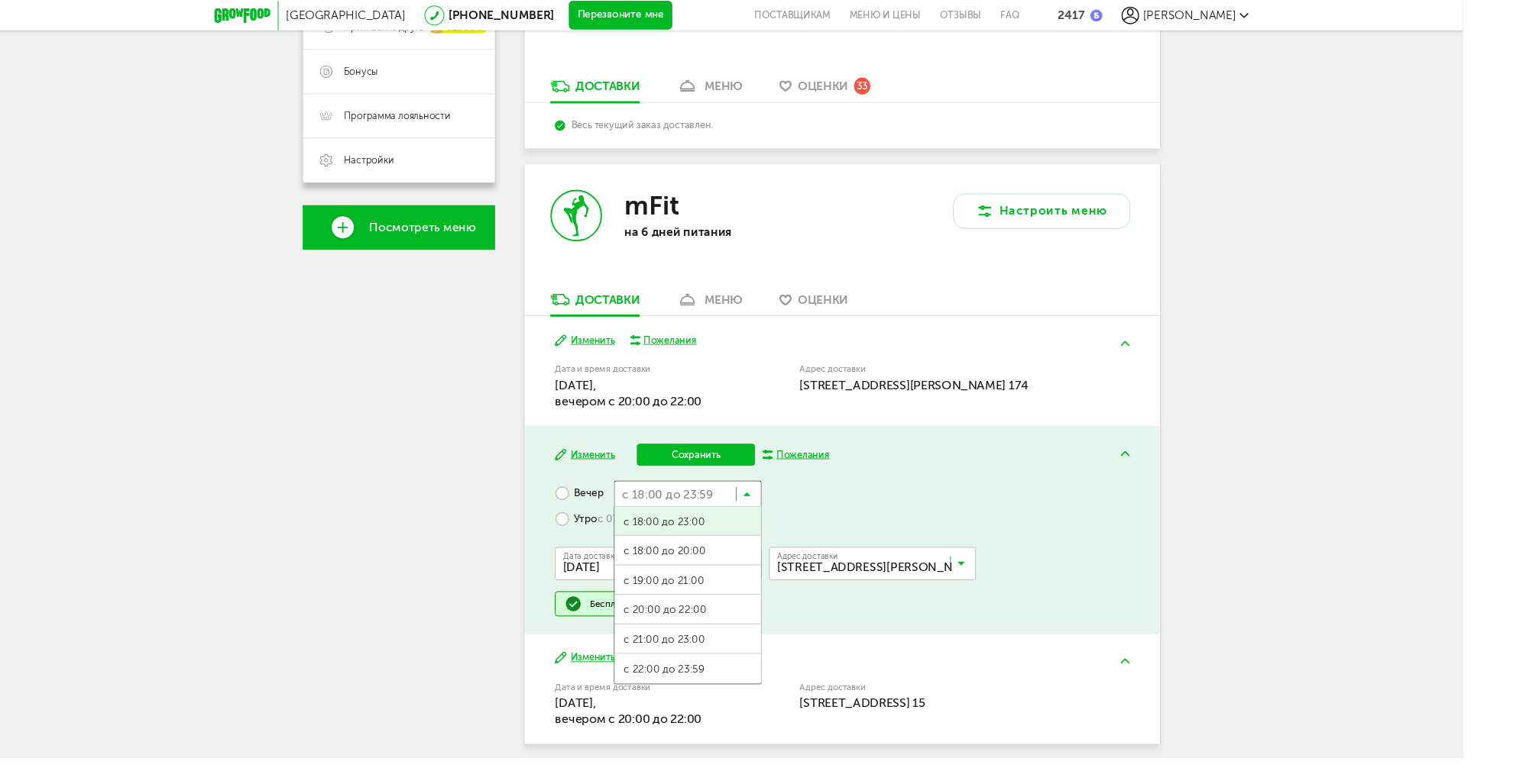
click at [728, 516] on input "Search for option" at bounding box center [712, 510] width 153 height 26
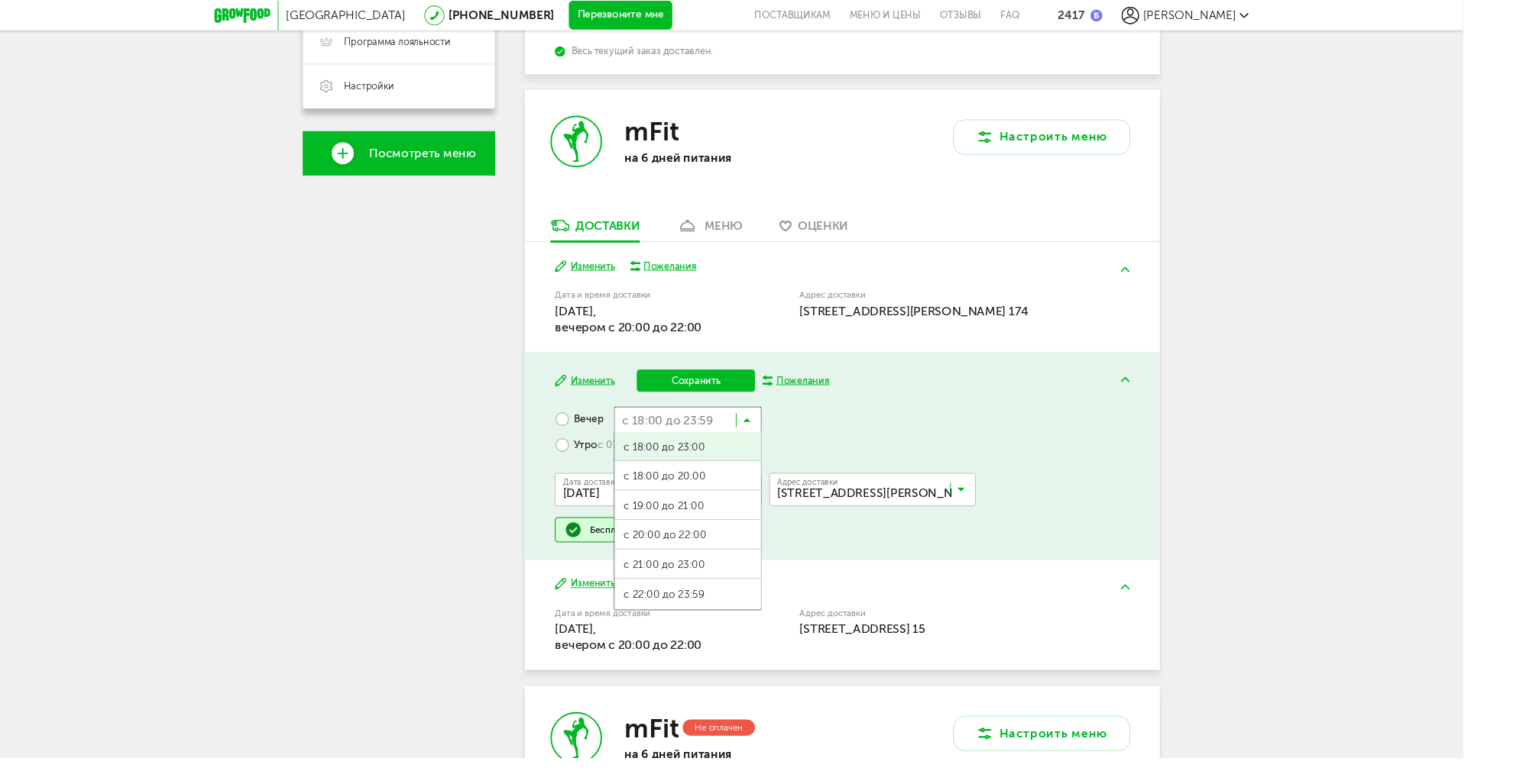
scroll to position [0, 0]
click at [856, 455] on div "Вечер с 18:00 до 23:59 Загрузка... с 18:00 до 23:00 с 18:00 до 20:00 с 19:00 до…" at bounding box center [870, 491] width 593 height 141
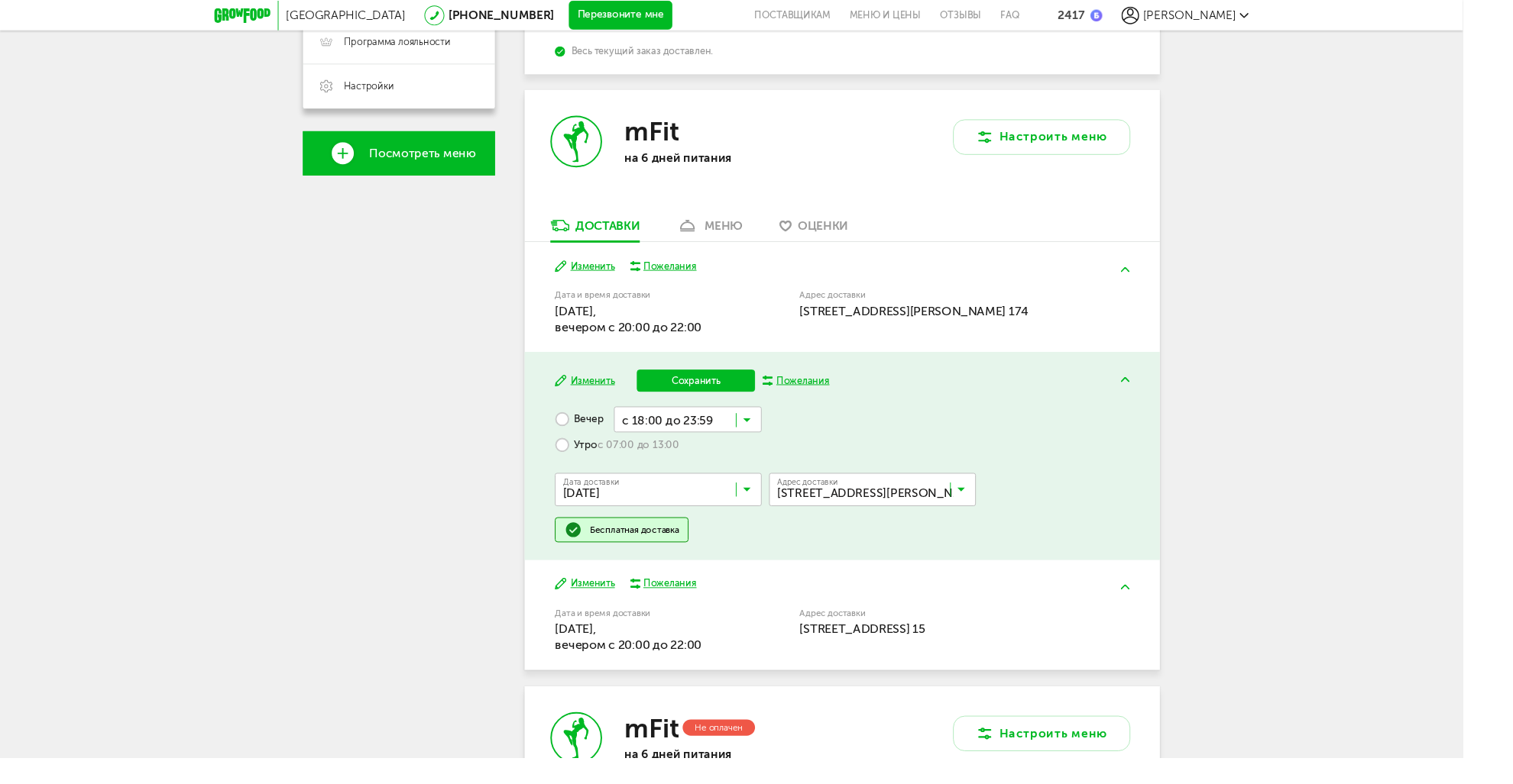
click at [600, 395] on button "Изменить" at bounding box center [605, 395] width 61 height 15
click at [607, 394] on button "Изменить" at bounding box center [605, 395] width 61 height 15
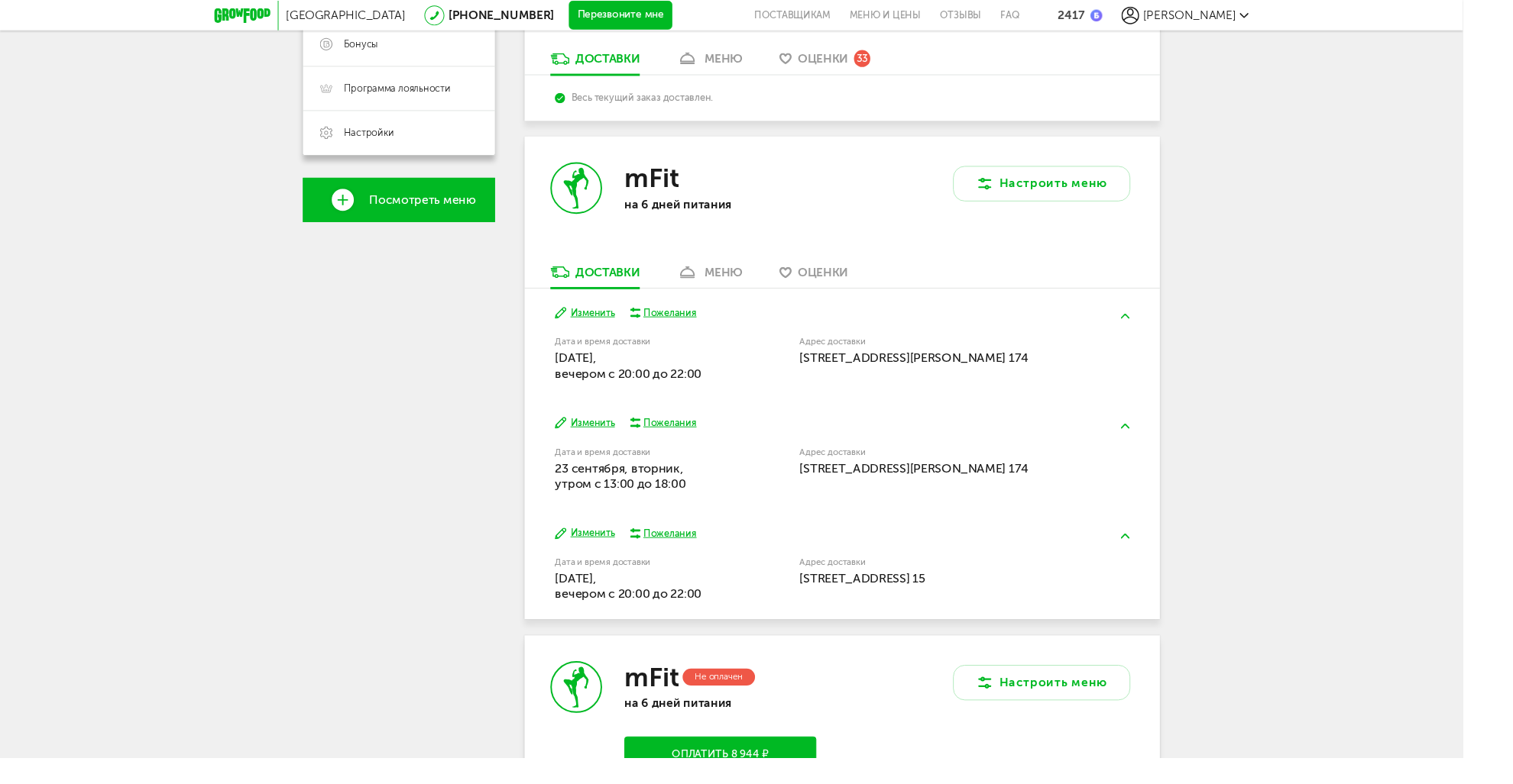
scroll to position [419, 0]
